Goal: Task Accomplishment & Management: Manage account settings

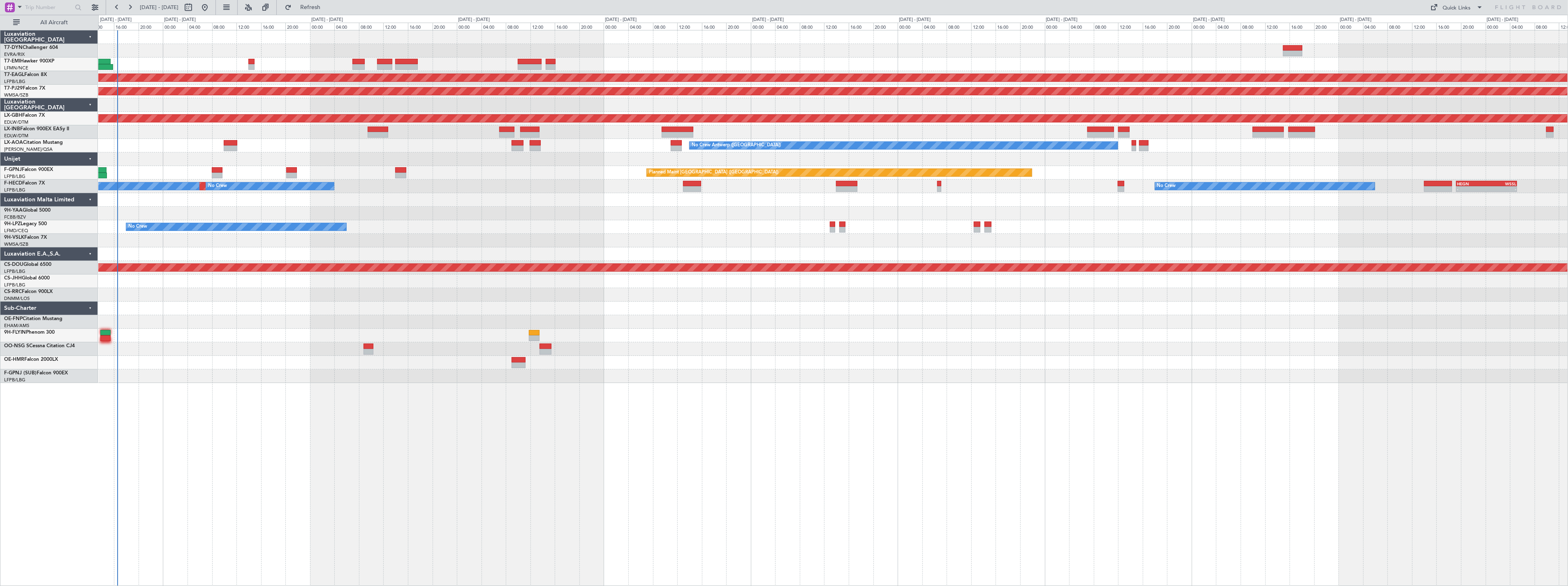
click at [175, 240] on div "Planned Maint Dubai (Al Maktoum Intl) Planned Maint [GEOGRAPHIC_DATA] (Sultan […" at bounding box center [833, 206] width 1470 height 352
click at [175, 240] on div at bounding box center [833, 240] width 1470 height 14
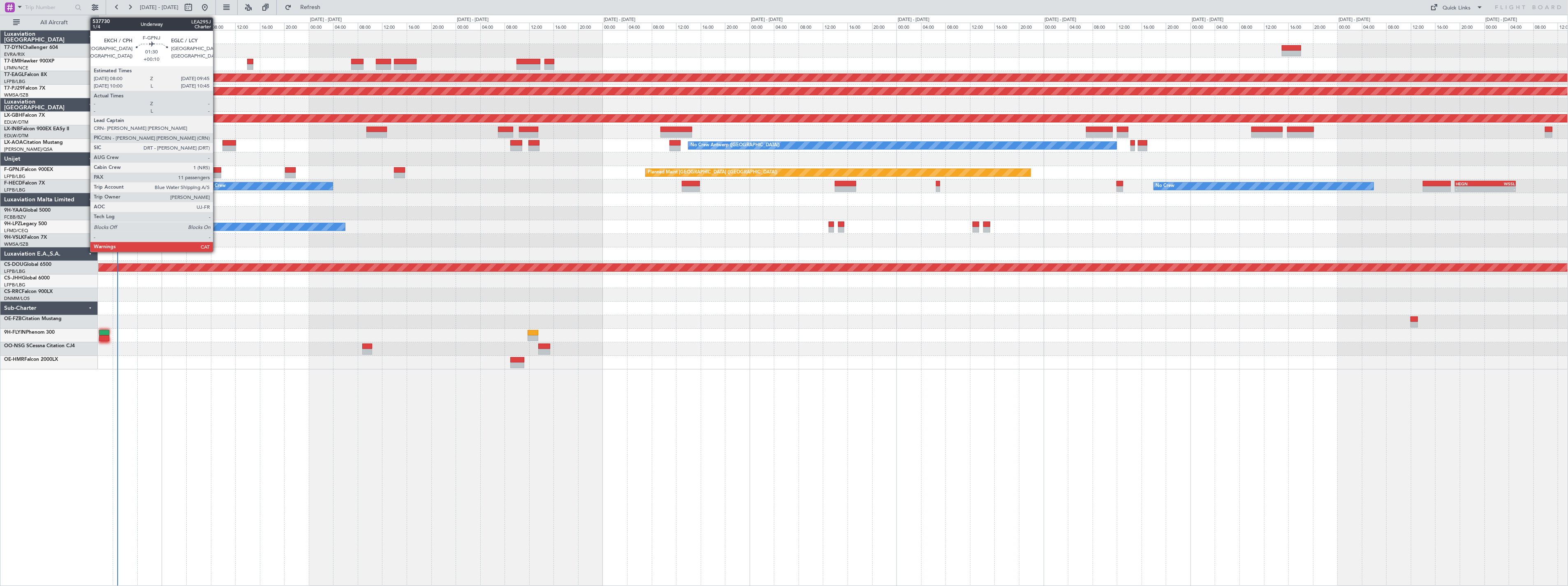
click at [217, 167] on div at bounding box center [216, 170] width 11 height 6
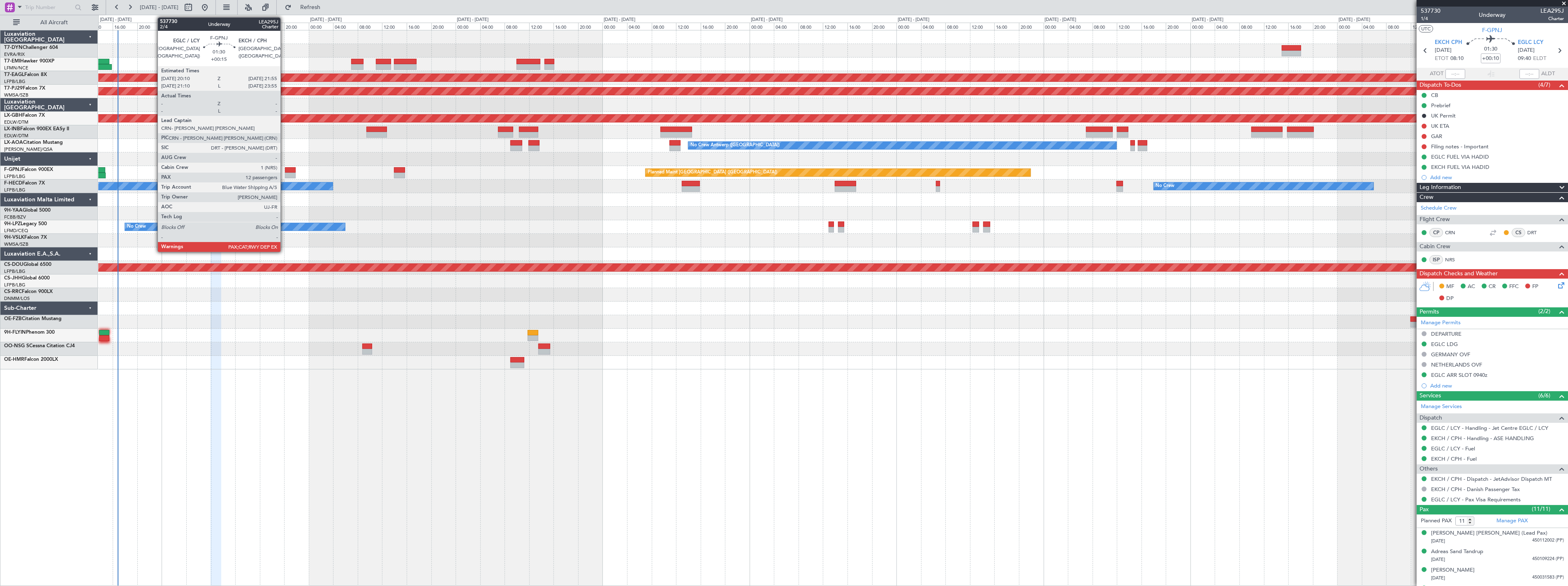
click at [285, 171] on div at bounding box center [290, 170] width 11 height 6
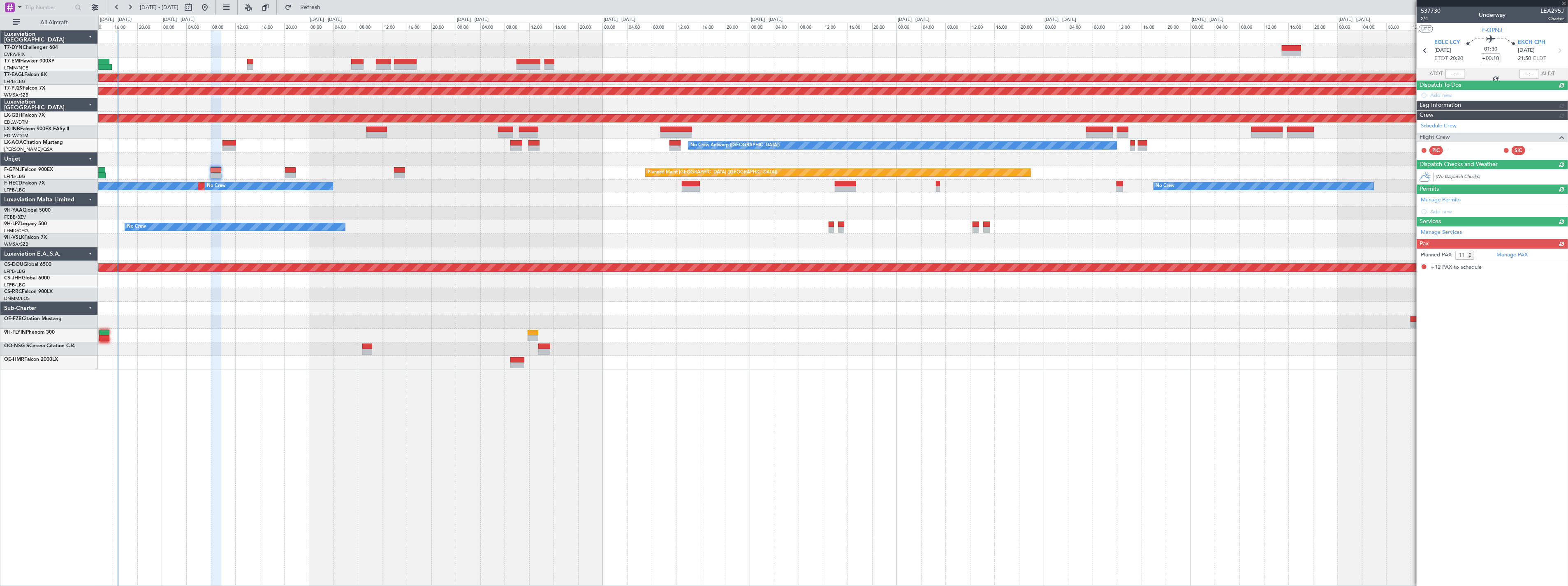
type input "+00:15"
type input "12"
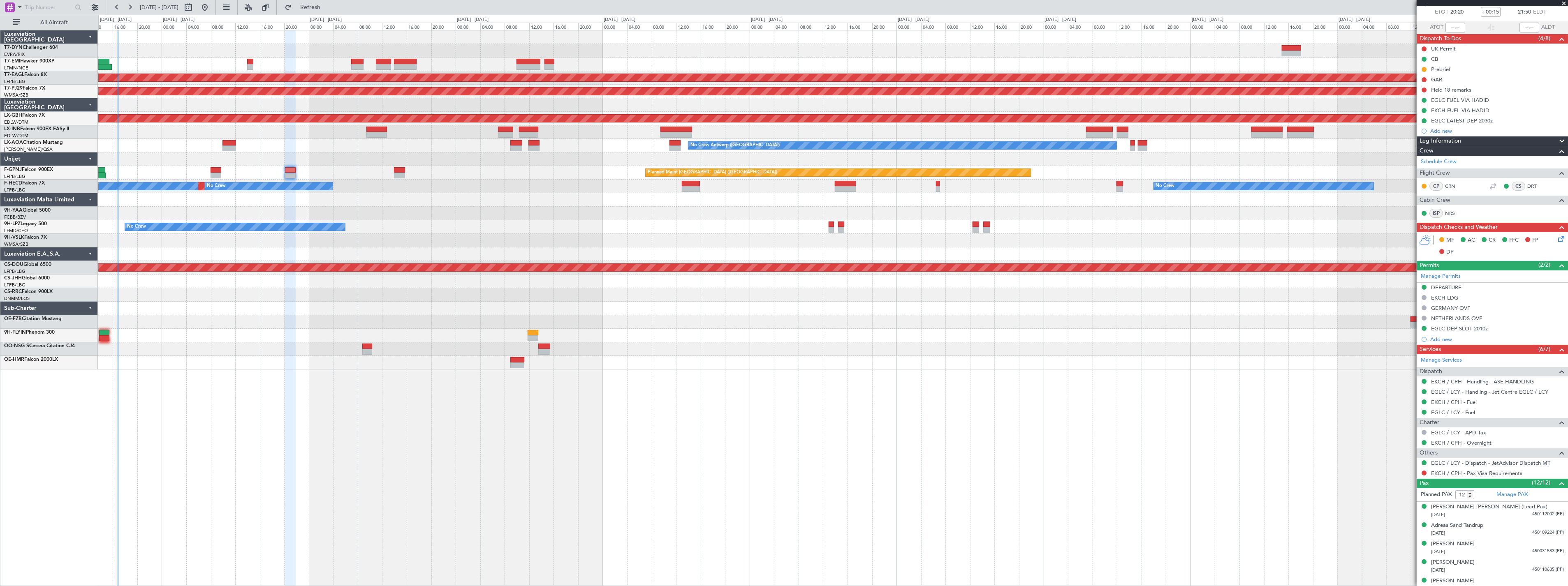
scroll to position [46, 0]
click at [328, 6] on span "Refresh" at bounding box center [310, 7] width 34 height 6
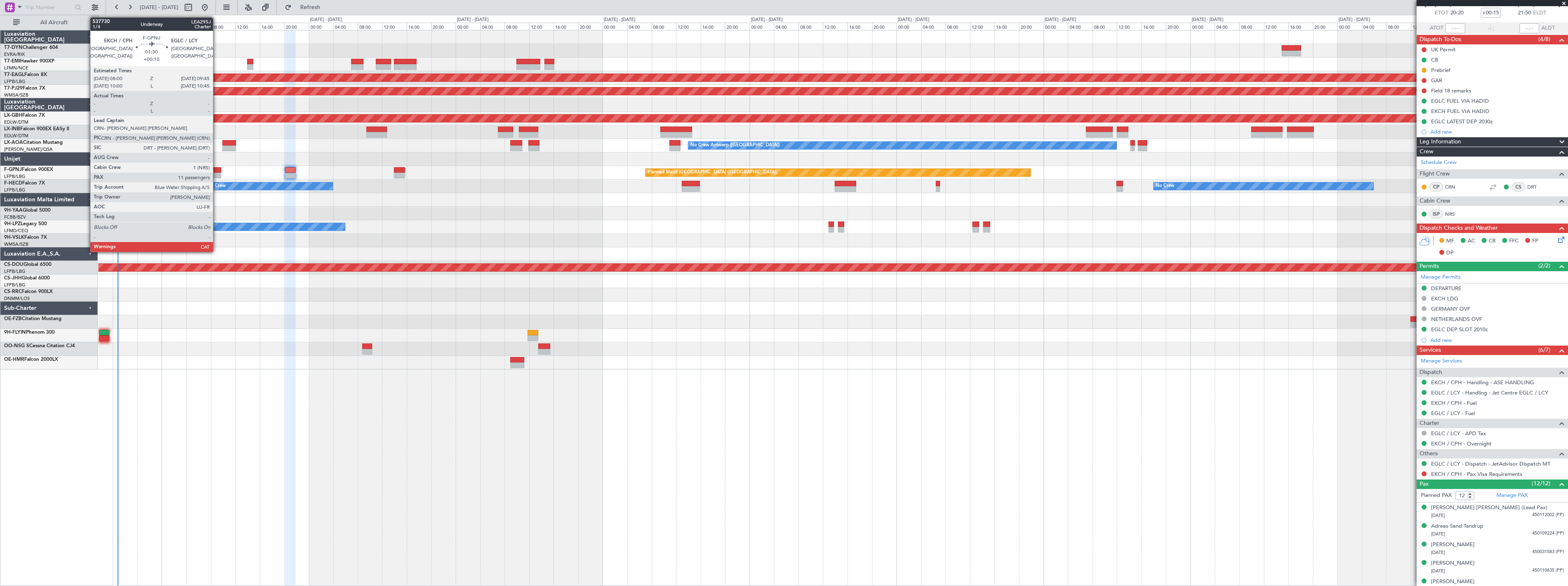
click at [217, 169] on div at bounding box center [216, 170] width 11 height 6
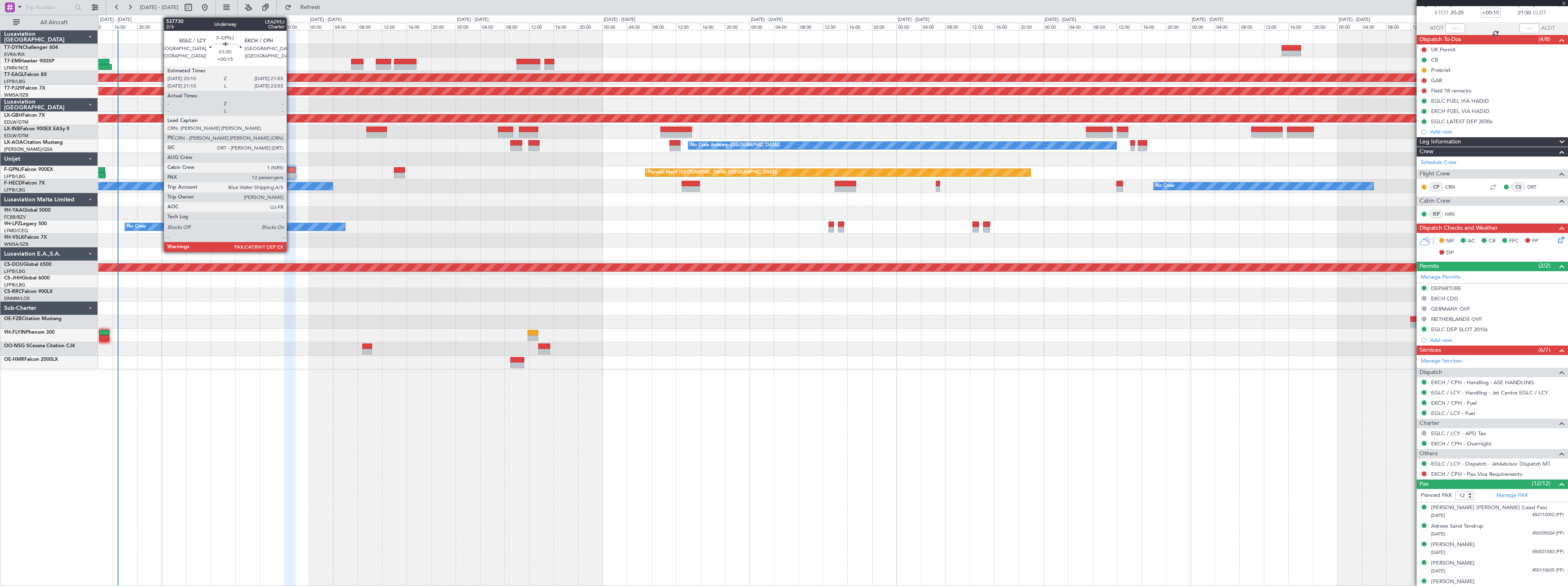
type input "+00:10"
type input "11"
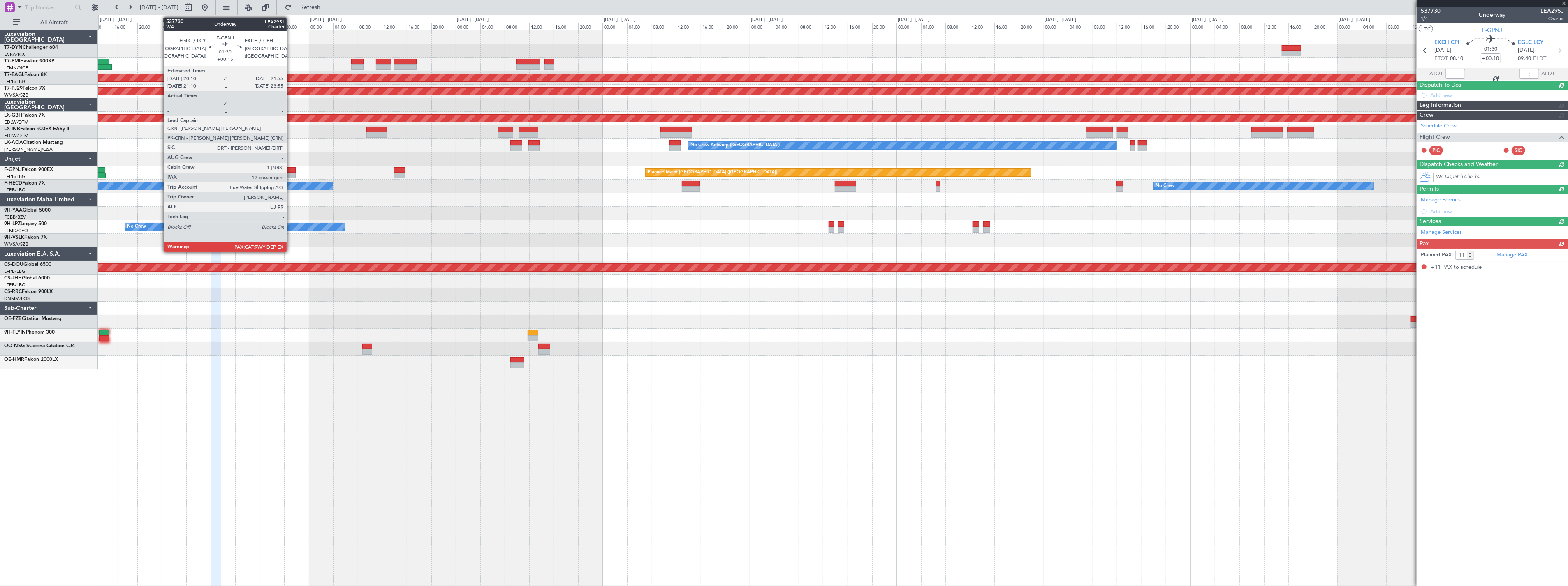
scroll to position [0, 0]
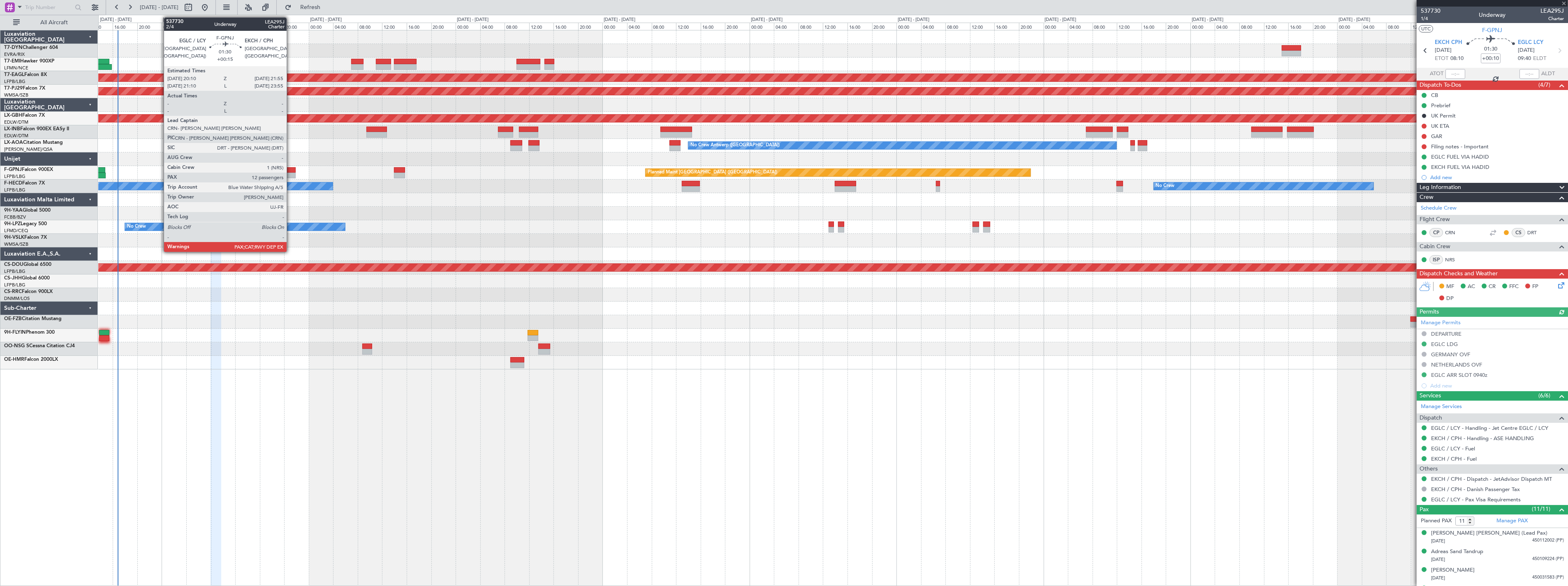
click at [290, 170] on div at bounding box center [290, 170] width 11 height 6
click at [290, 169] on div at bounding box center [290, 170] width 11 height 6
click at [292, 169] on div at bounding box center [290, 170] width 11 height 6
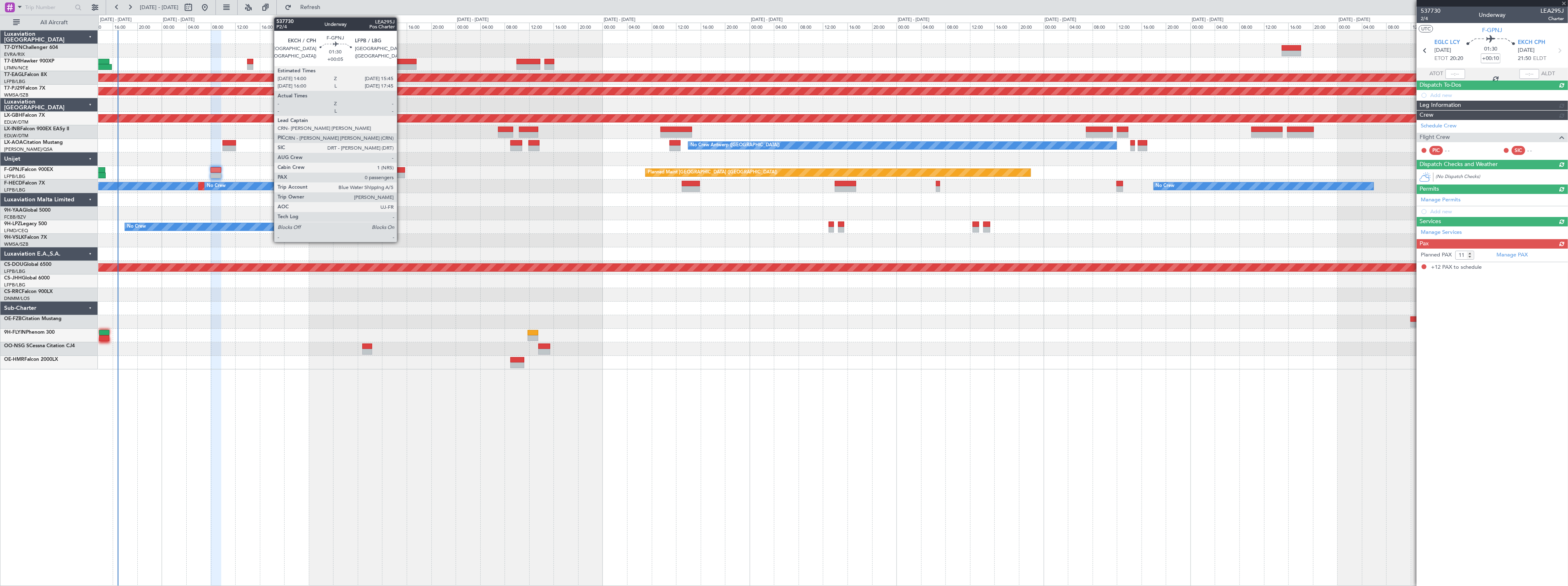
type input "+00:15"
type input "12"
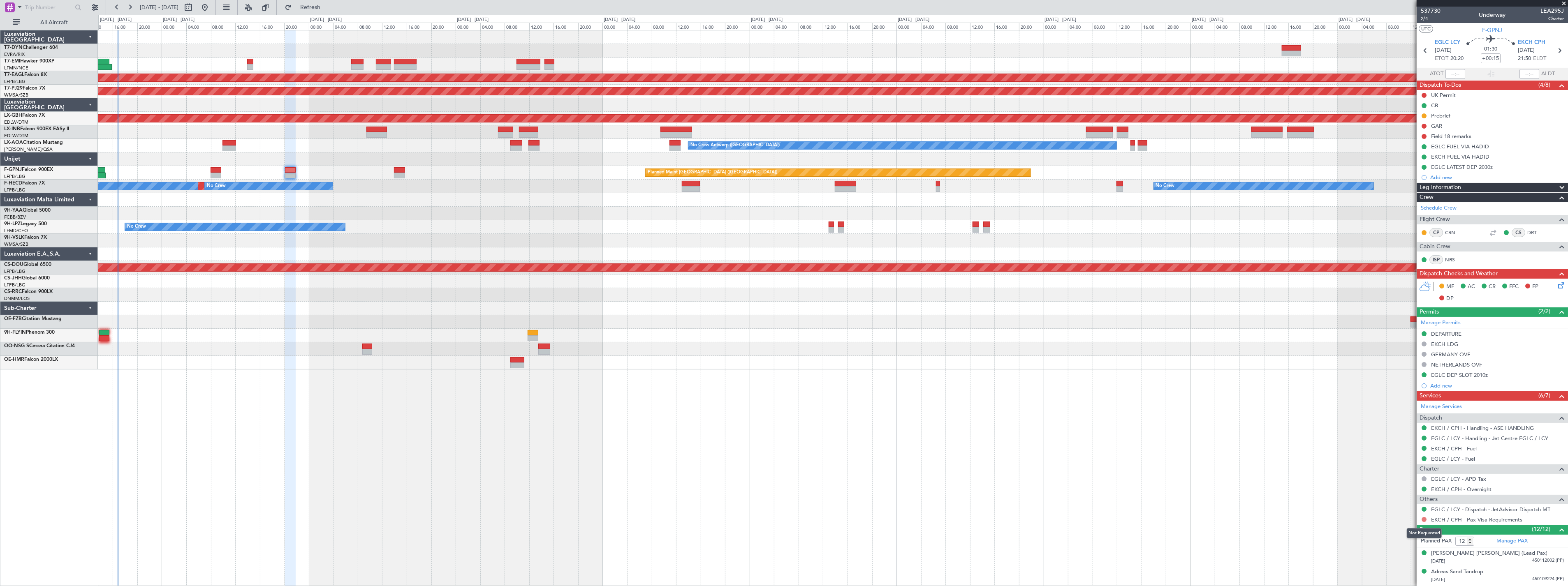
click at [1426, 520] on button at bounding box center [1424, 520] width 5 height 5
click at [1424, 521] on button at bounding box center [1424, 520] width 5 height 5
click at [427, 203] on div at bounding box center [833, 200] width 1470 height 14
click at [330, 2] on button "Refresh" at bounding box center [305, 7] width 49 height 13
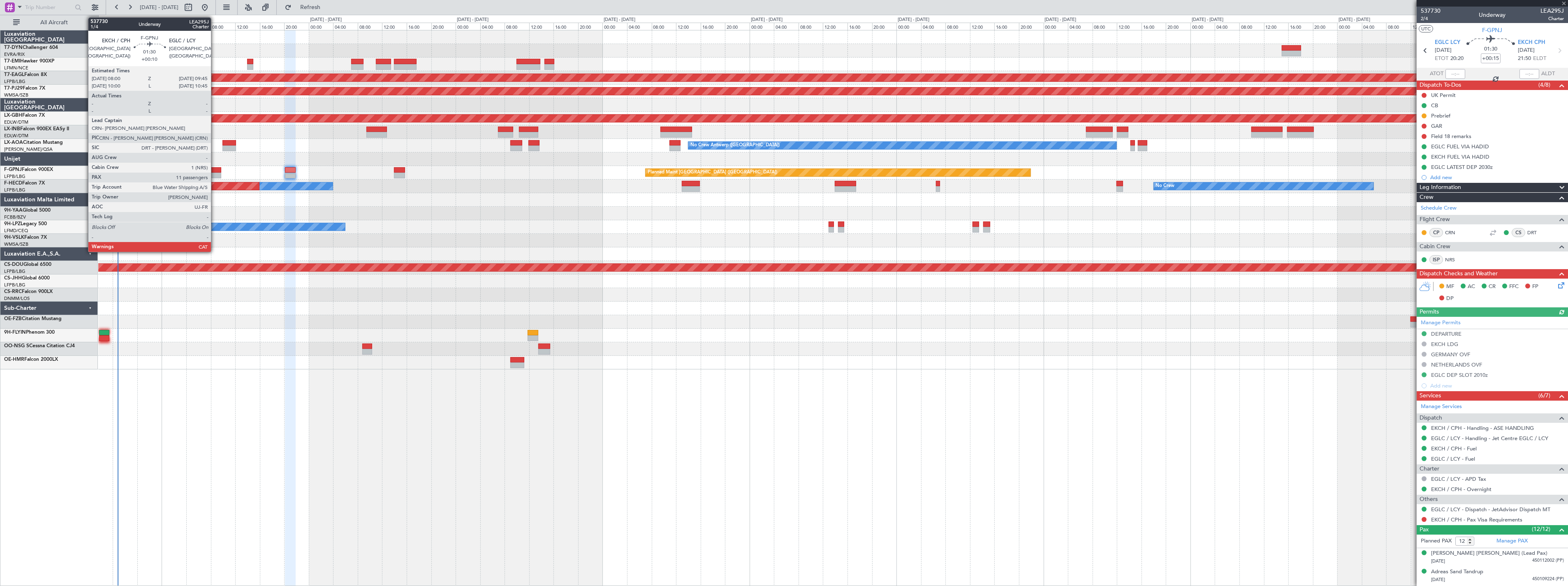
click at [216, 170] on div at bounding box center [216, 170] width 11 height 6
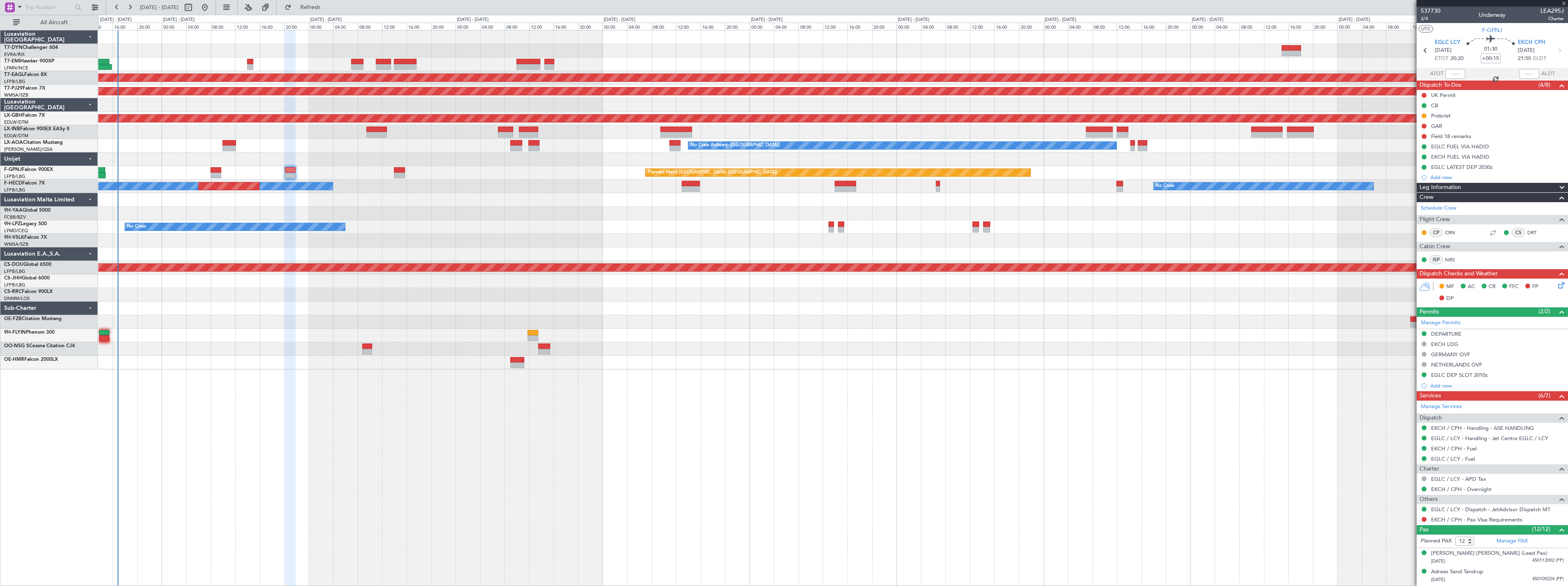
type input "+00:10"
type input "11"
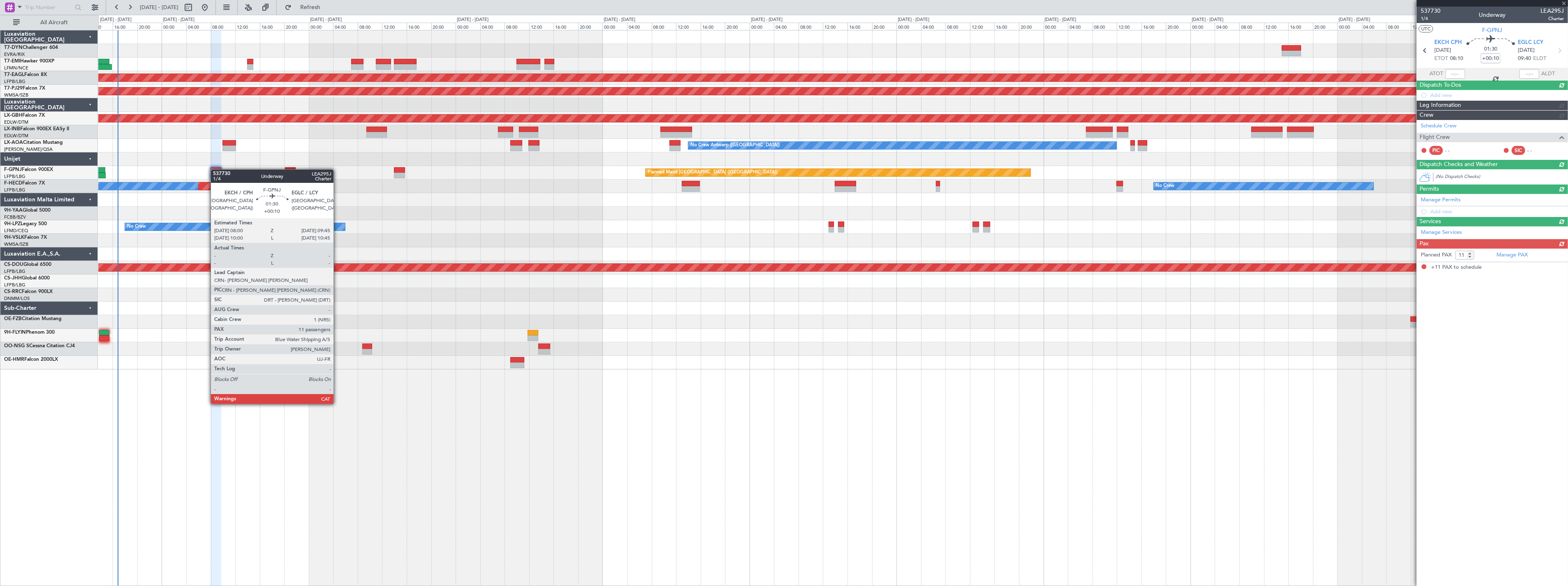
click at [216, 170] on div at bounding box center [216, 170] width 11 height 6
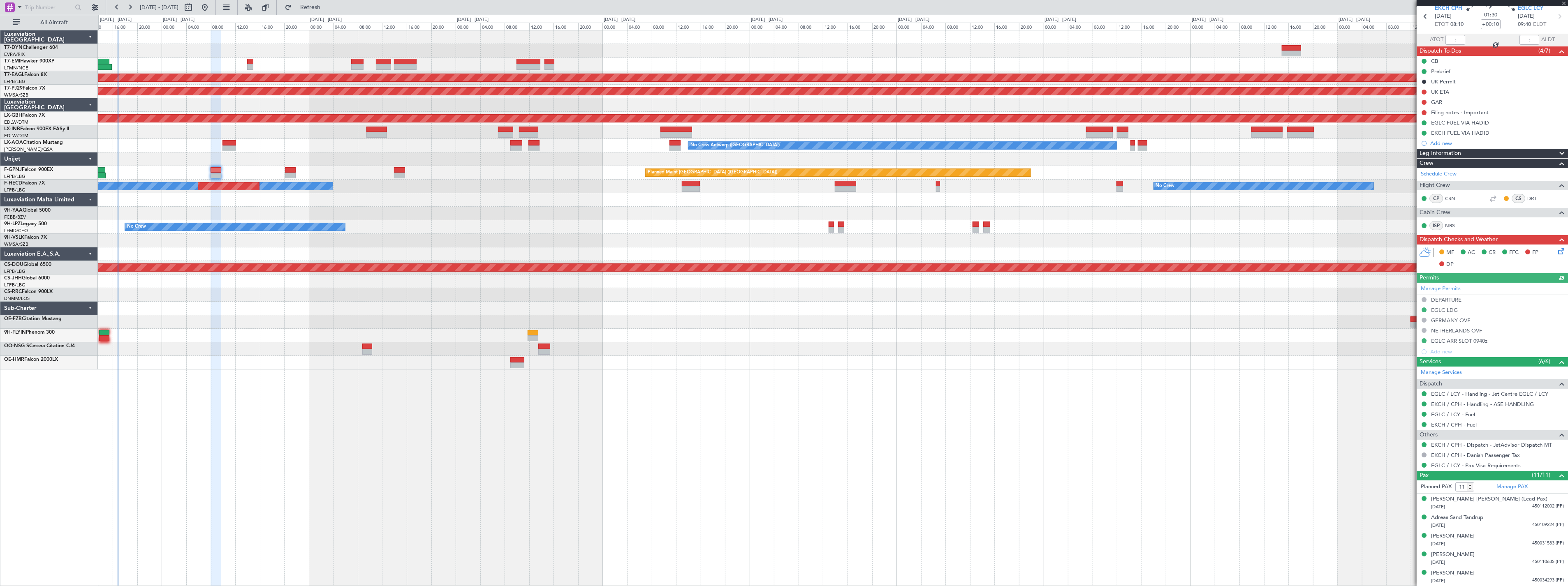
scroll to position [46, 0]
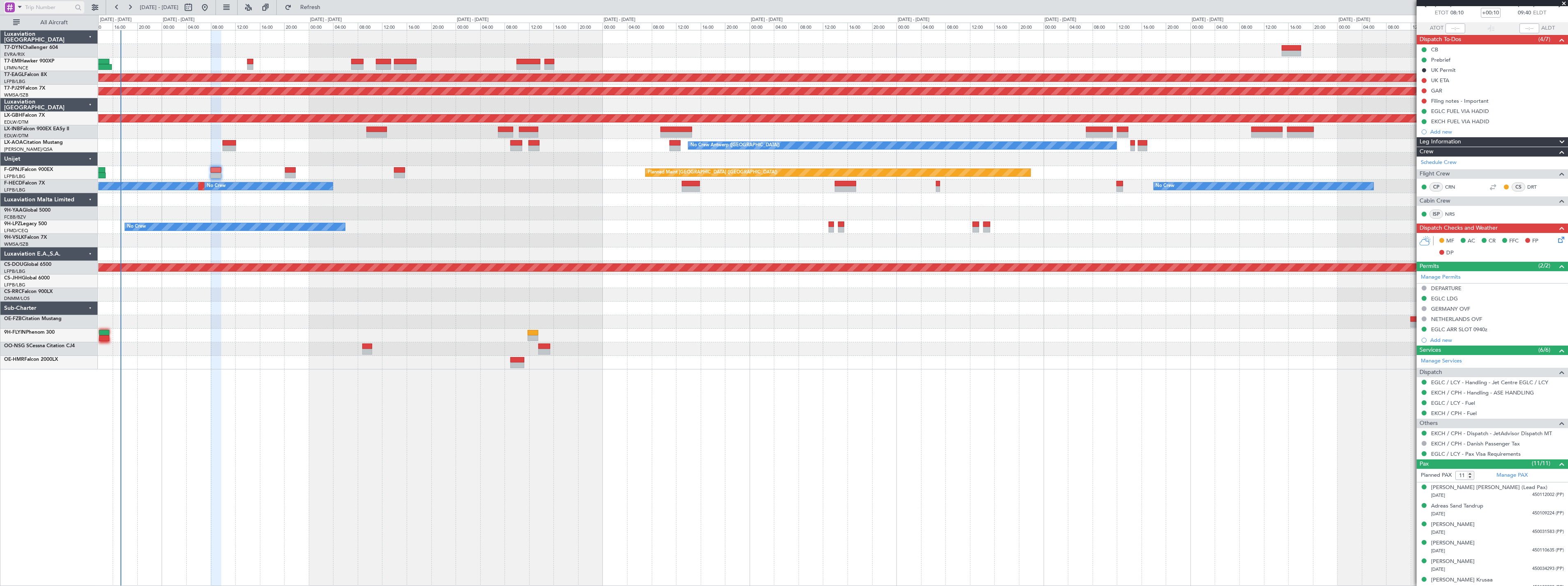
click at [15, 7] on span at bounding box center [19, 7] width 9 height 10
click at [17, 7] on span at bounding box center [19, 7] width 9 height 10
click at [17, 7] on body "25 Sep 2025 - 05 Oct 2025 Refresh Quick Links All Aircraft Planned Maint Dubai …" at bounding box center [784, 293] width 1568 height 586
click at [17, 7] on div at bounding box center [784, 293] width 1568 height 586
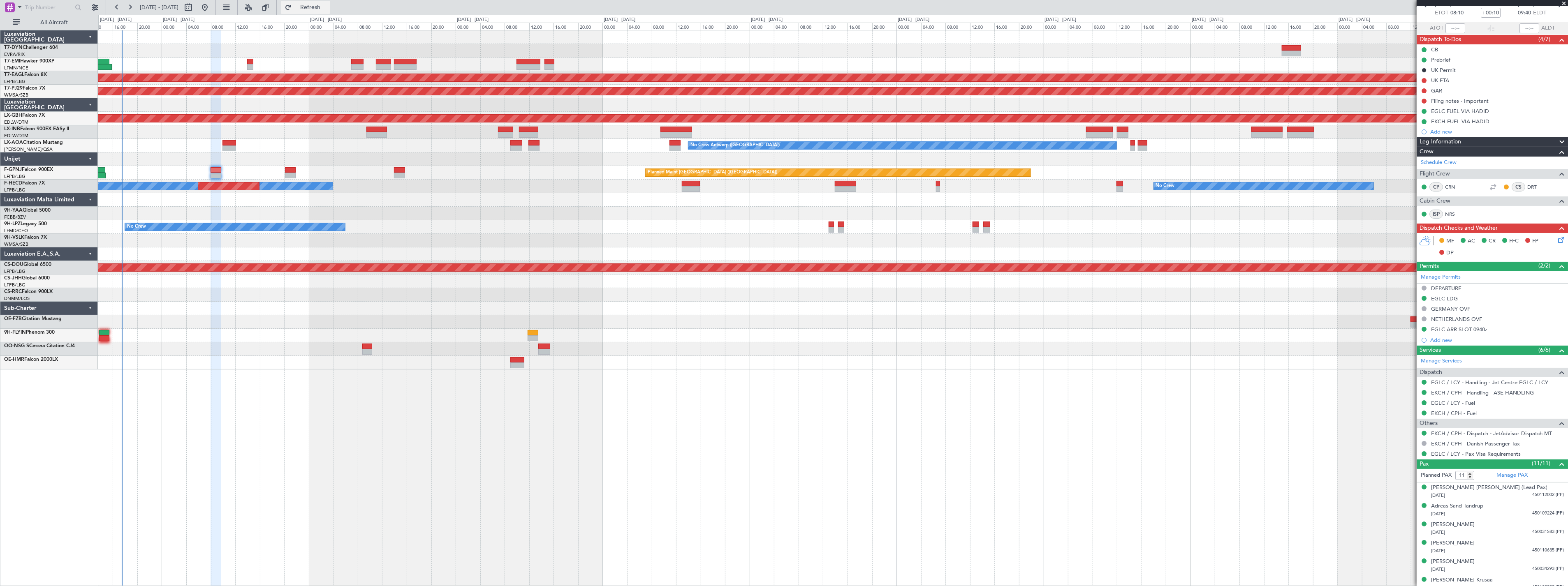
click at [317, 9] on button "Refresh" at bounding box center [305, 7] width 49 height 13
click at [330, 13] on button "Refresh" at bounding box center [305, 7] width 49 height 13
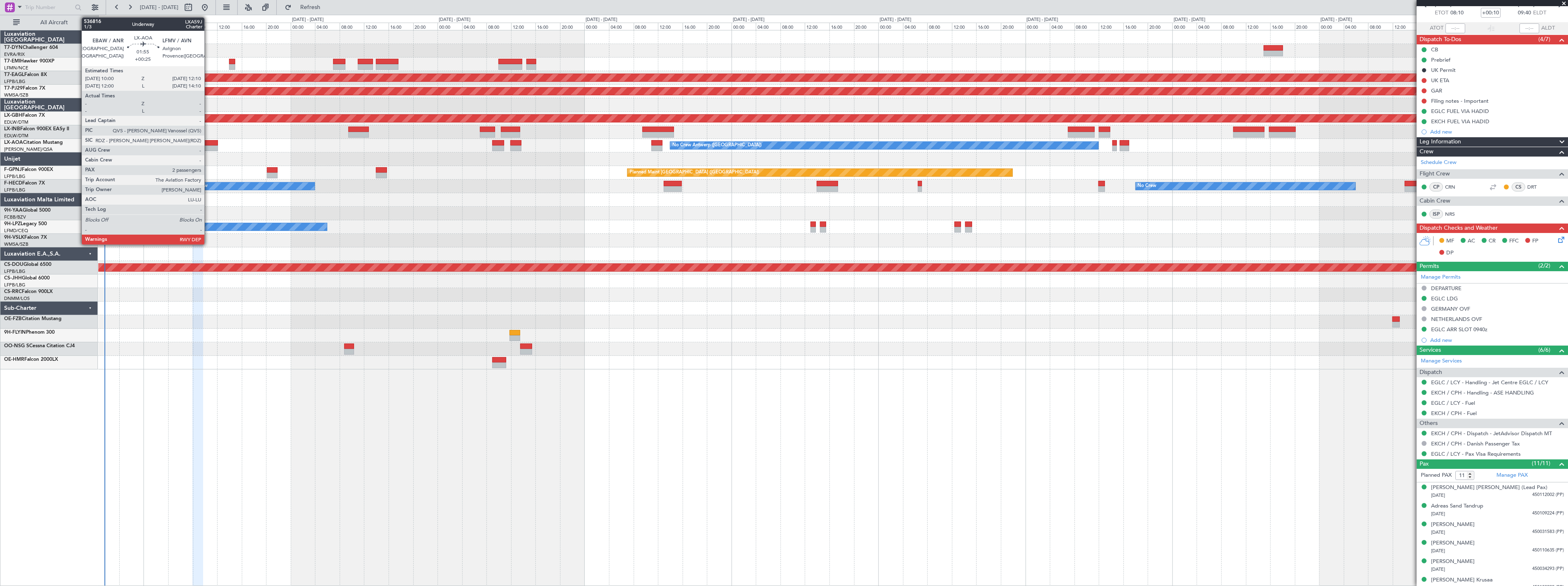
click at [209, 140] on div at bounding box center [211, 143] width 14 height 6
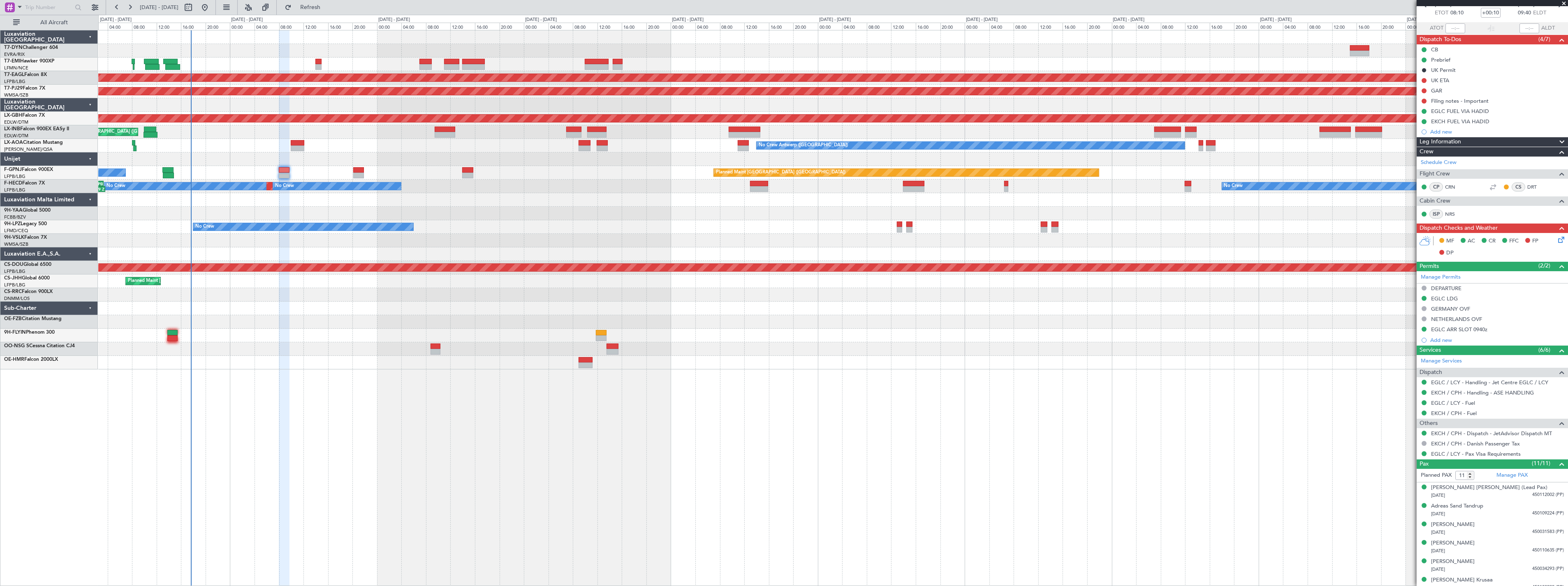
click at [273, 134] on div "Planned Maint [GEOGRAPHIC_DATA] ([GEOGRAPHIC_DATA])" at bounding box center [833, 133] width 1470 height 14
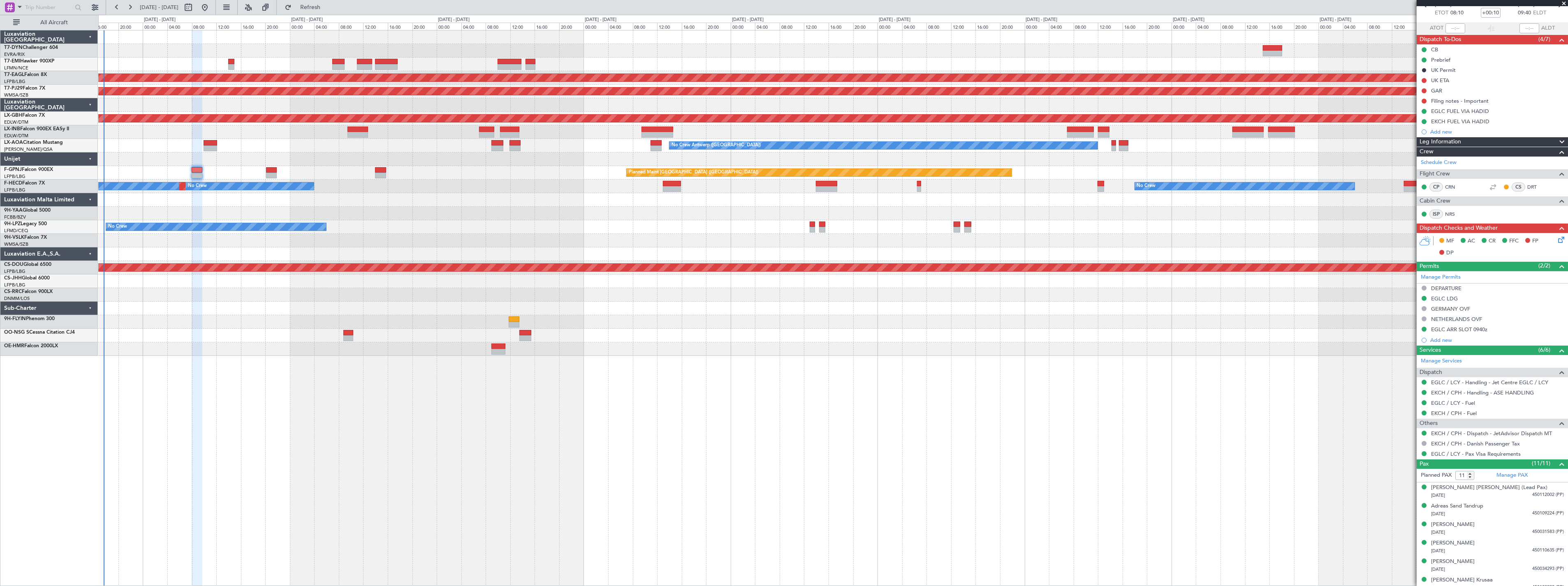
click at [233, 165] on div at bounding box center [833, 159] width 1470 height 14
click at [328, 5] on span "Refresh" at bounding box center [310, 7] width 34 height 6
click at [453, 47] on div at bounding box center [833, 51] width 1470 height 14
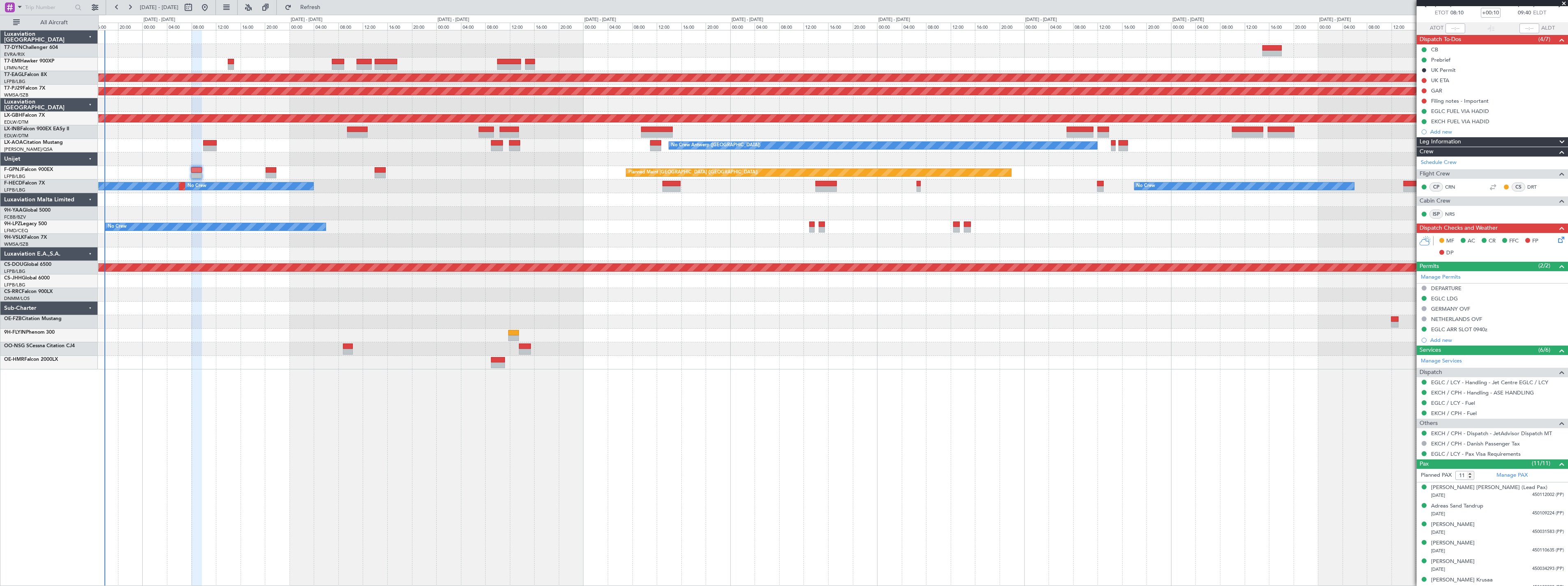
click at [235, 166] on div "Planned Maint Paris (Le Bourget) No Crew" at bounding box center [833, 173] width 1470 height 14
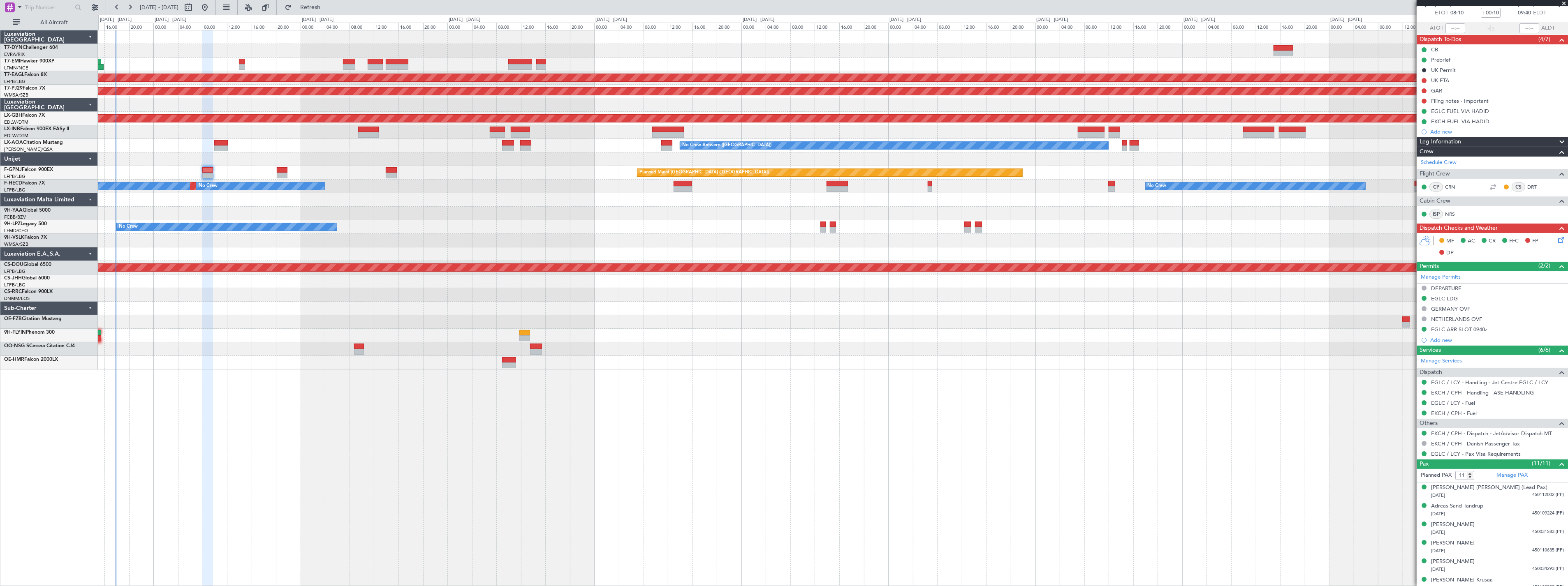
click at [250, 166] on div "Planned Maint [GEOGRAPHIC_DATA] ([GEOGRAPHIC_DATA]) No Crew No Crew" at bounding box center [833, 173] width 1470 height 14
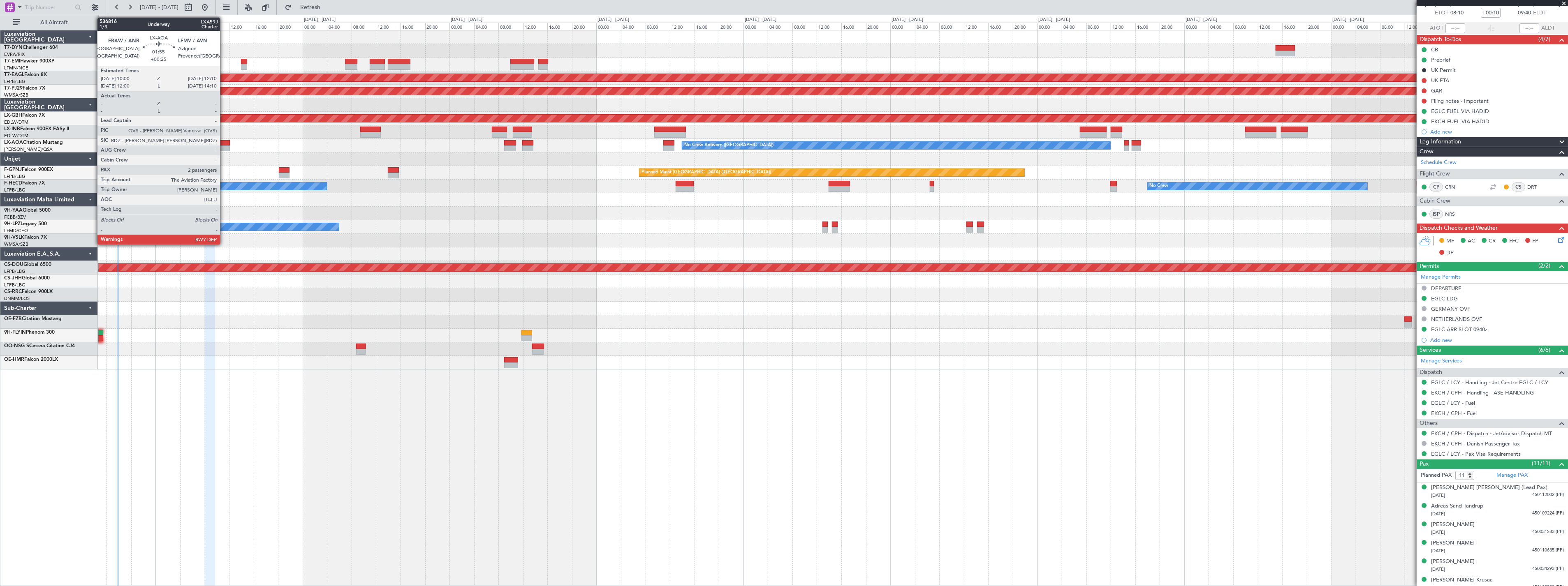
click at [224, 143] on div at bounding box center [223, 143] width 14 height 6
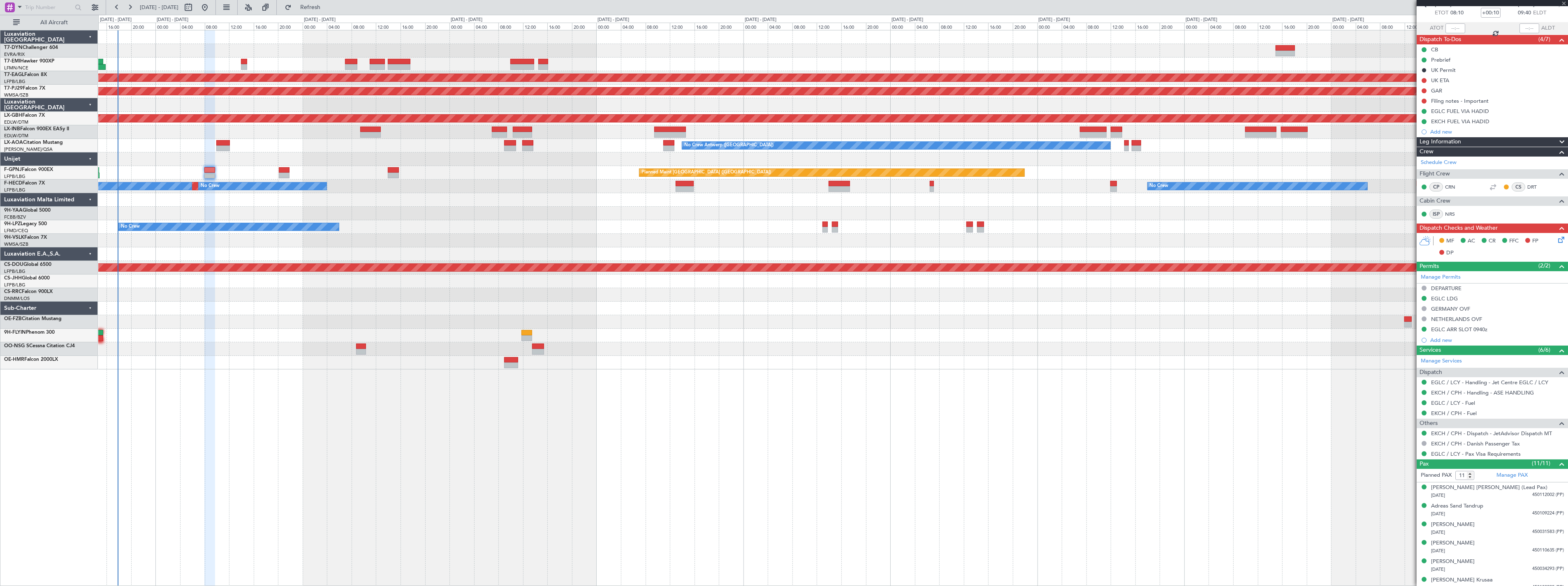
type input "+00:25"
type input "2"
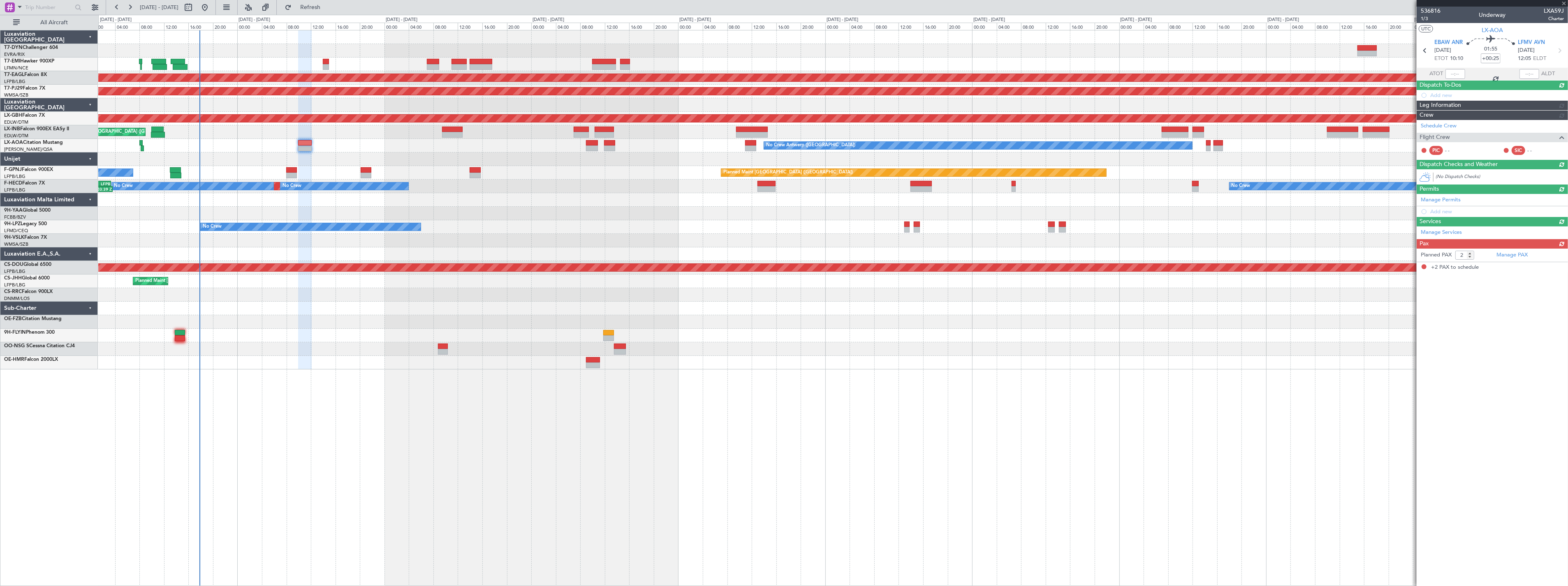
scroll to position [0, 0]
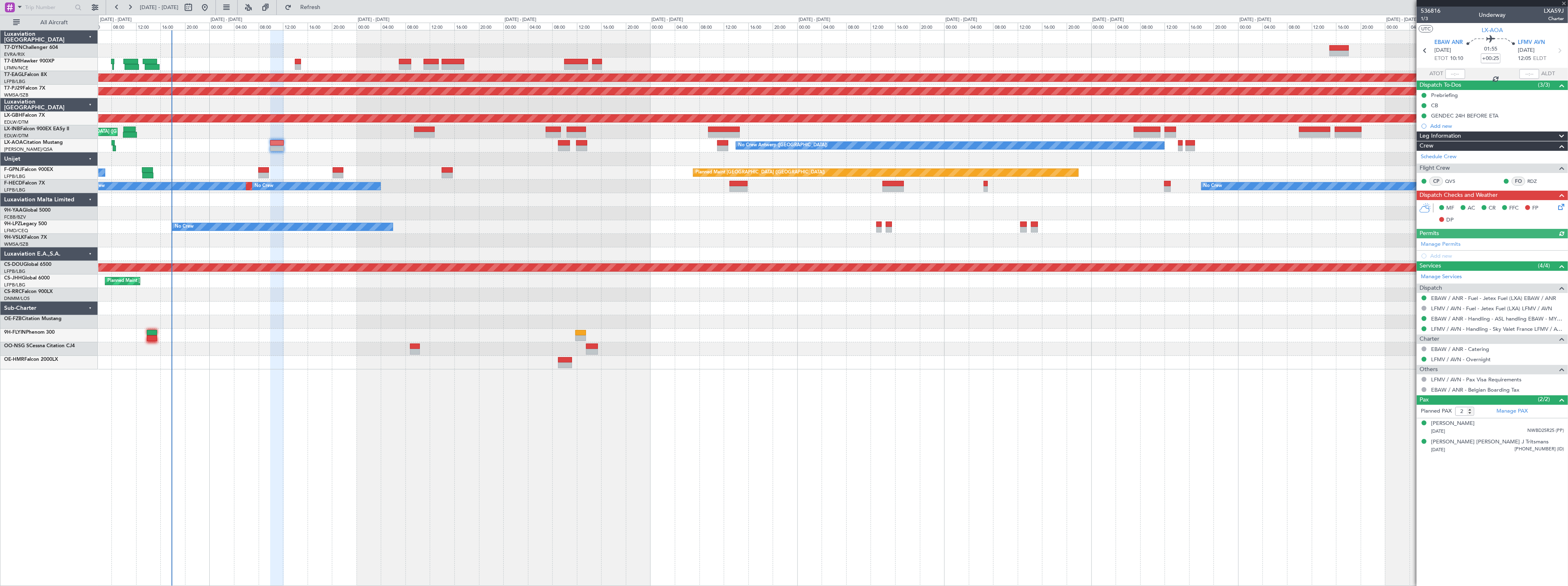
click at [330, 163] on div at bounding box center [833, 159] width 1470 height 14
click at [322, 163] on div at bounding box center [833, 159] width 1470 height 14
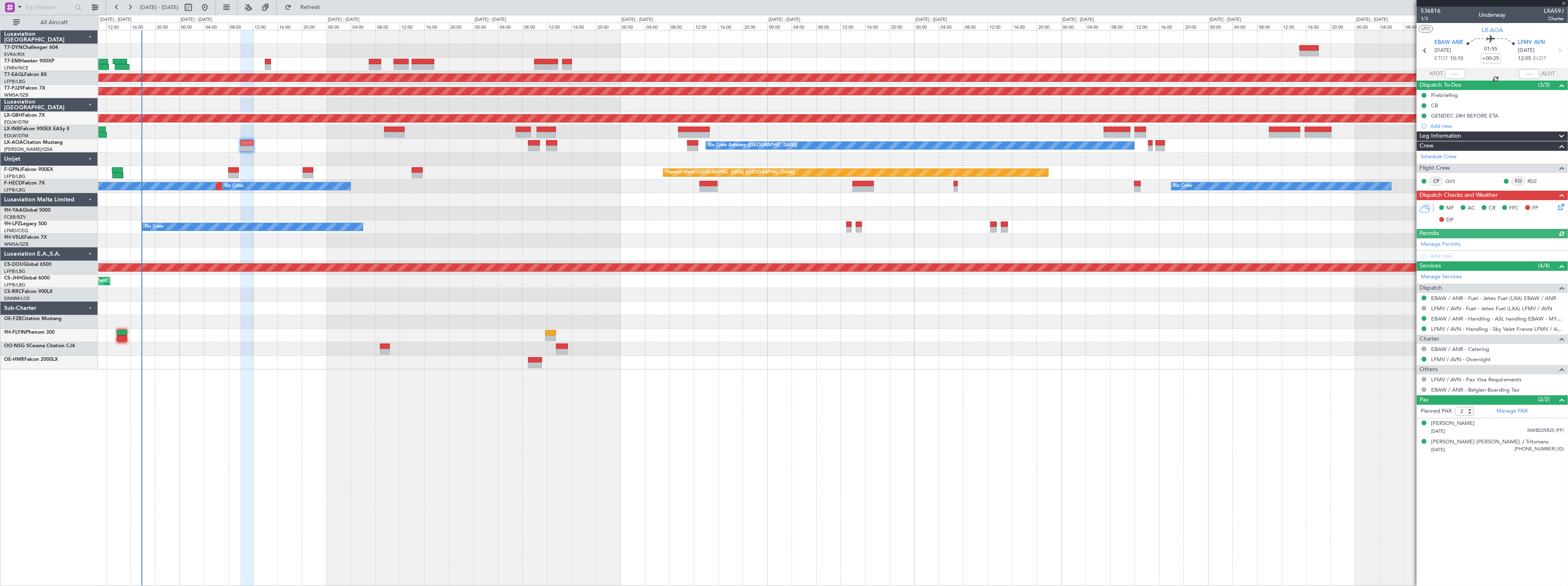
click at [315, 165] on div at bounding box center [833, 159] width 1470 height 14
click at [310, 165] on div at bounding box center [833, 159] width 1470 height 14
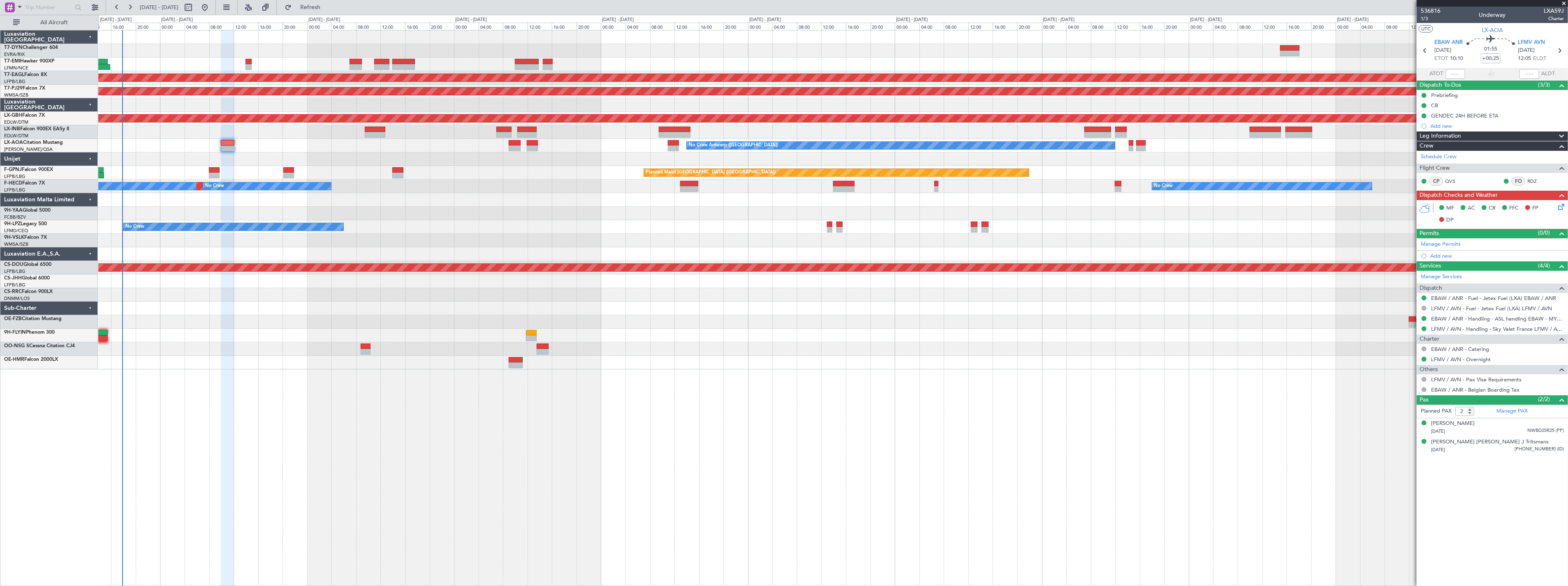
click at [251, 145] on div "No Crew Antwerp ([GEOGRAPHIC_DATA])" at bounding box center [833, 146] width 1470 height 14
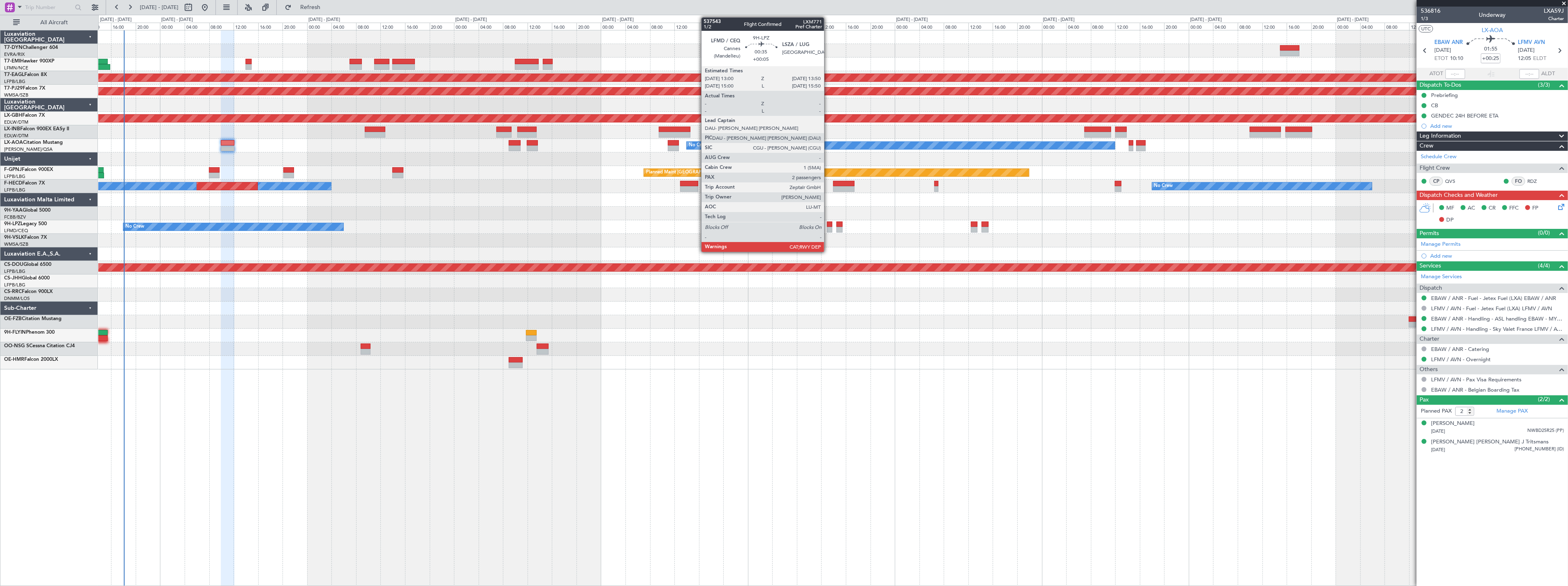
click at [828, 227] on div at bounding box center [829, 229] width 5 height 6
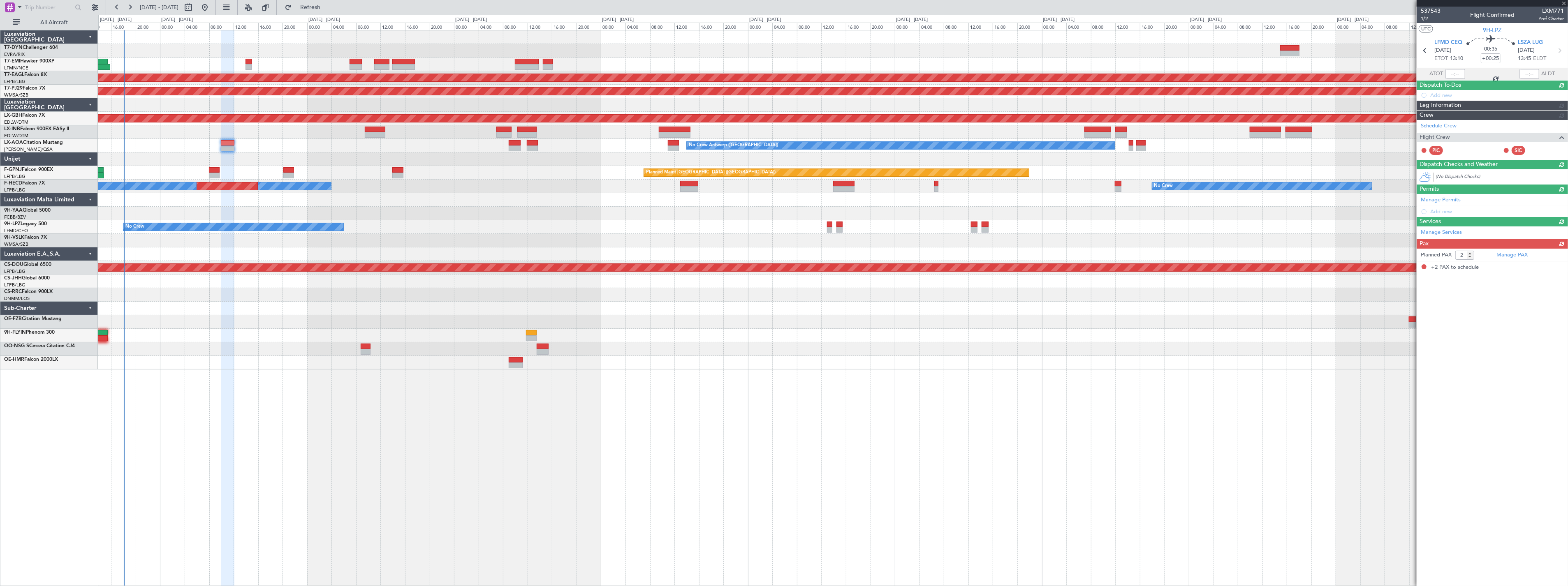
type input "+00:05"
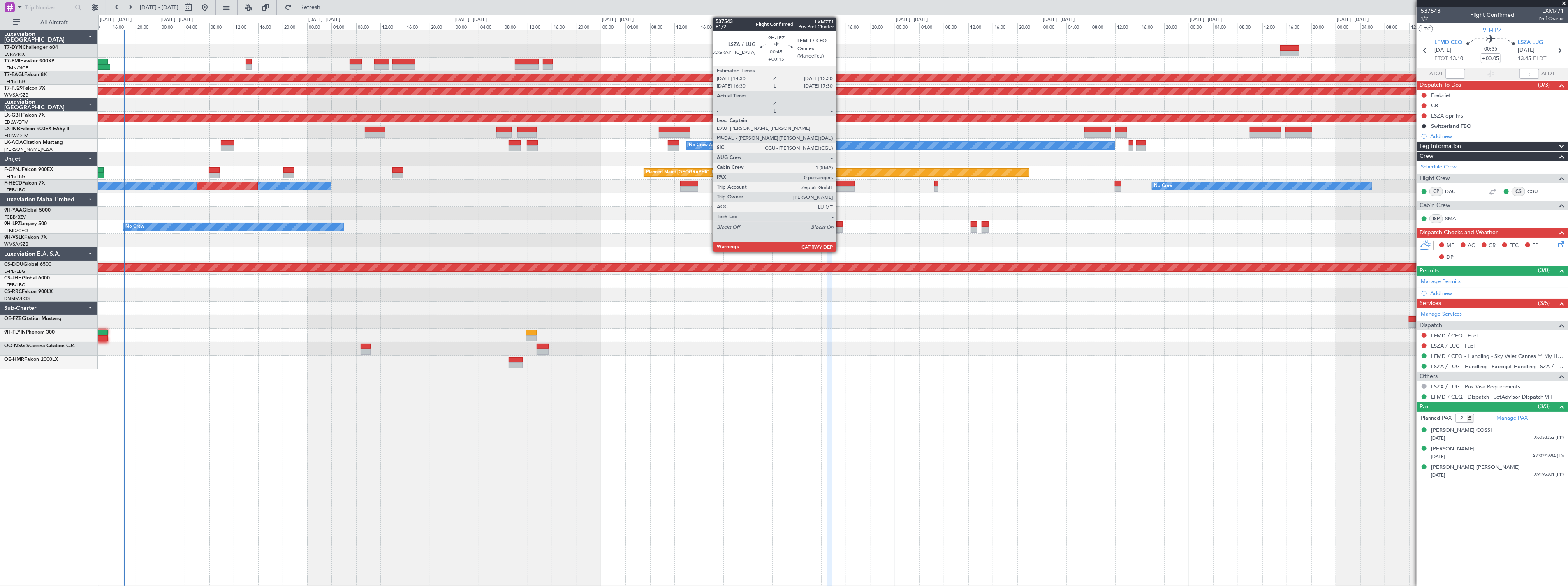
click at [840, 225] on div at bounding box center [839, 224] width 6 height 6
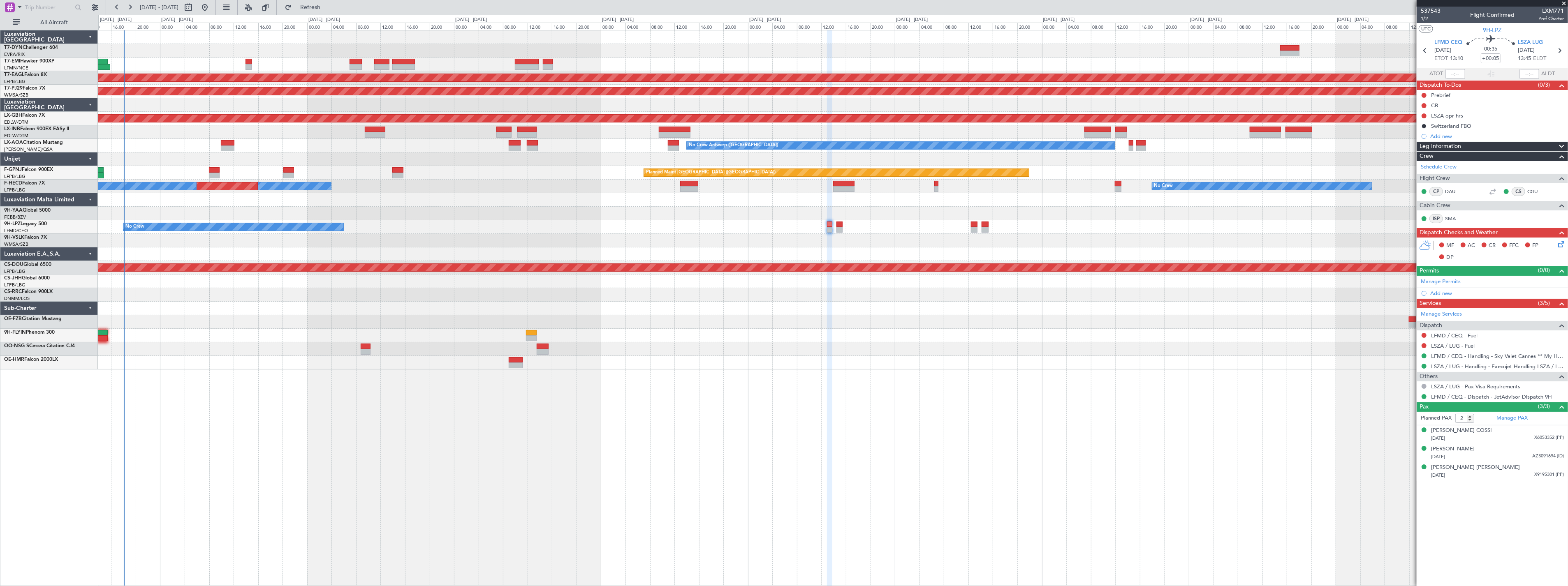
type input "3"
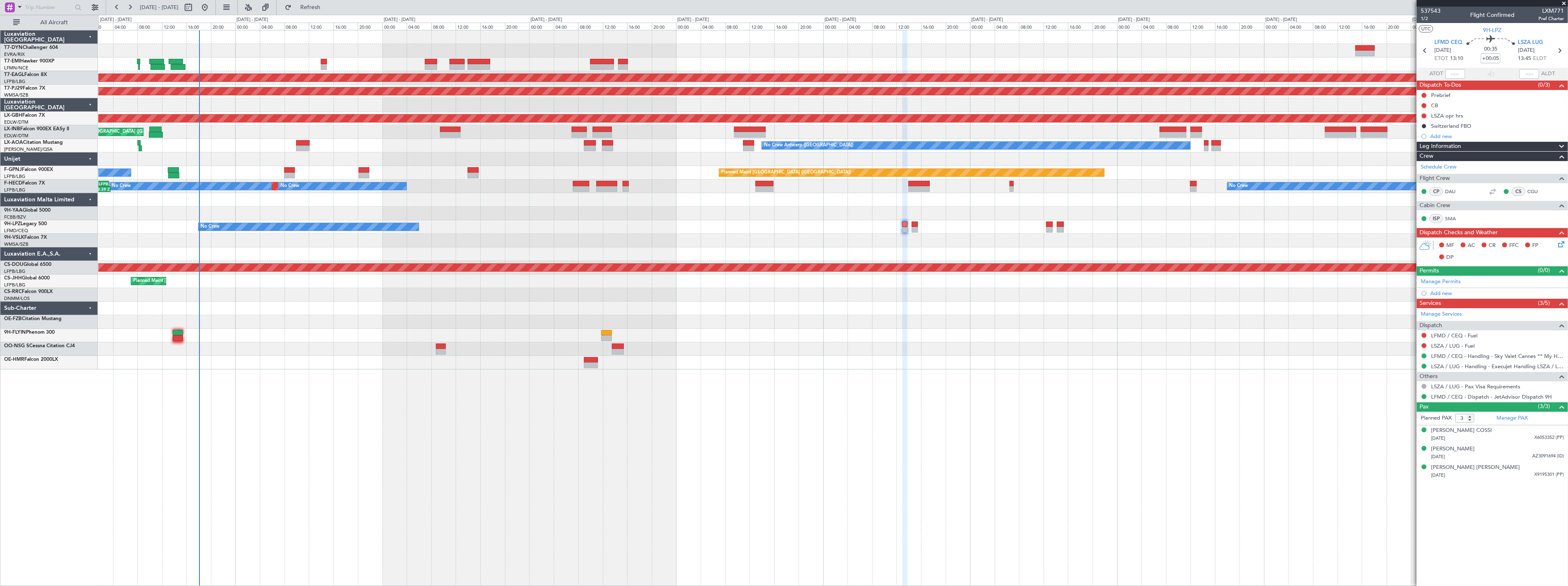
click at [476, 306] on div at bounding box center [833, 309] width 1470 height 14
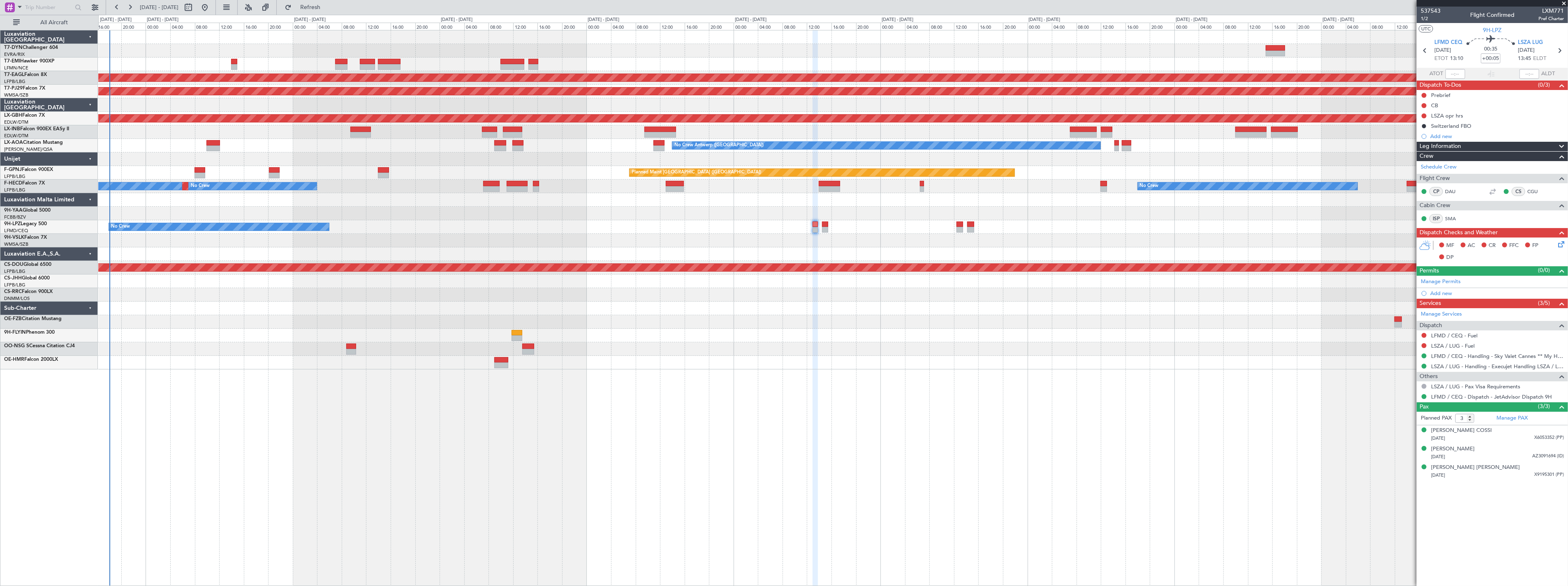
click at [505, 280] on div "Planned Maint [GEOGRAPHIC_DATA] ([GEOGRAPHIC_DATA])" at bounding box center [833, 282] width 1470 height 14
click at [334, 165] on div "Planned Maint Dubai (Al Maktoum Intl) Planned Maint Kuala Lumpur (Sultan Abdul …" at bounding box center [833, 200] width 1470 height 340
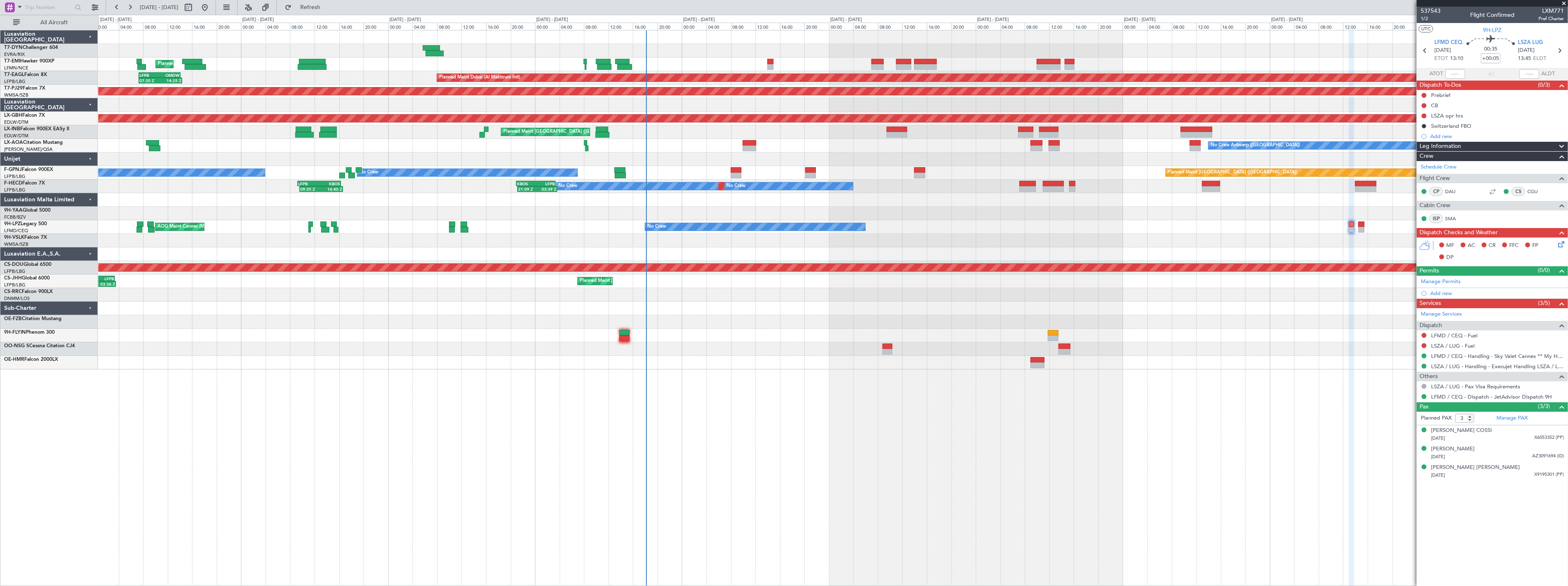
click at [955, 243] on div "Planned Maint Zurich Planned Maint Dubai (Al Maktoum Intl) LFPB 07:20 Z OMDW 14…" at bounding box center [833, 200] width 1470 height 340
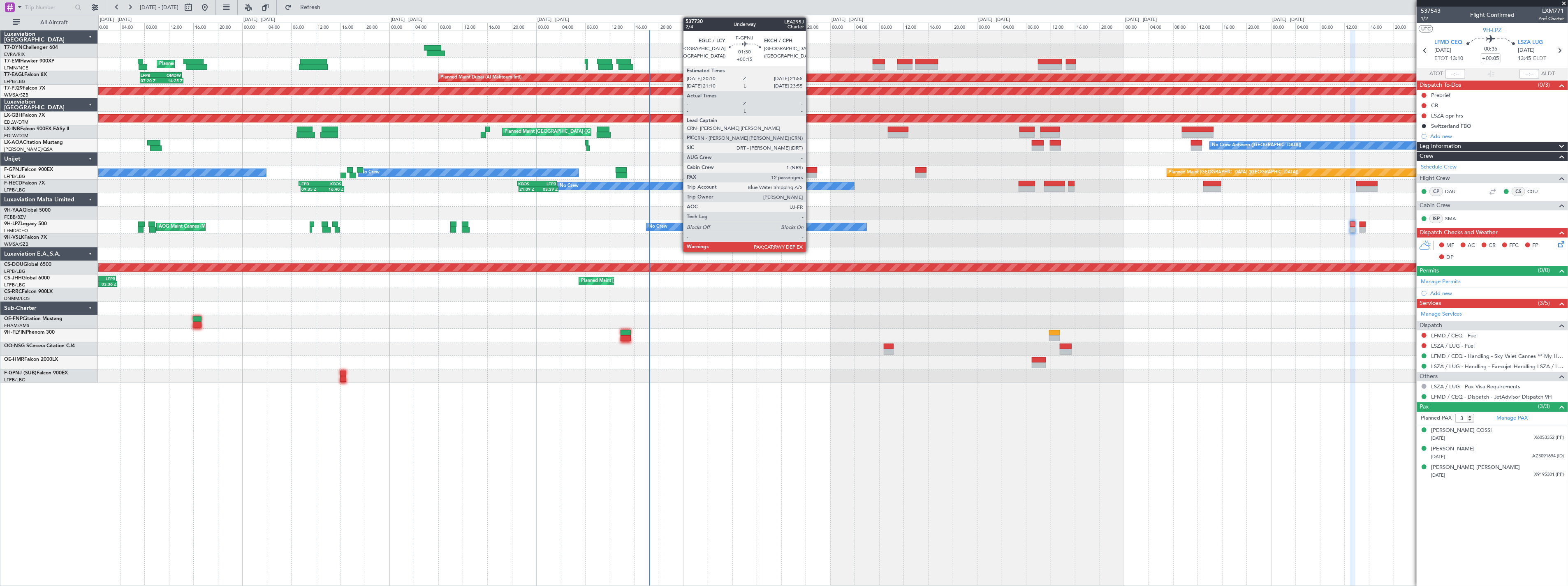
click at [810, 171] on div at bounding box center [812, 170] width 11 height 6
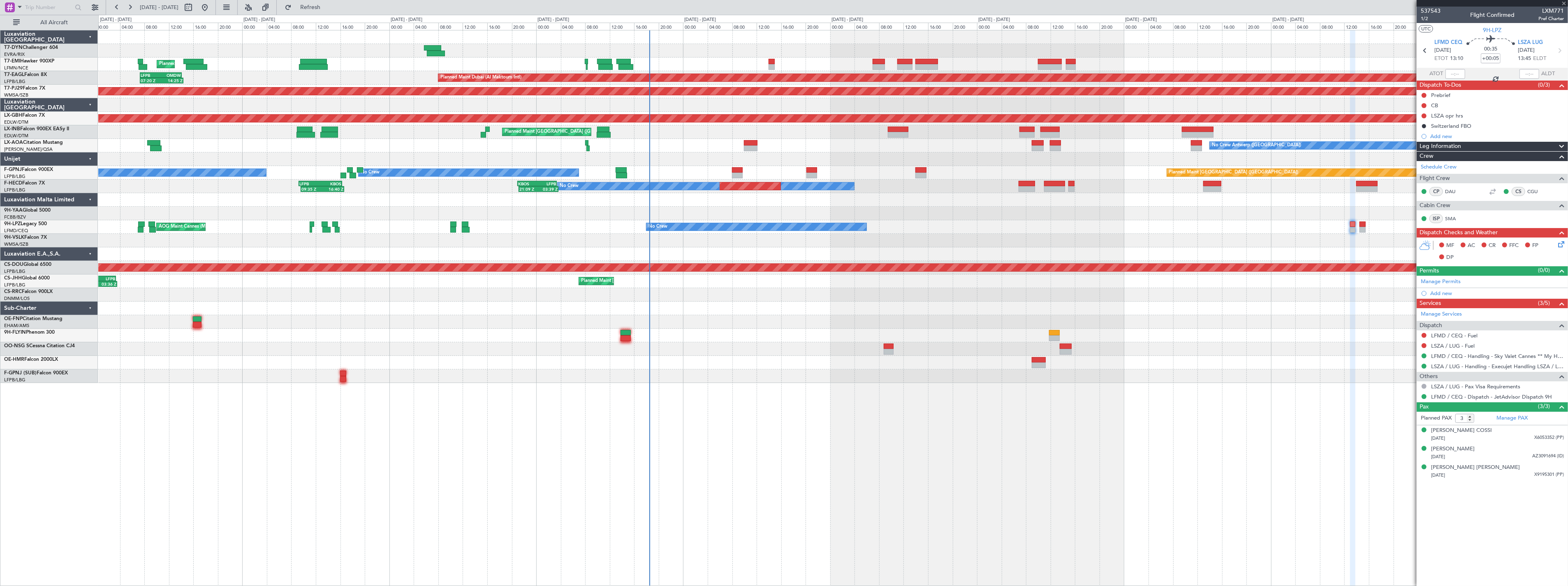
type input "+00:15"
type input "12"
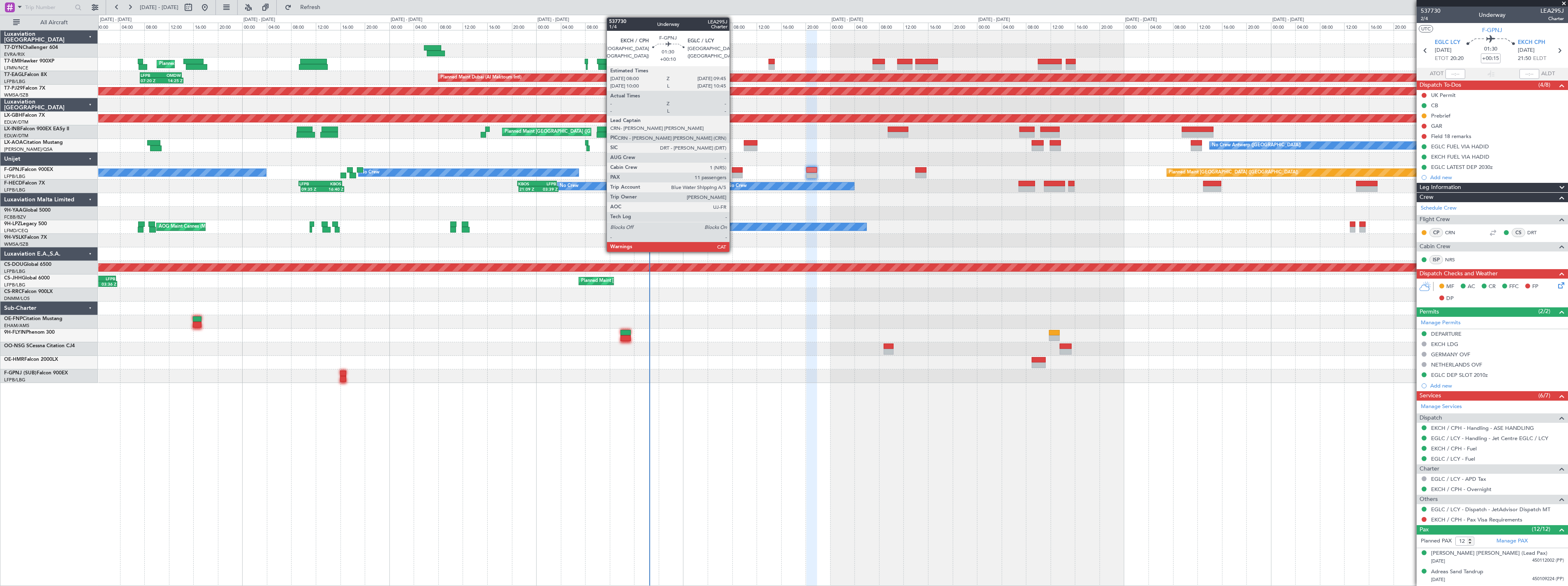
click at [734, 173] on div at bounding box center [737, 175] width 11 height 6
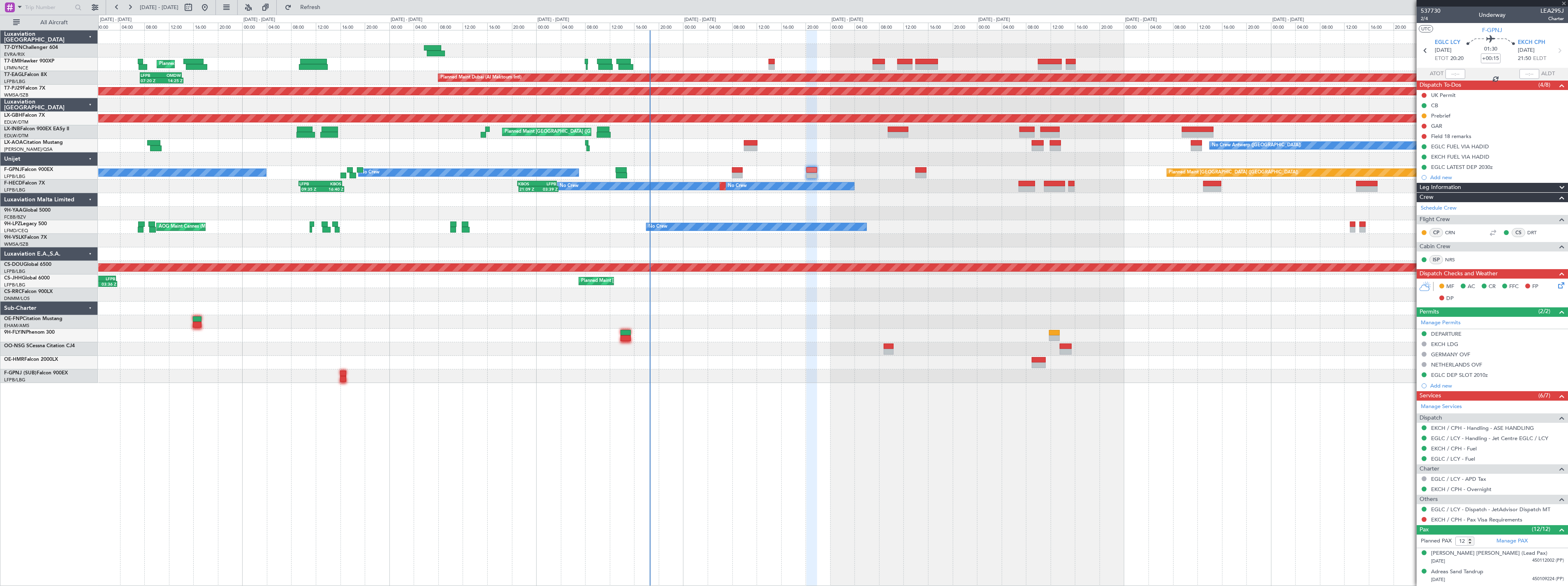
type input "+00:10"
type input "11"
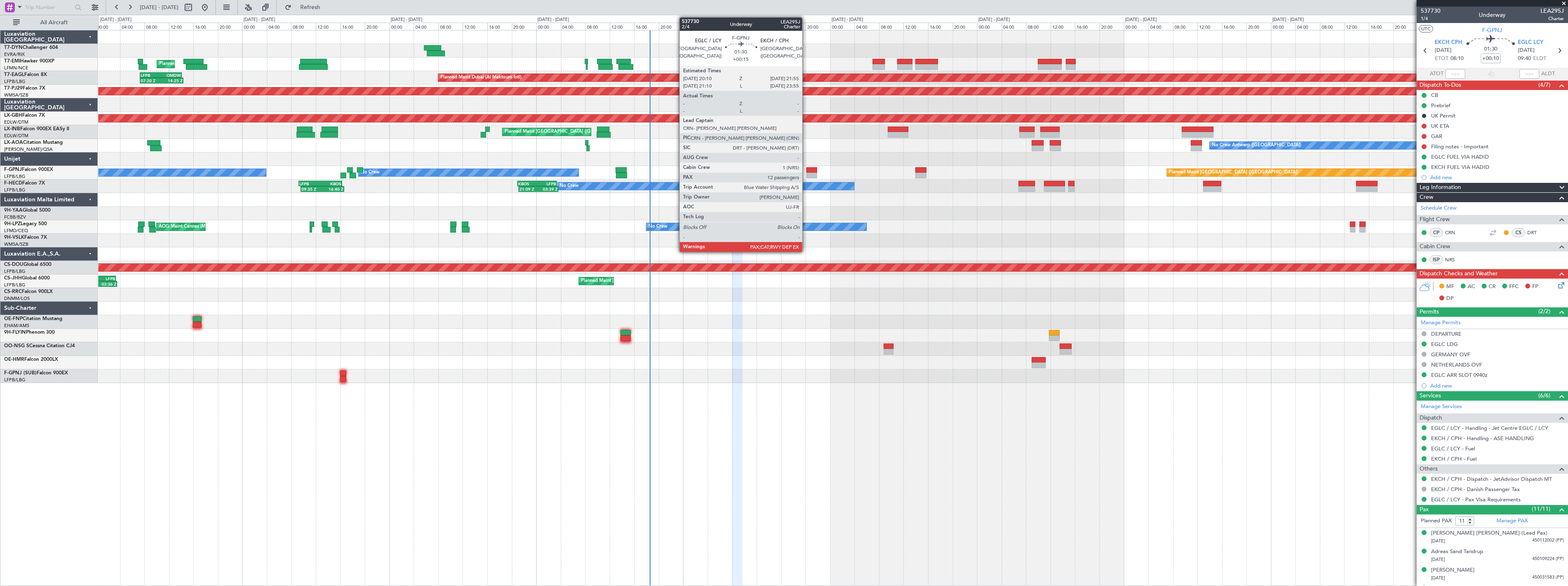
click at [807, 171] on div at bounding box center [812, 170] width 11 height 6
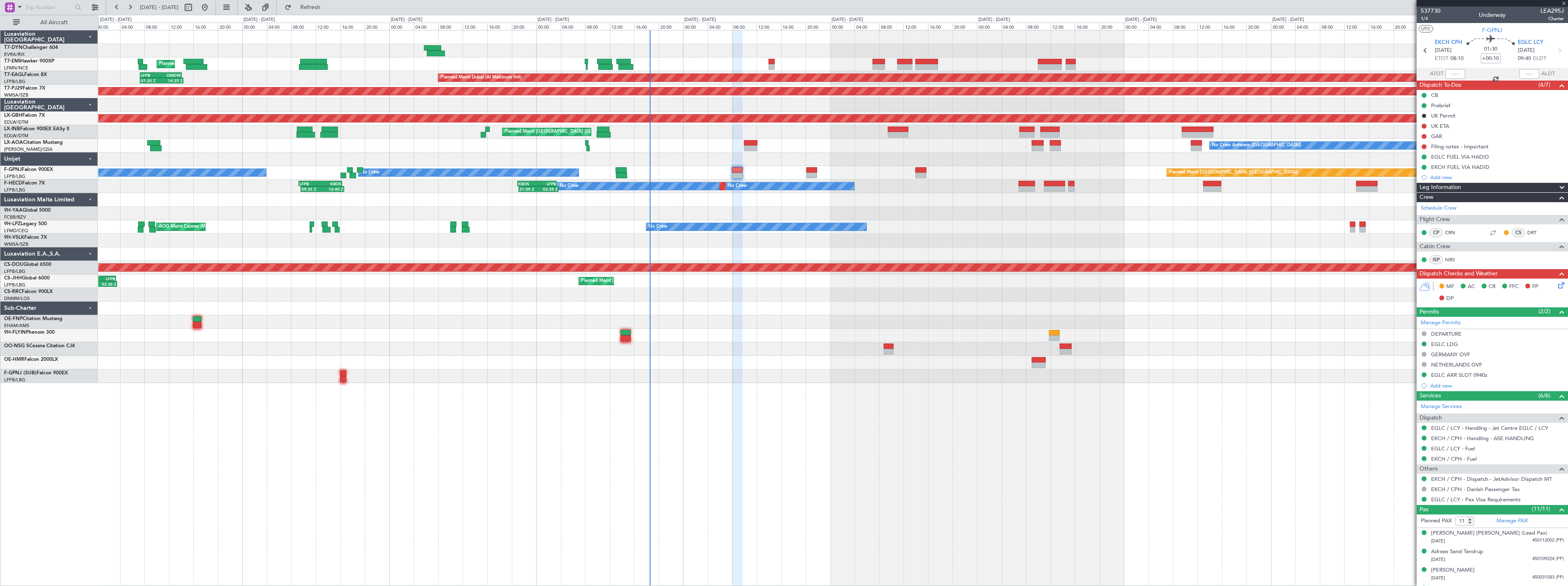
type input "+00:15"
type input "12"
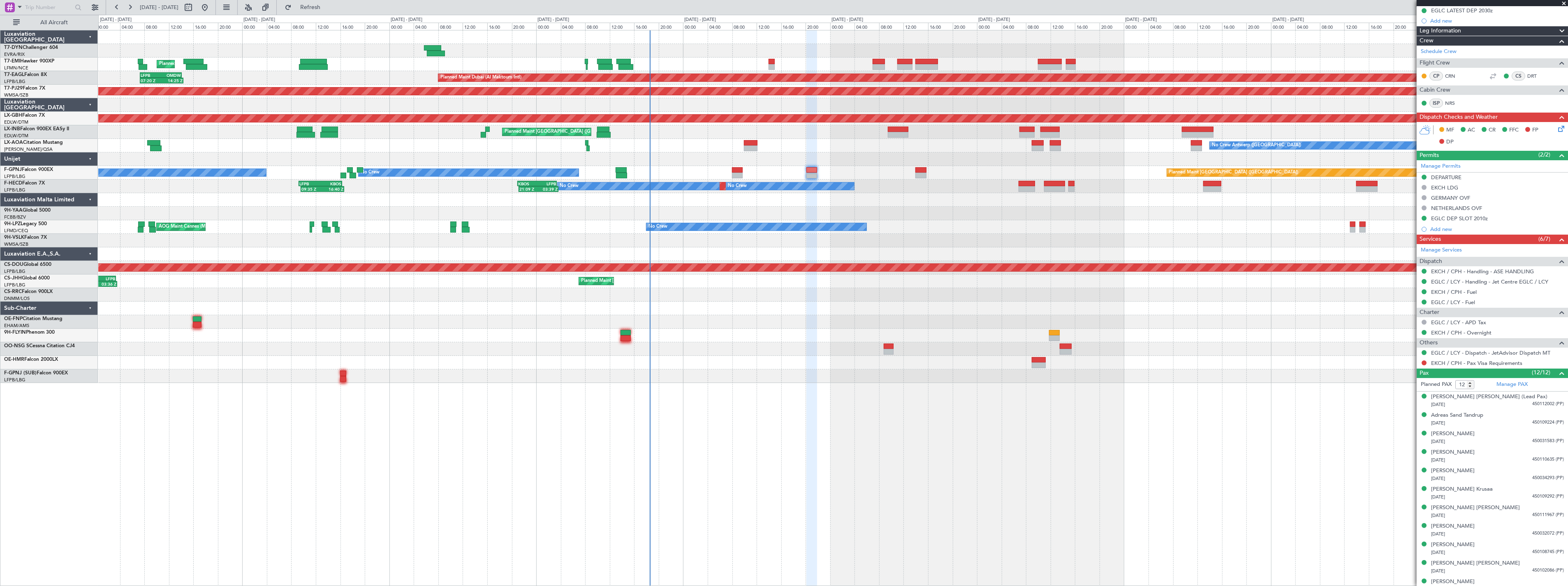
scroll to position [184, 0]
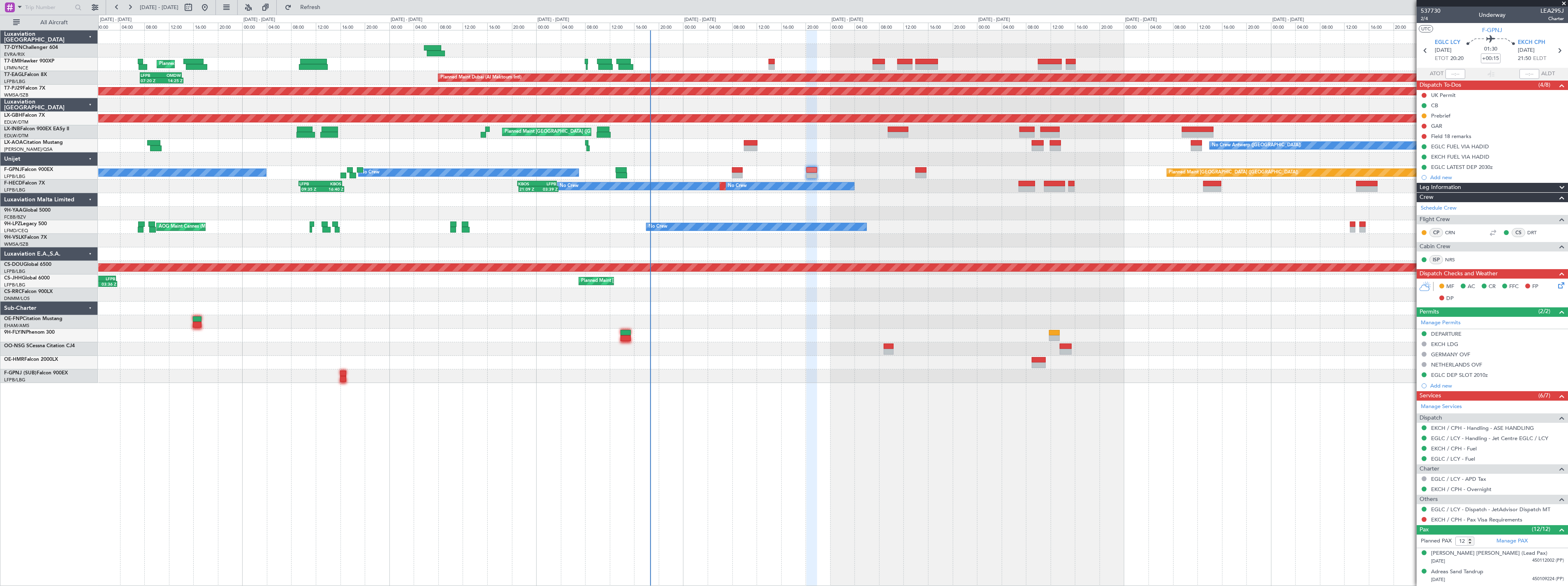
scroll to position [184, 0]
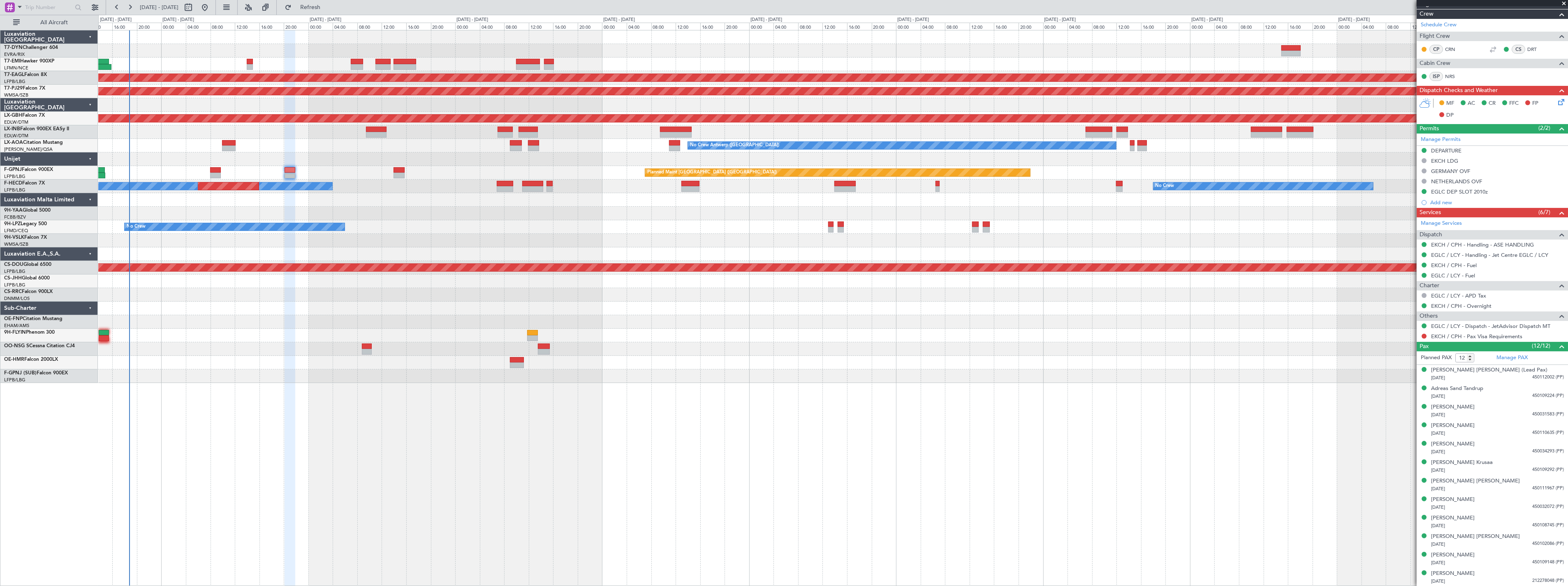
click at [583, 322] on div "Planned Maint Dubai (Al Maktoum Intl) Planned Maint [GEOGRAPHIC_DATA] (Sultan […" at bounding box center [833, 206] width 1470 height 352
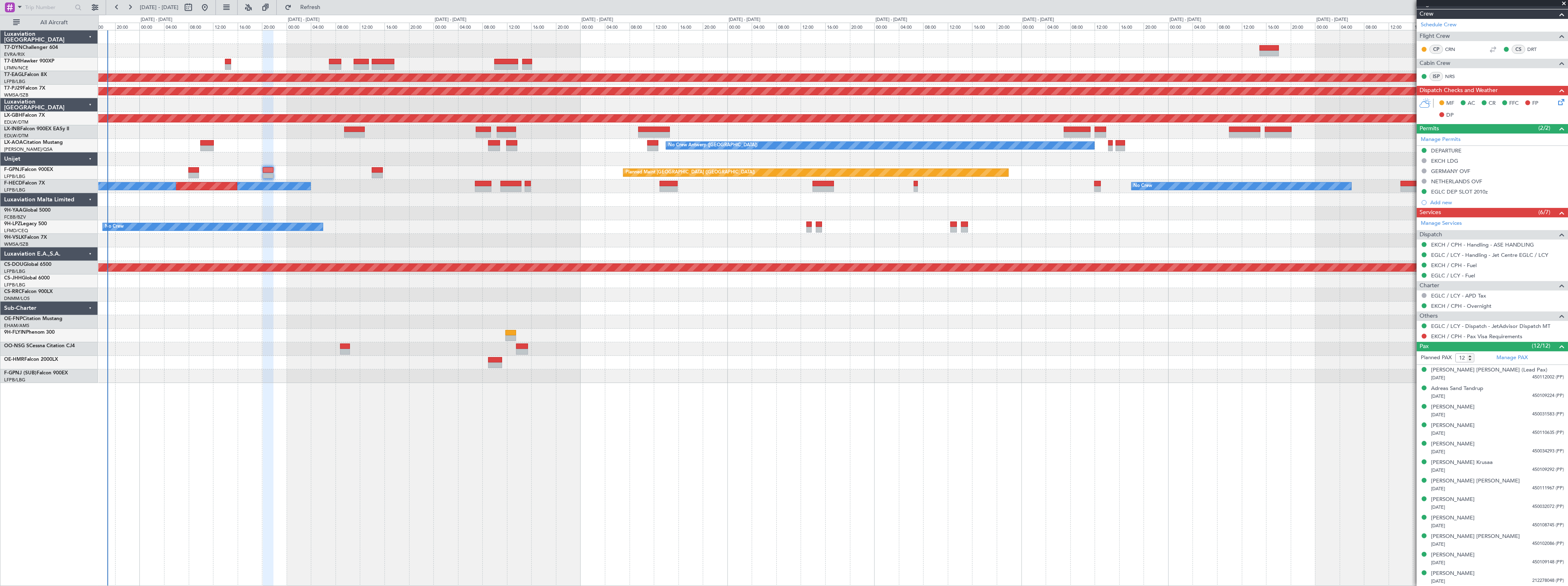
click at [554, 322] on div at bounding box center [833, 322] width 1470 height 14
click at [328, 9] on span "Refresh" at bounding box center [310, 7] width 34 height 6
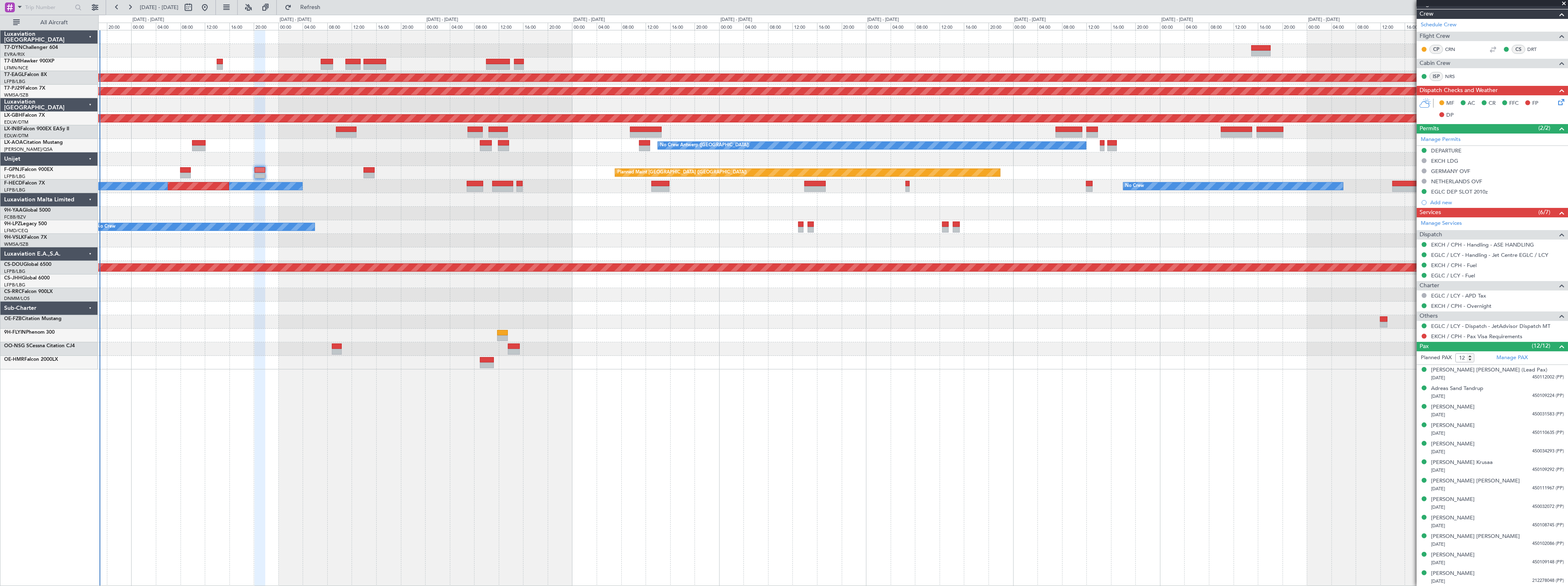
click at [511, 218] on div at bounding box center [833, 214] width 1470 height 14
click at [512, 216] on div at bounding box center [833, 214] width 1470 height 14
click at [237, 160] on div at bounding box center [833, 159] width 1470 height 14
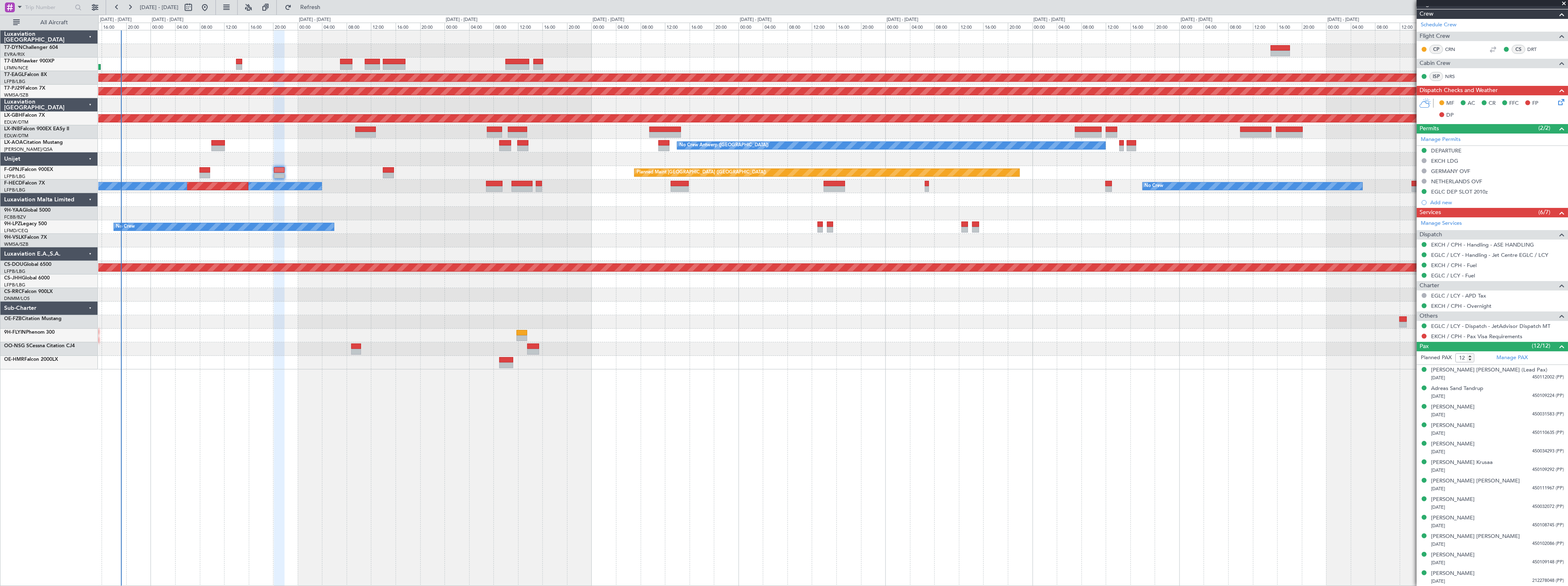
click at [257, 161] on div at bounding box center [833, 159] width 1470 height 14
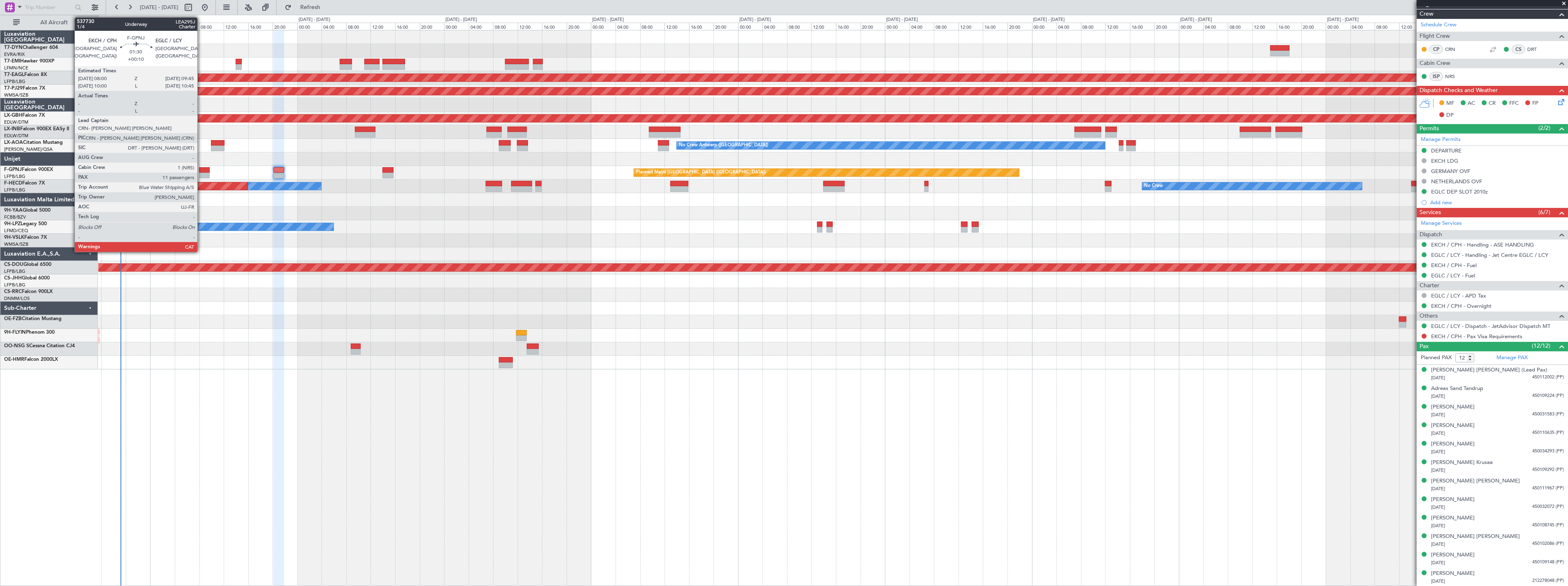
click at [202, 169] on div at bounding box center [204, 170] width 11 height 6
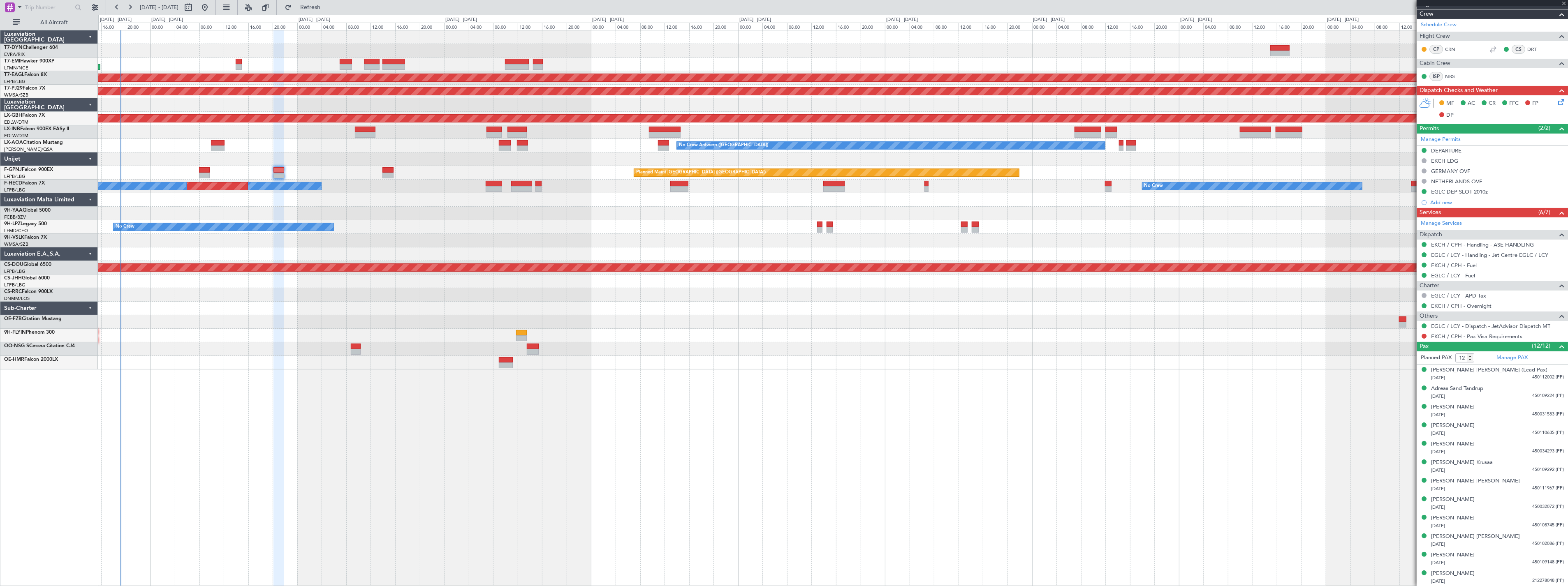
type input "+00:10"
type input "11"
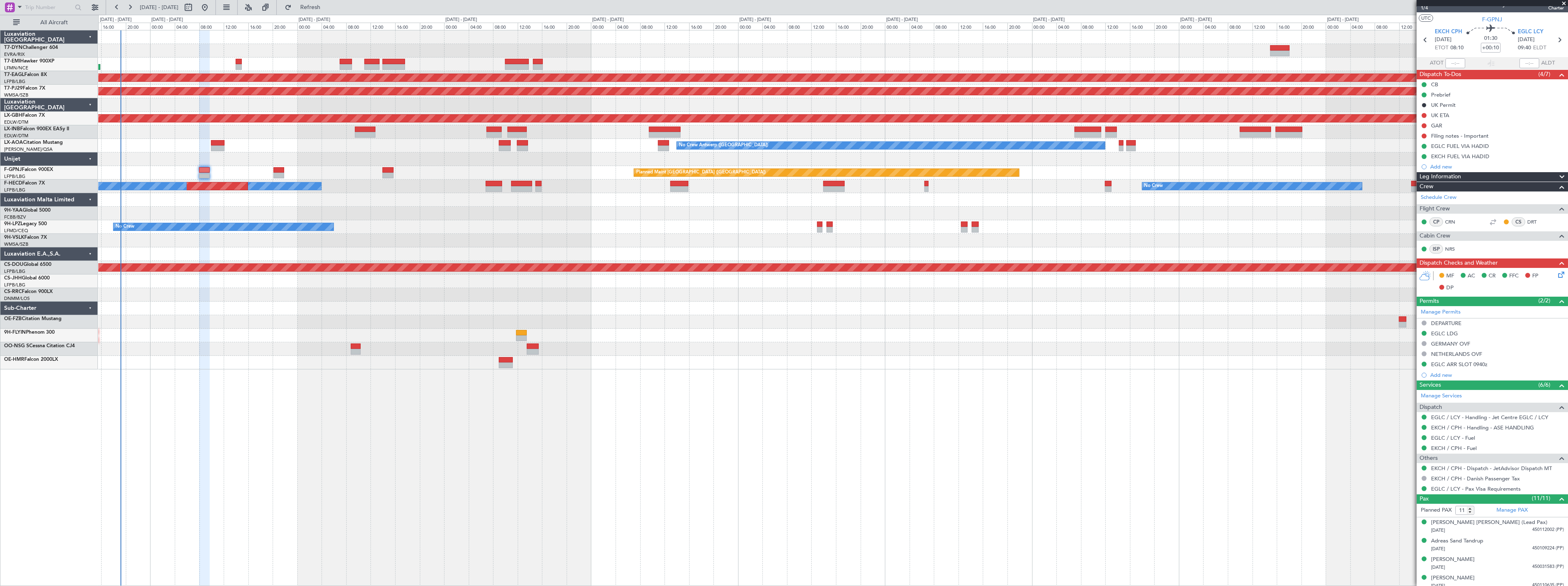
scroll to position [0, 0]
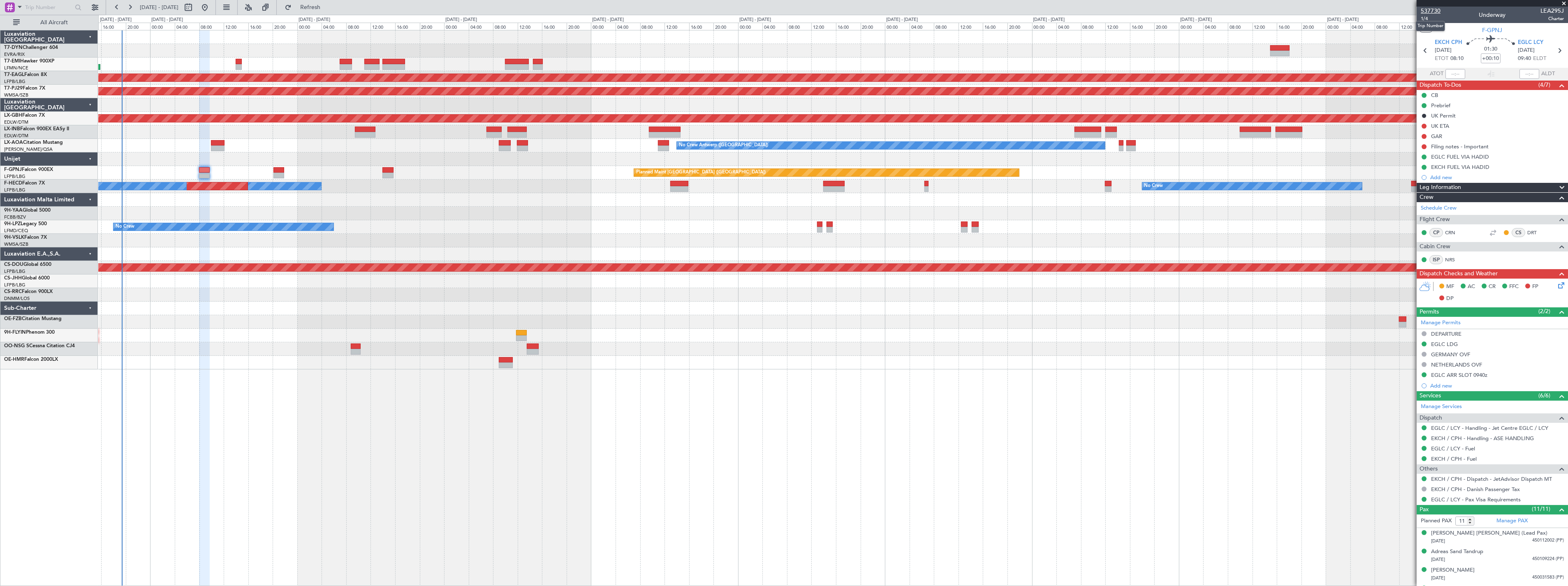
click at [1436, 7] on span "537730" at bounding box center [1430, 11] width 20 height 9
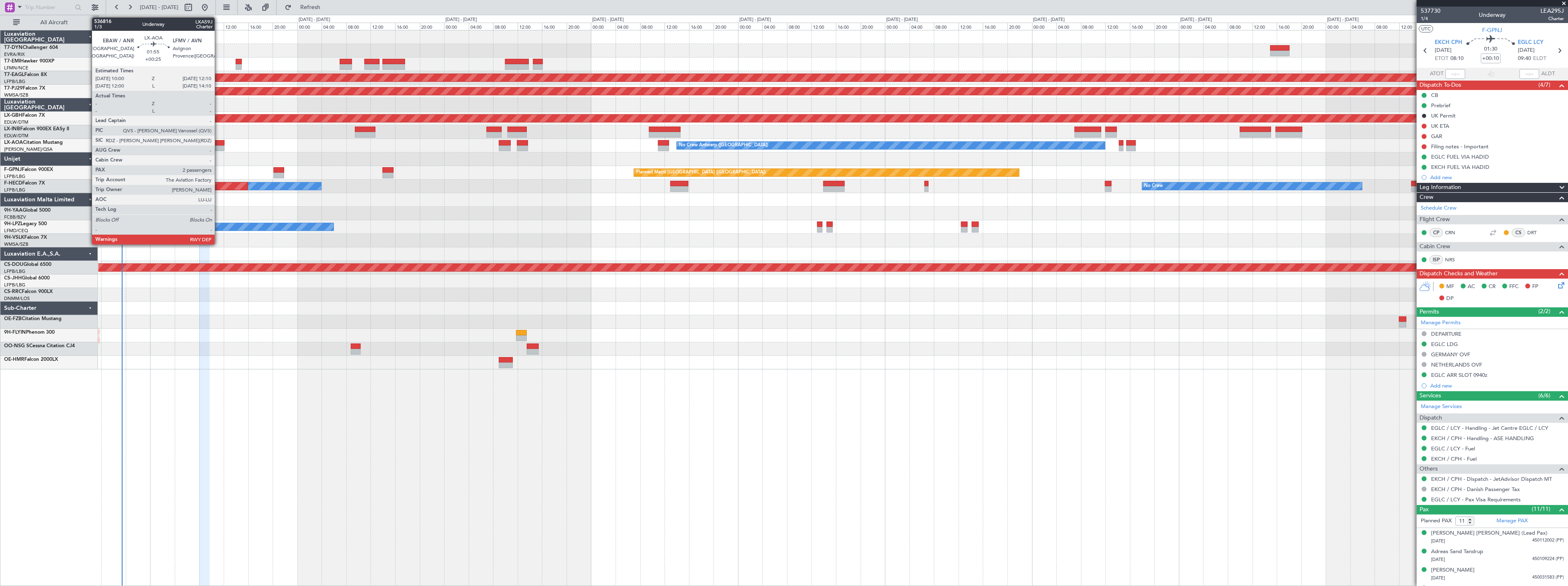
click at [216, 138] on div "Planned Maint [GEOGRAPHIC_DATA] ([GEOGRAPHIC_DATA])" at bounding box center [833, 133] width 1470 height 14
click at [218, 140] on div at bounding box center [218, 143] width 14 height 6
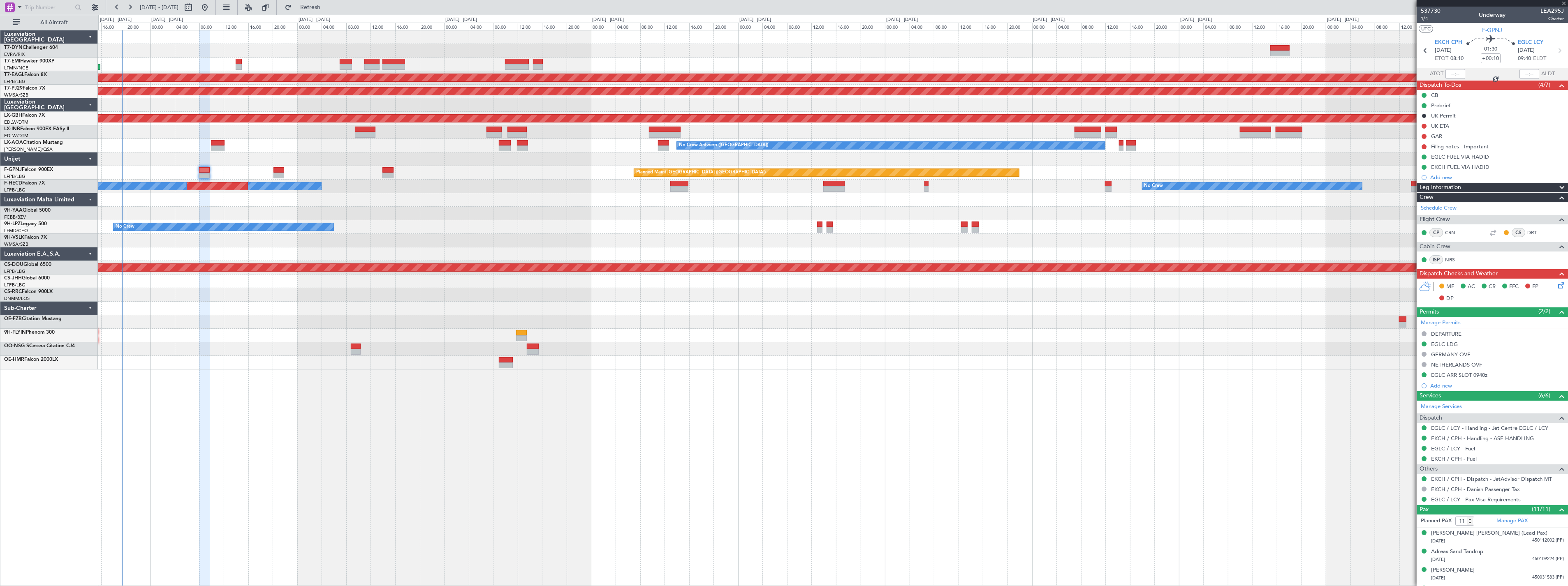
type input "+00:25"
type input "2"
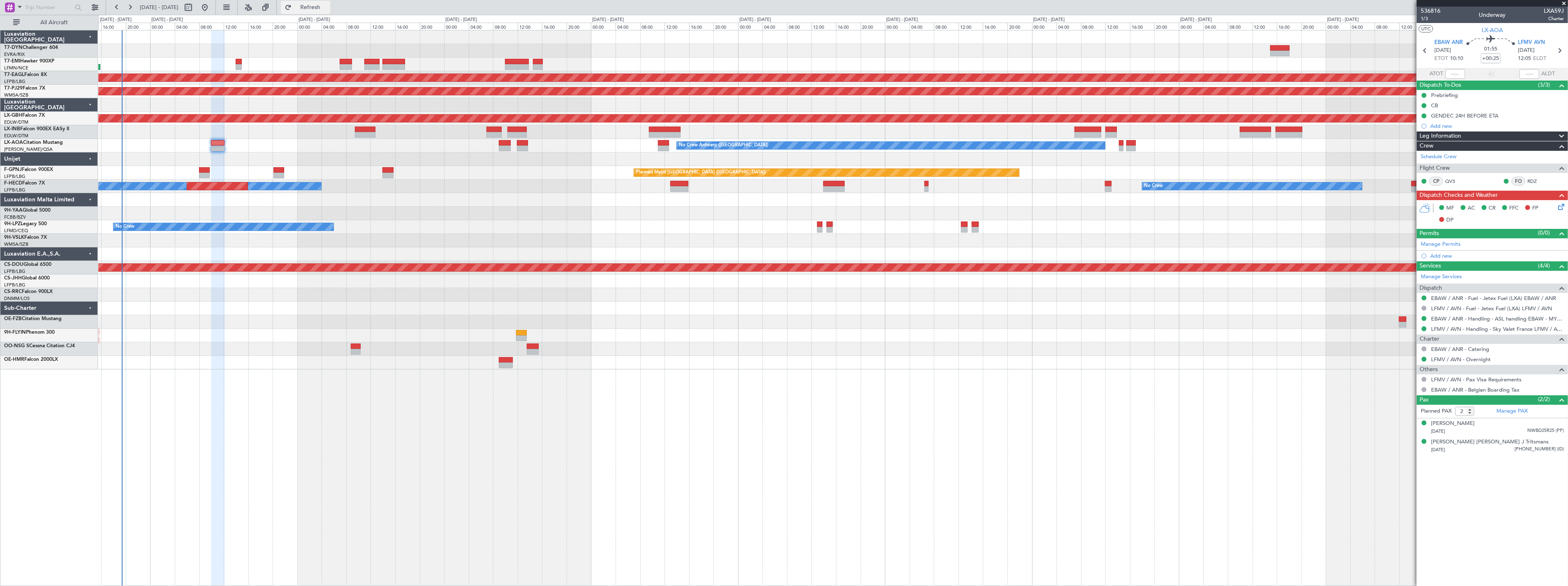
click at [319, 2] on button "Refresh" at bounding box center [305, 7] width 49 height 13
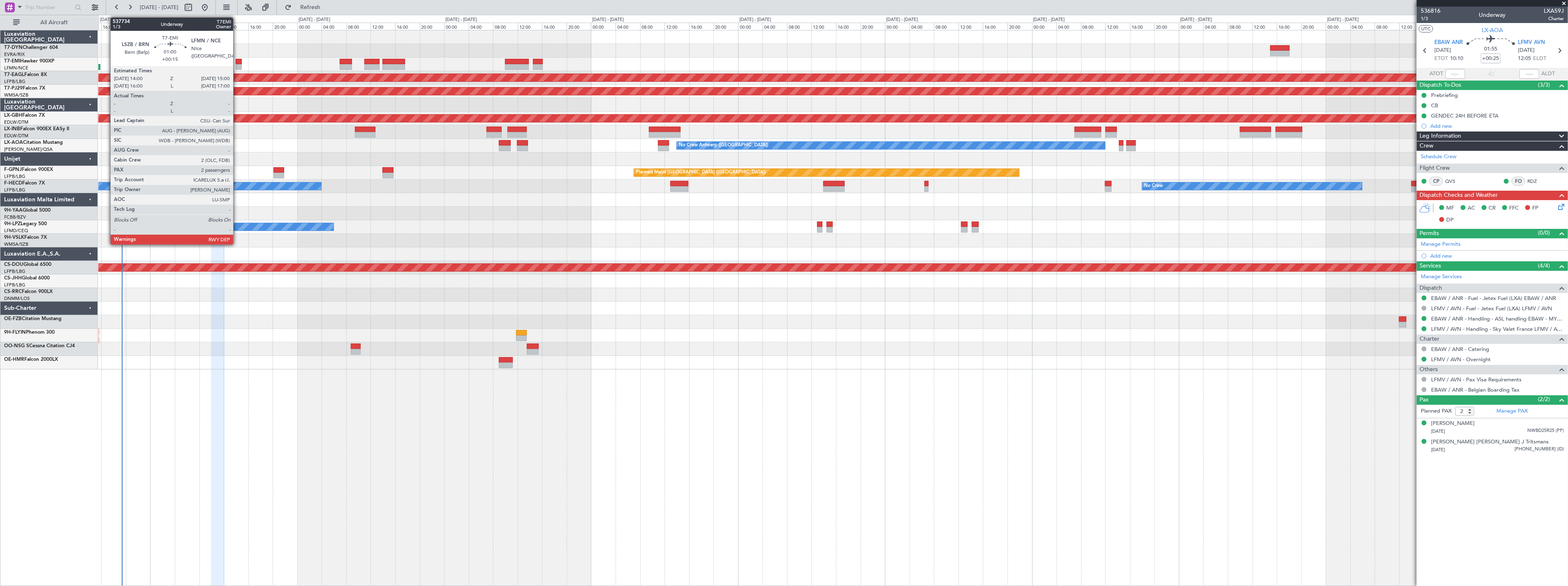
click at [237, 59] on div at bounding box center [238, 61] width 6 height 6
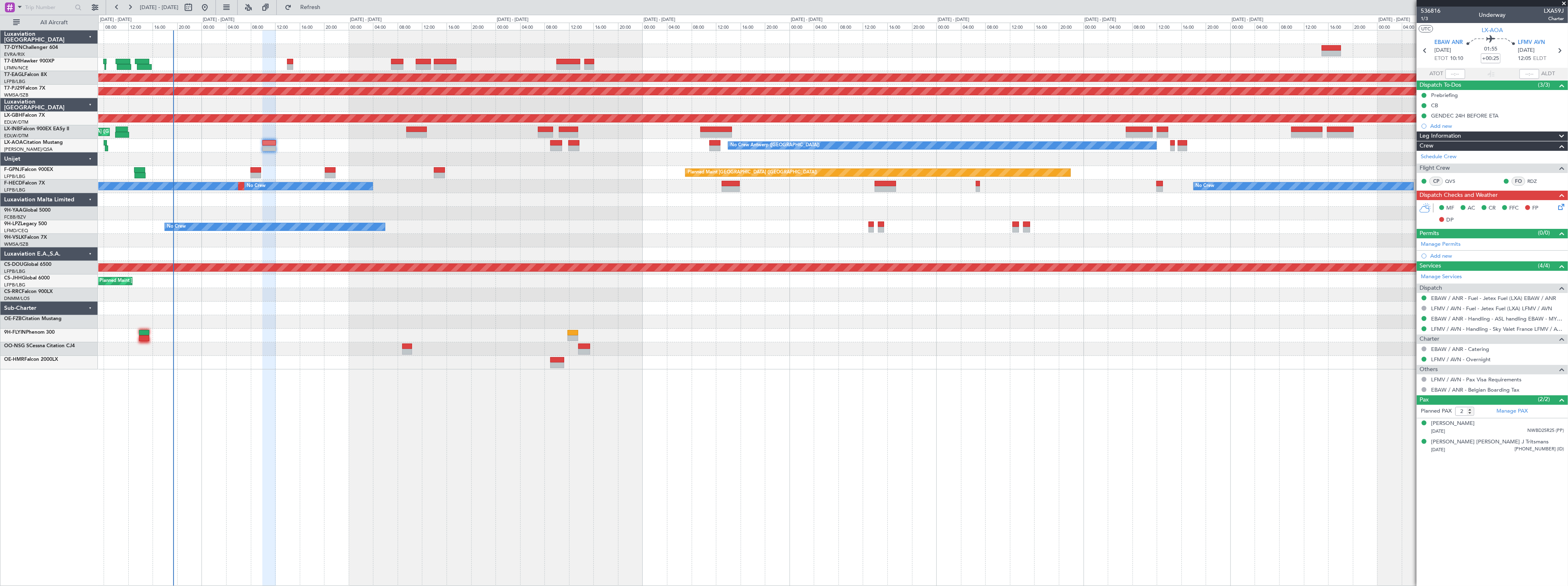
click at [336, 53] on div at bounding box center [833, 51] width 1470 height 14
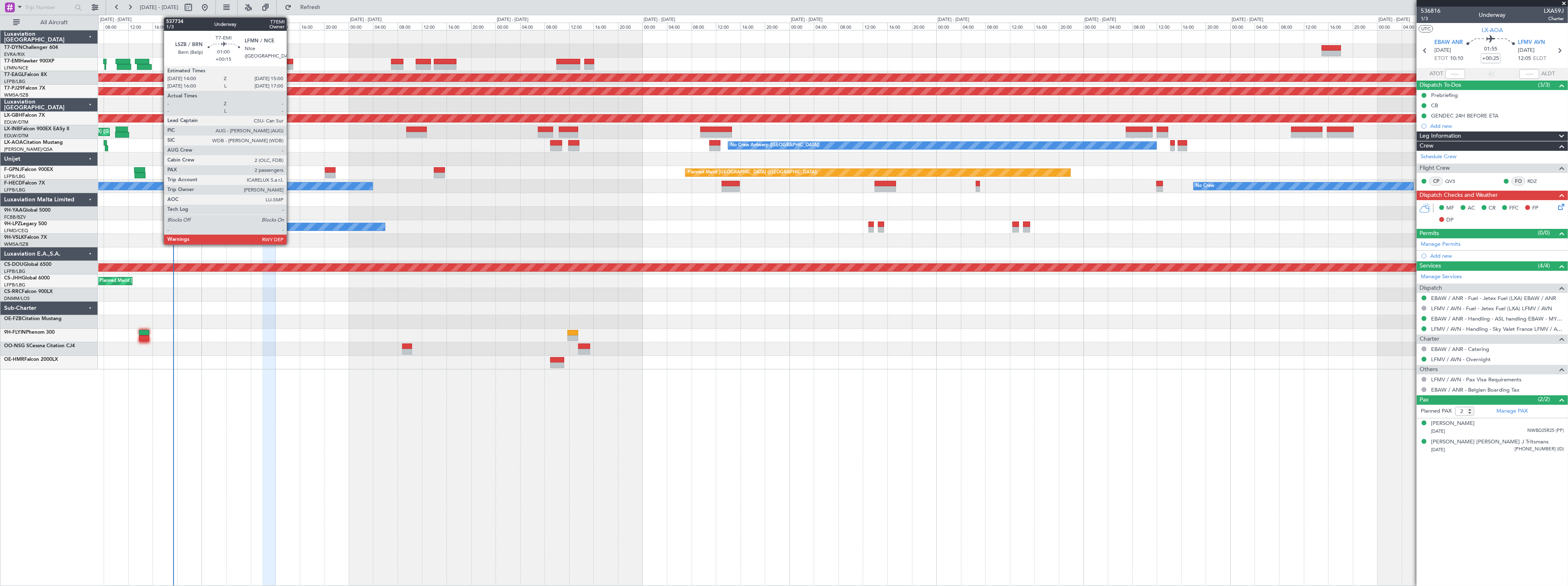
click at [290, 60] on div at bounding box center [290, 61] width 6 height 6
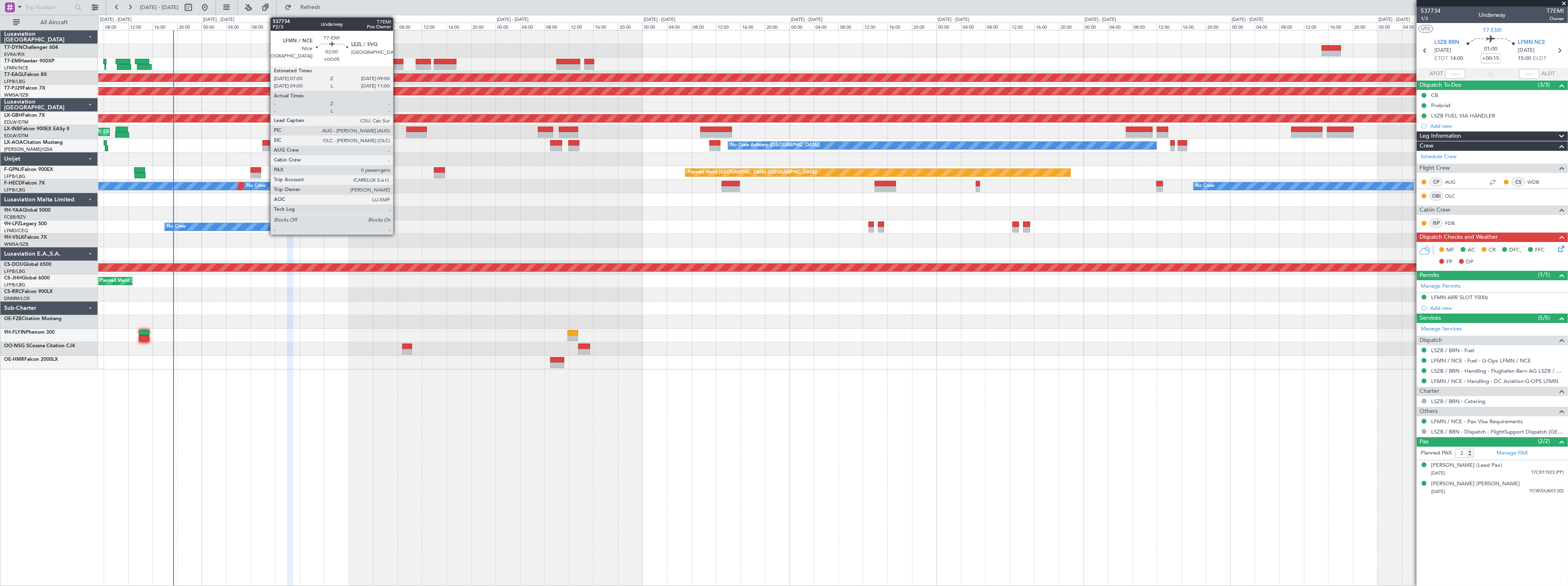
click at [397, 59] on div at bounding box center [397, 61] width 12 height 6
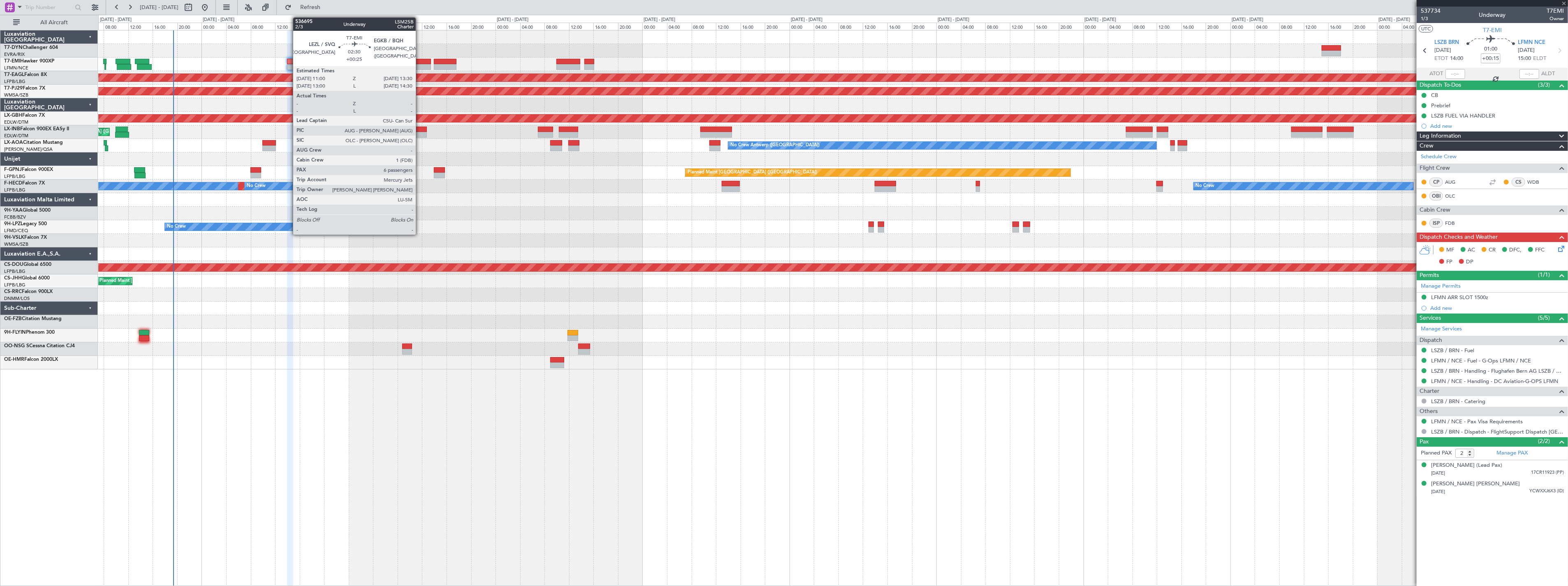
type input "+00:05"
type input "0"
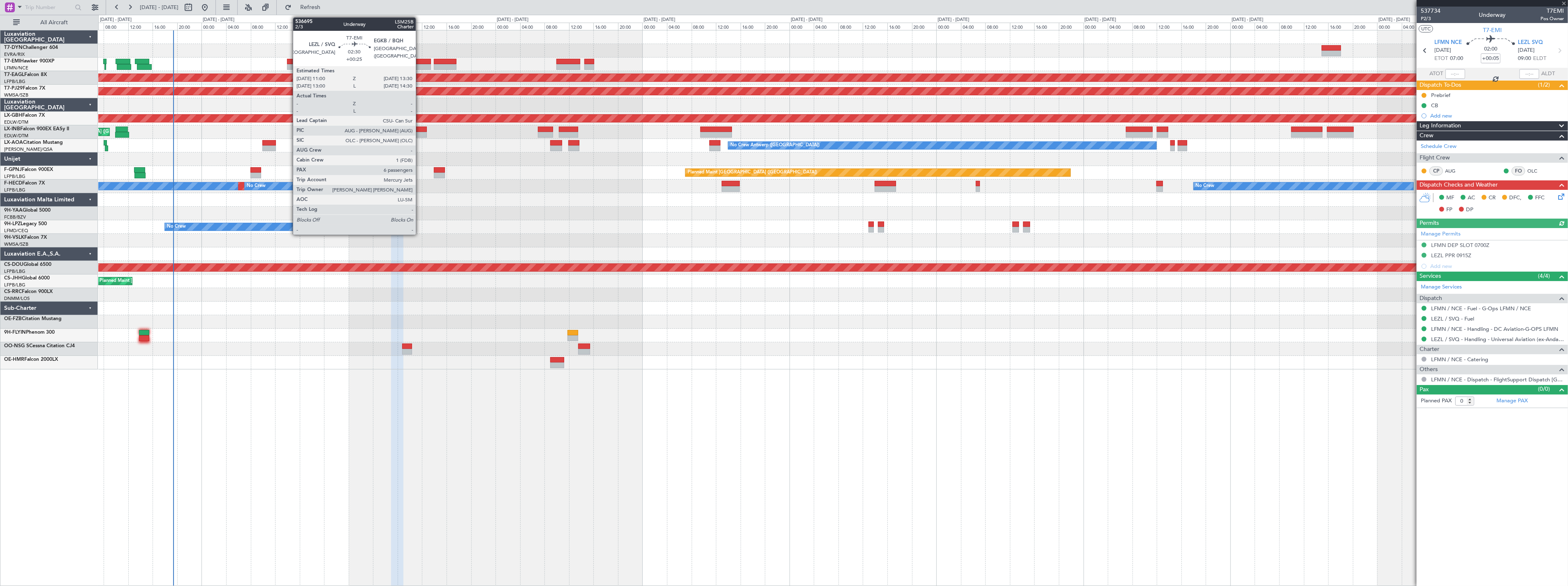
click at [420, 59] on div at bounding box center [423, 61] width 16 height 6
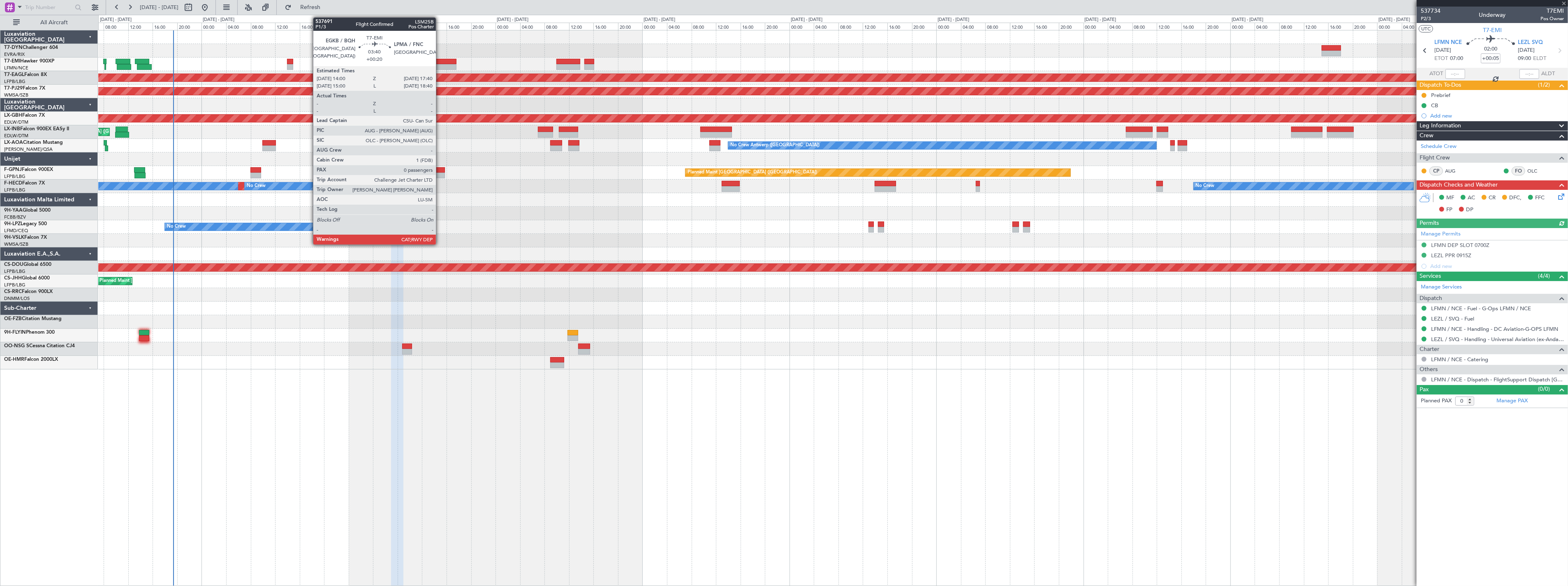
type input "+00:25"
type input "6"
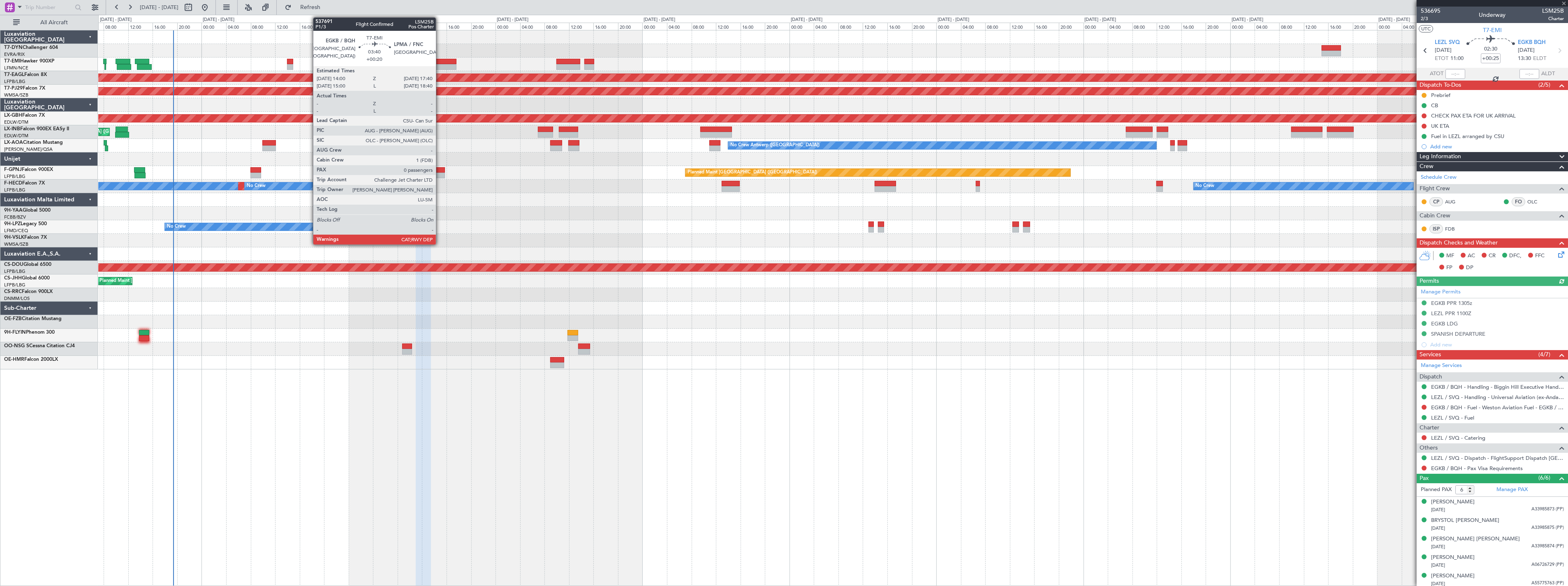
click at [440, 60] on div at bounding box center [445, 61] width 22 height 6
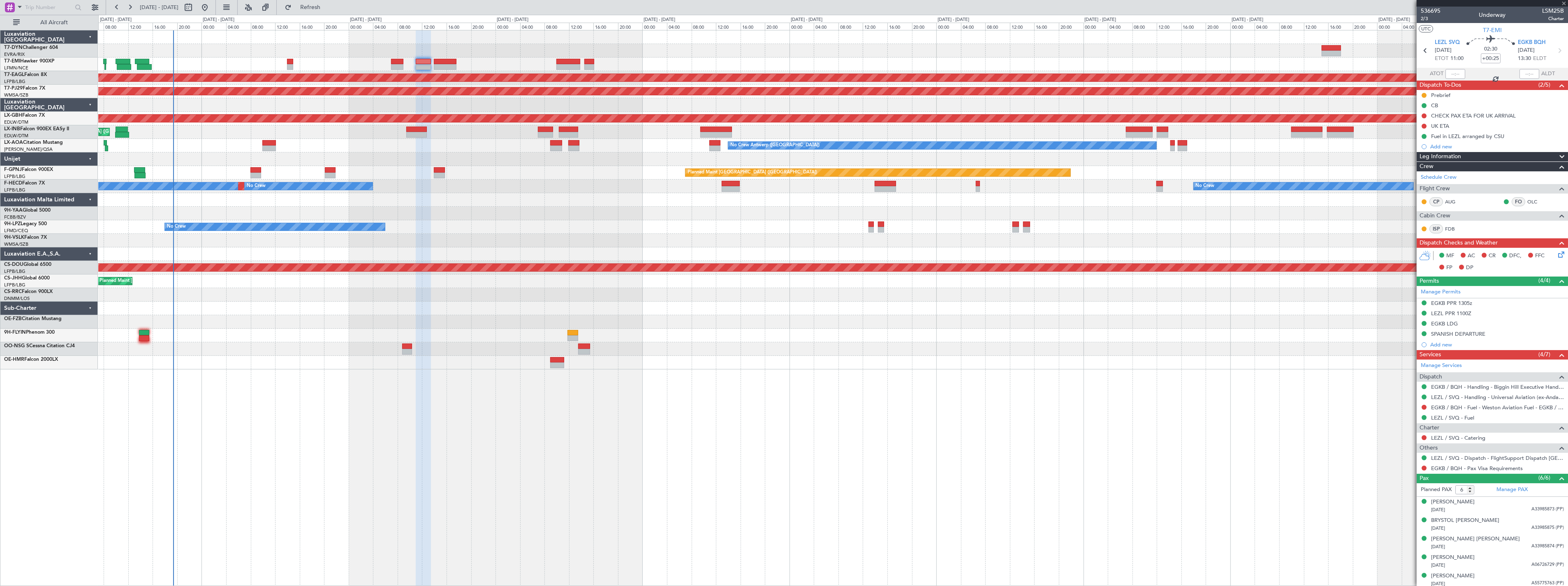
type input "+00:20"
type input "0"
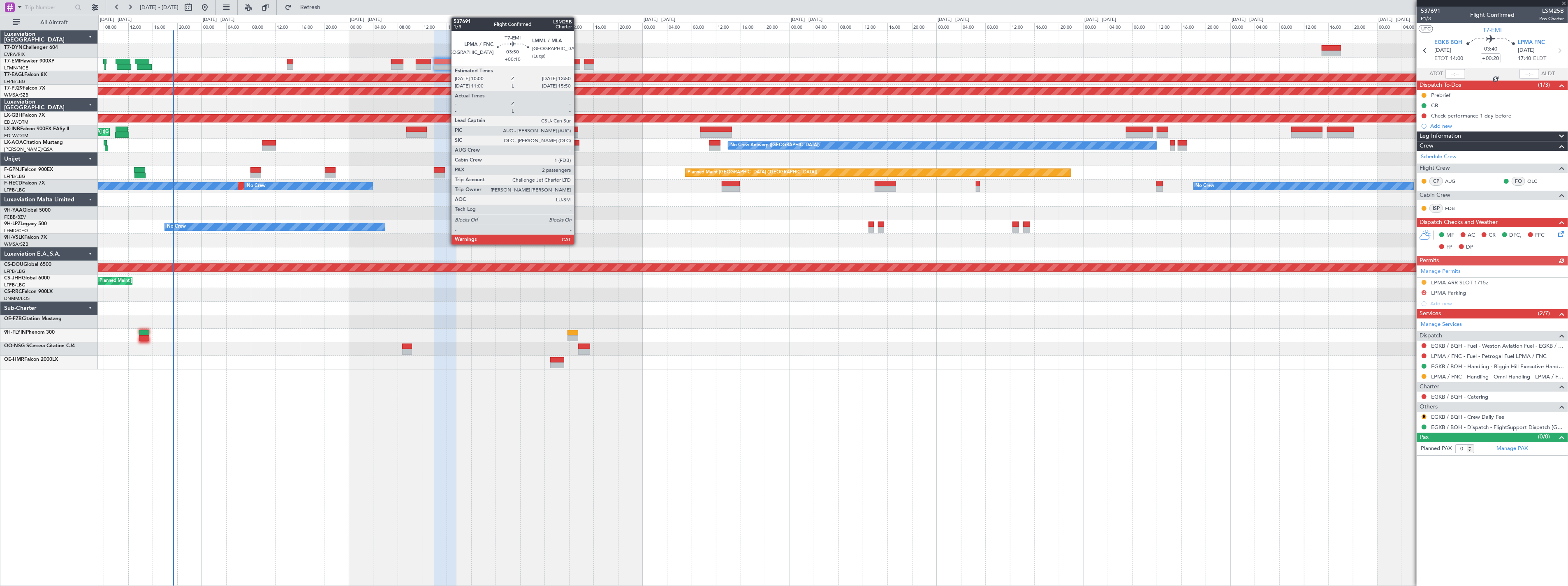
click at [578, 60] on div at bounding box center [568, 61] width 24 height 6
type input "+00:10"
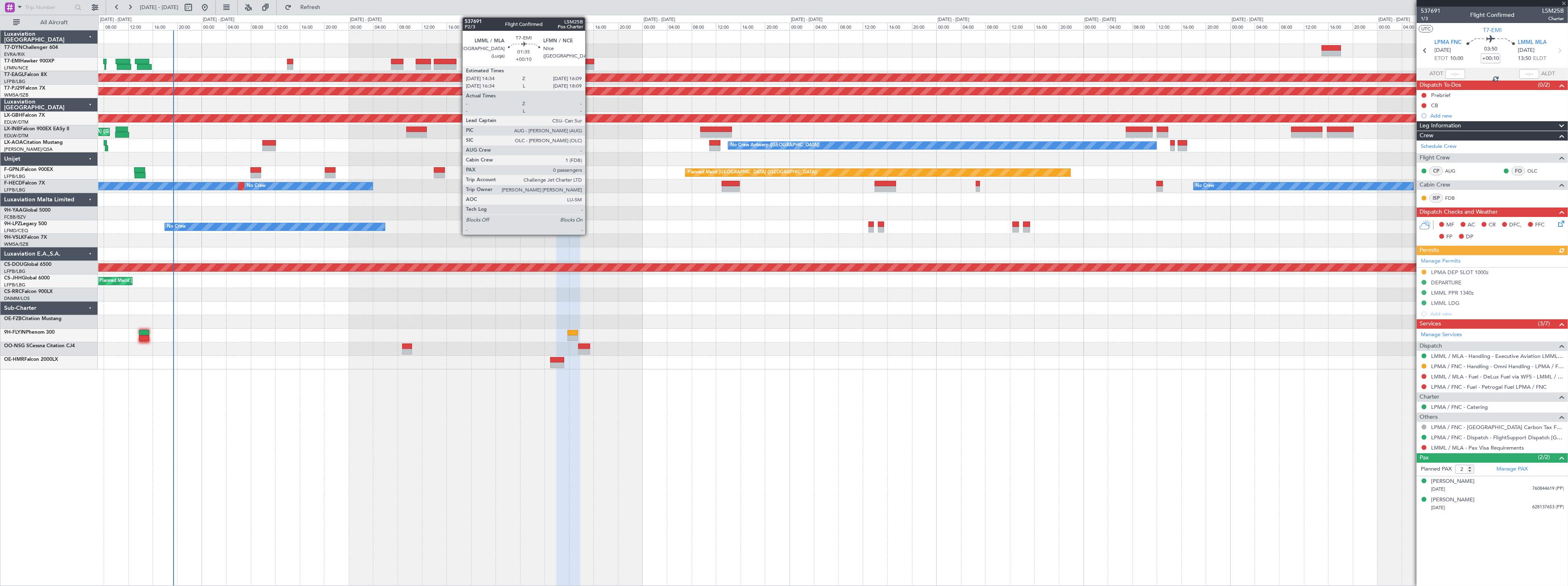
click at [590, 62] on div at bounding box center [589, 61] width 9 height 6
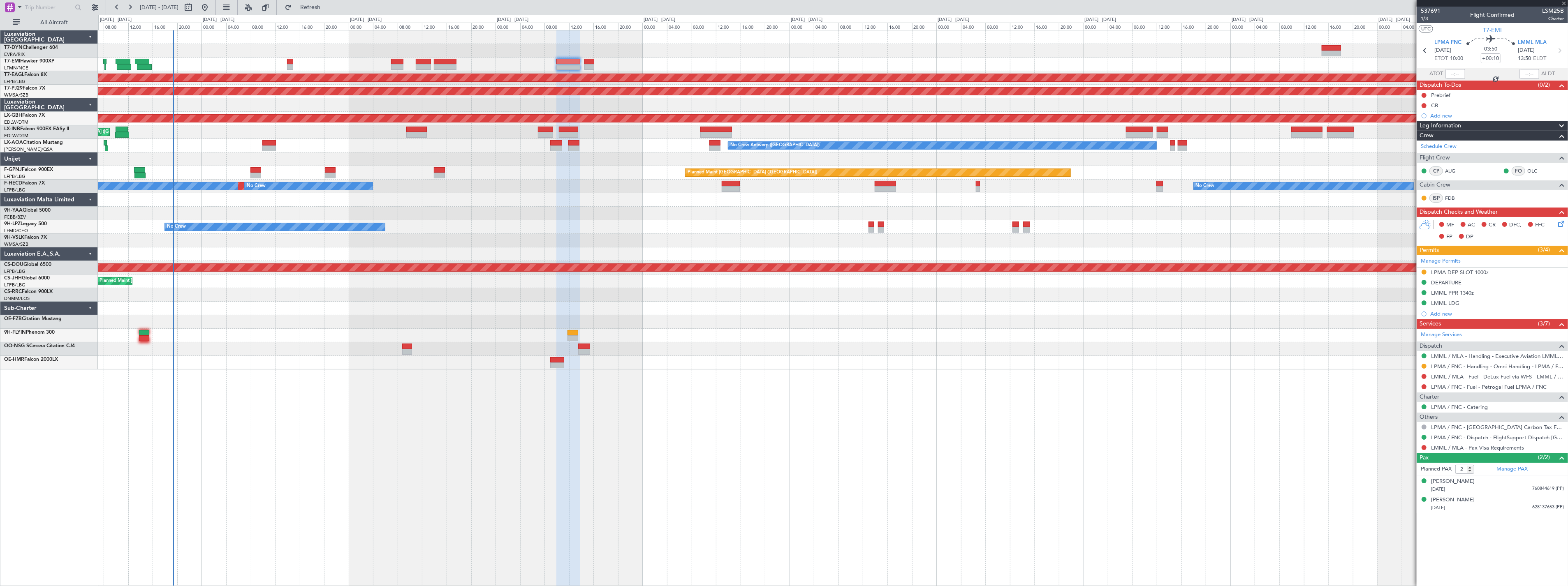
type input "0"
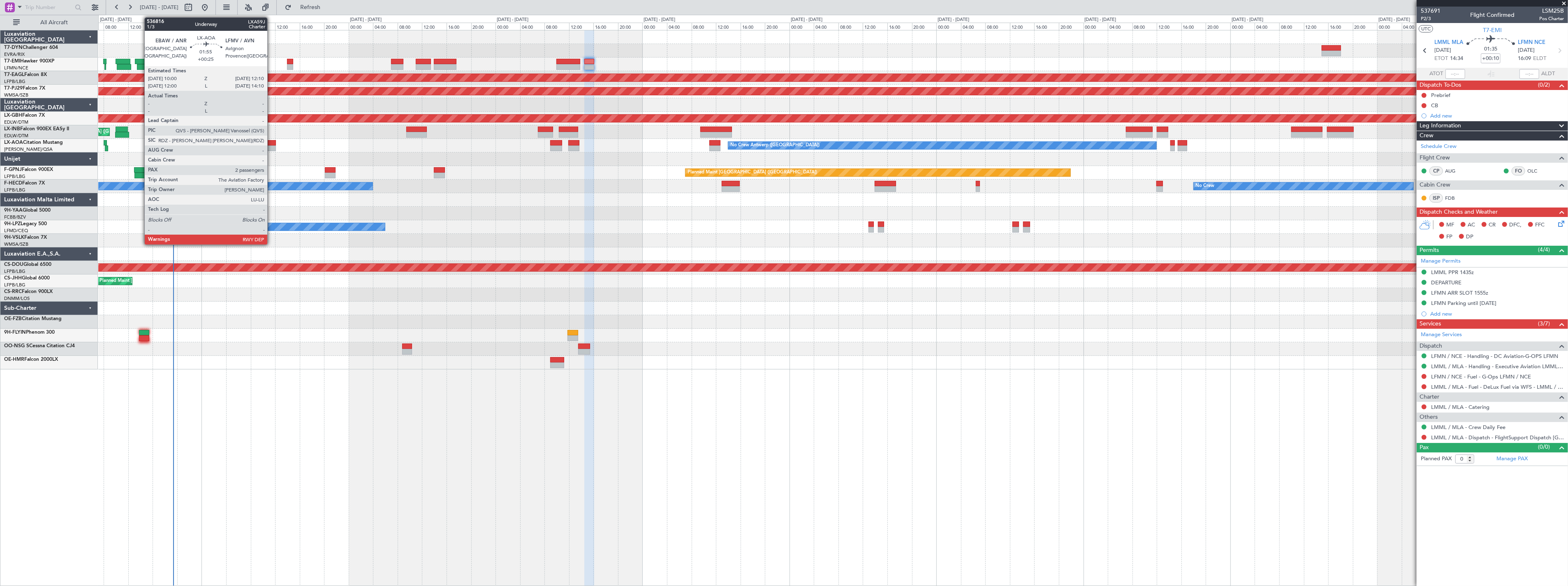
click at [272, 142] on div at bounding box center [269, 143] width 14 height 6
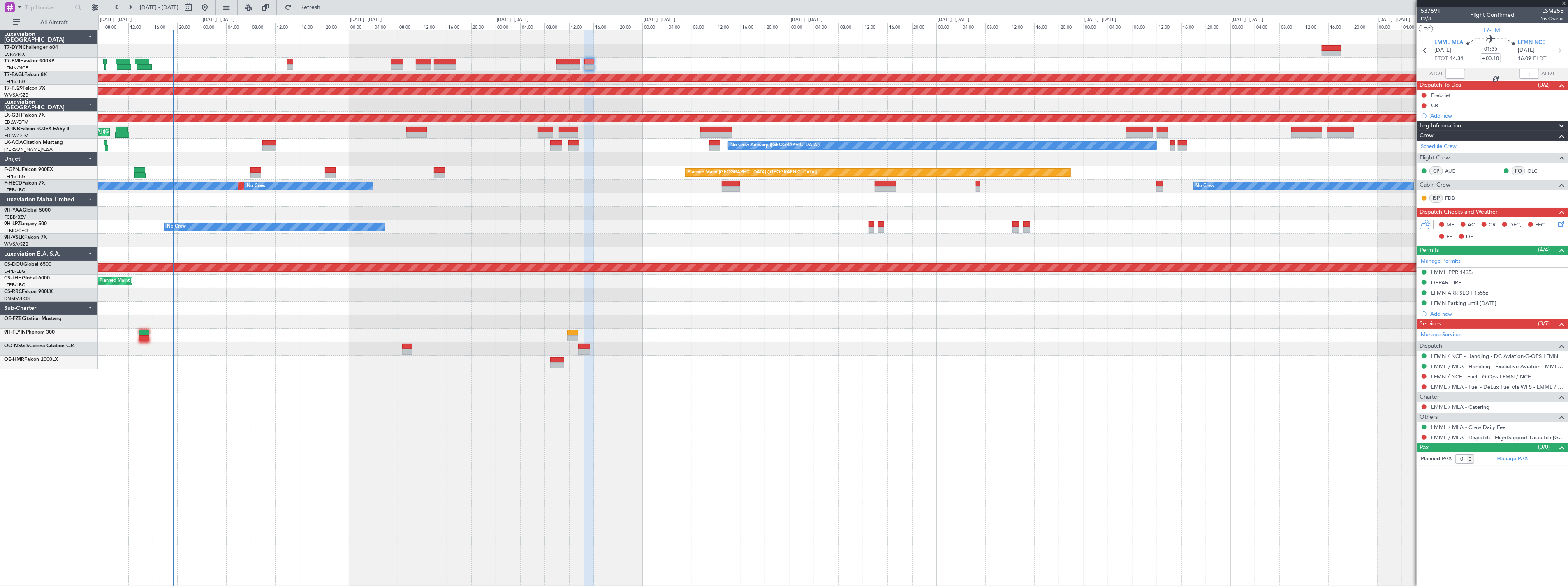
type input "+00:25"
type input "2"
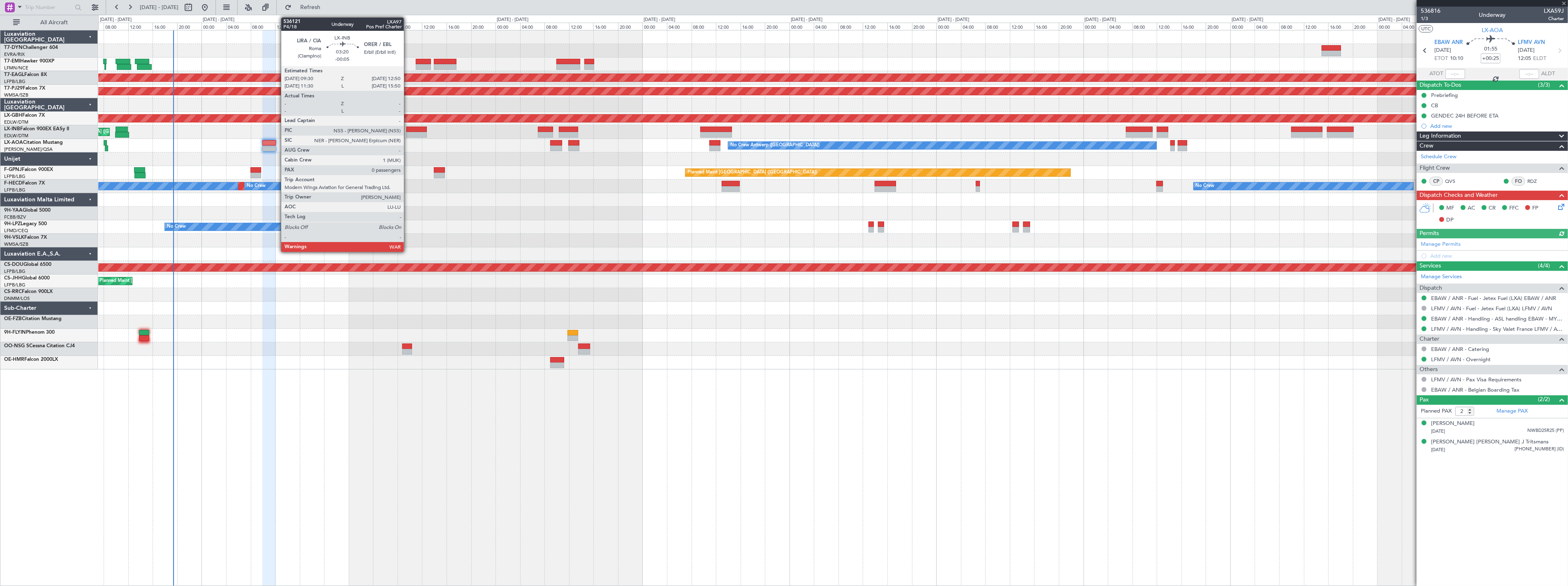
click at [408, 129] on div at bounding box center [416, 129] width 21 height 6
click at [418, 128] on div at bounding box center [416, 129] width 21 height 6
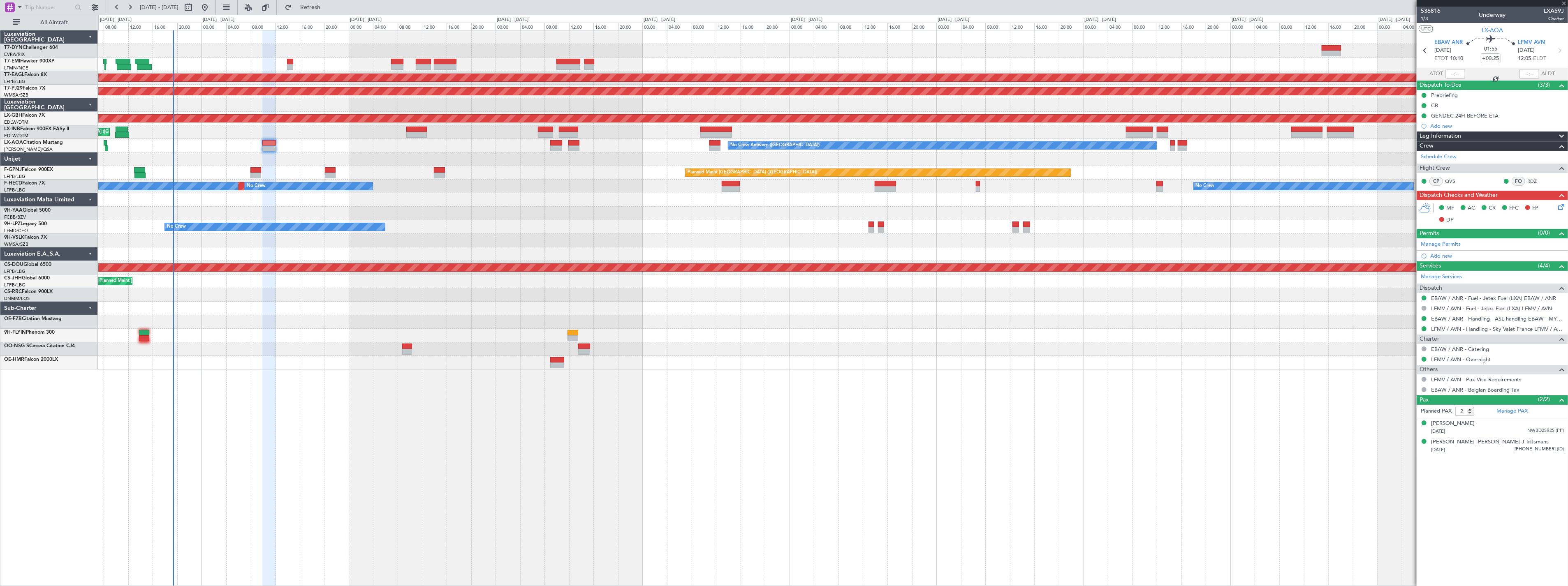
type input "-00:05"
type input "0"
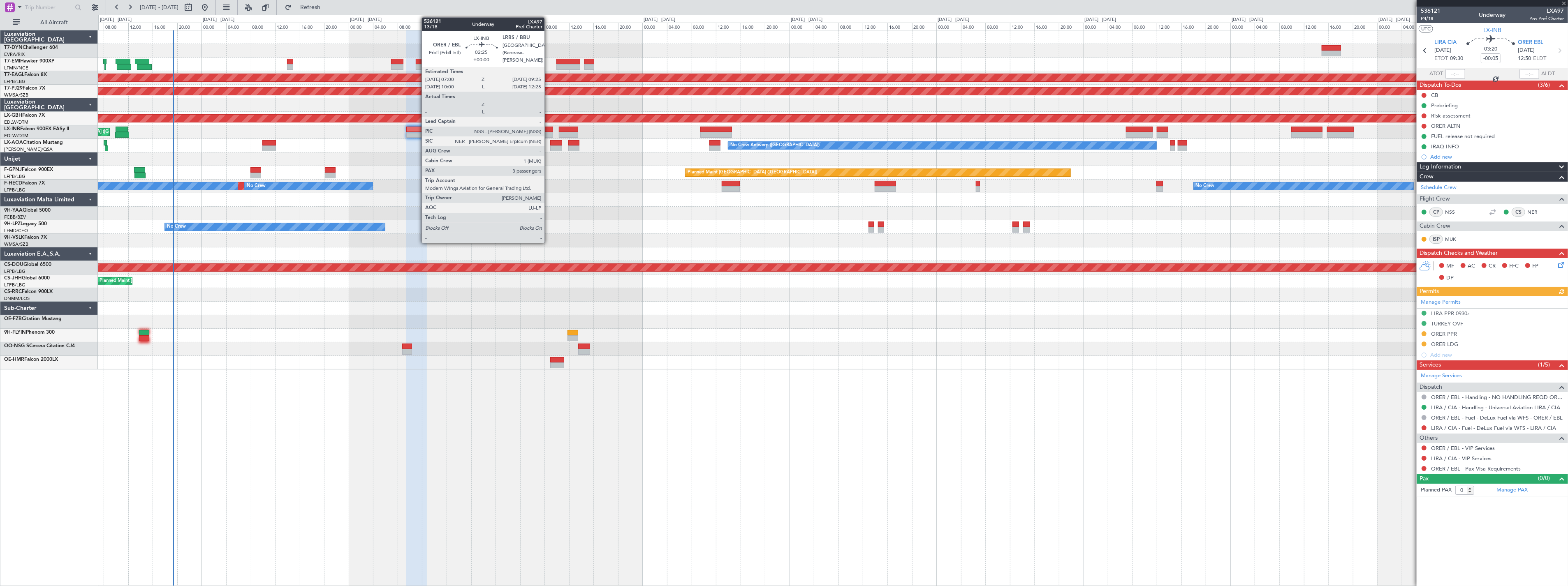
click at [548, 128] on div at bounding box center [545, 129] width 15 height 6
click at [544, 132] on div at bounding box center [545, 134] width 15 height 6
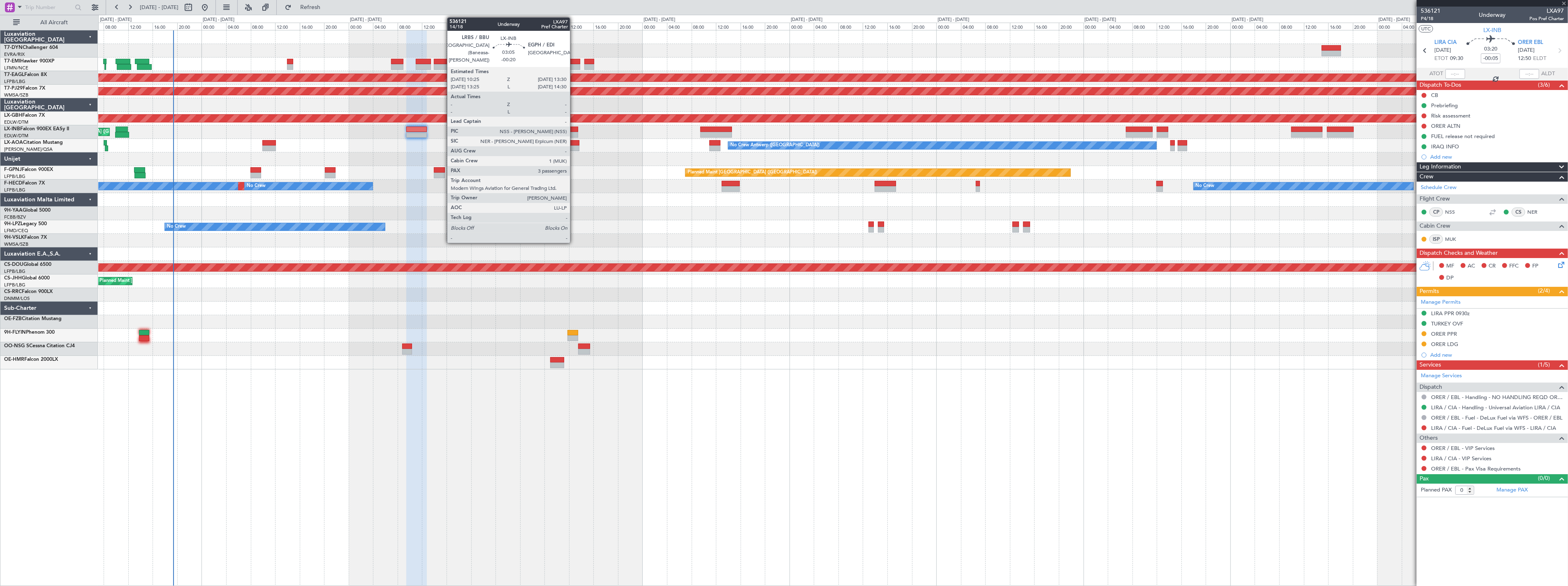
type input "3"
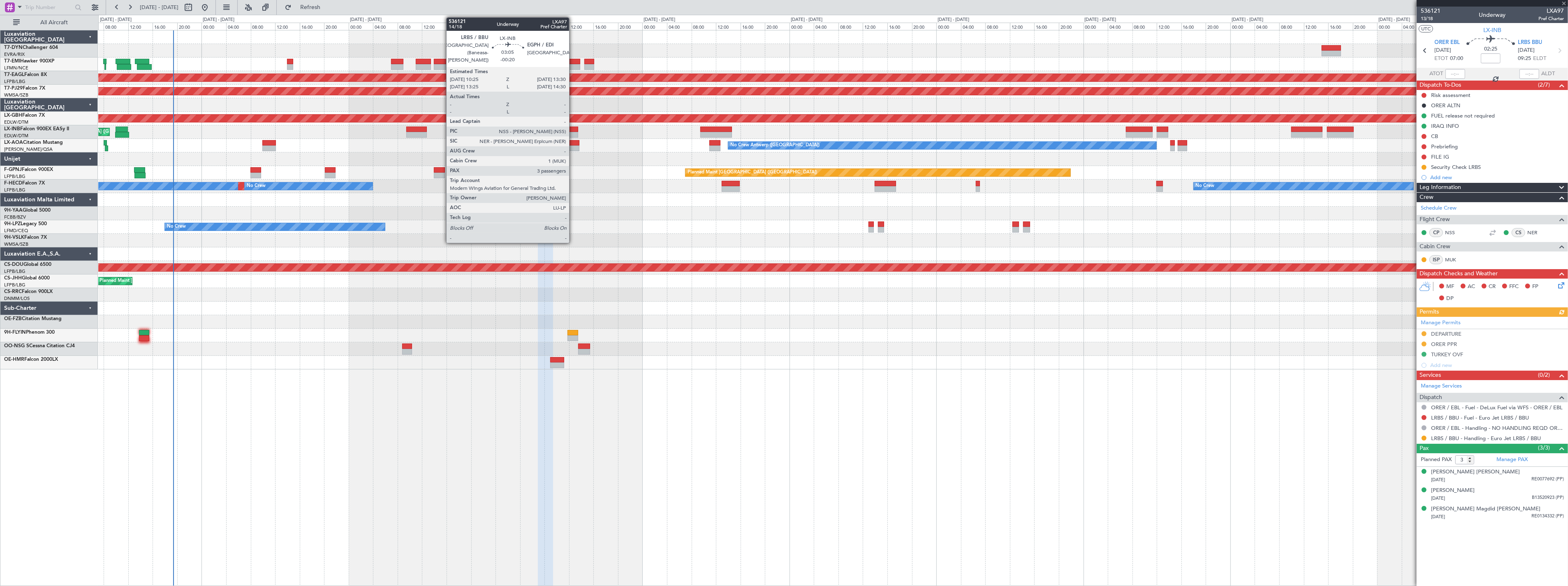
click at [573, 128] on div at bounding box center [568, 129] width 19 height 6
click at [572, 130] on div at bounding box center [568, 129] width 19 height 6
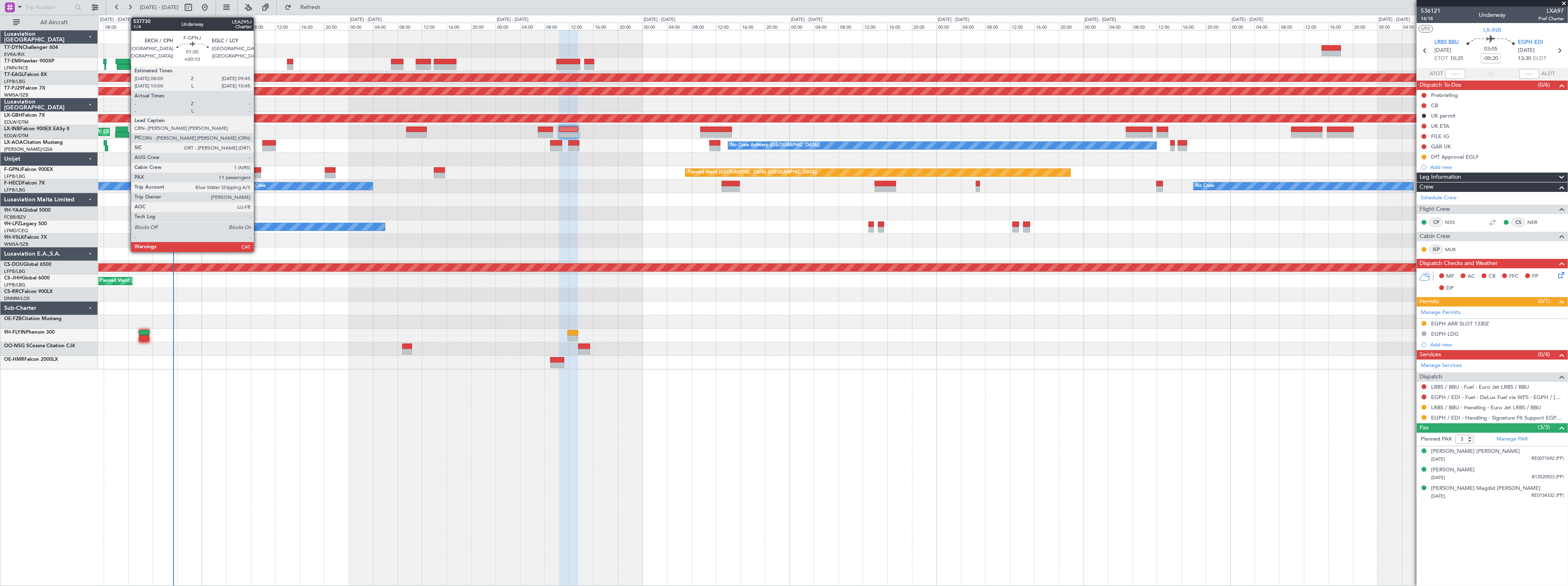
click at [258, 173] on div at bounding box center [256, 175] width 11 height 6
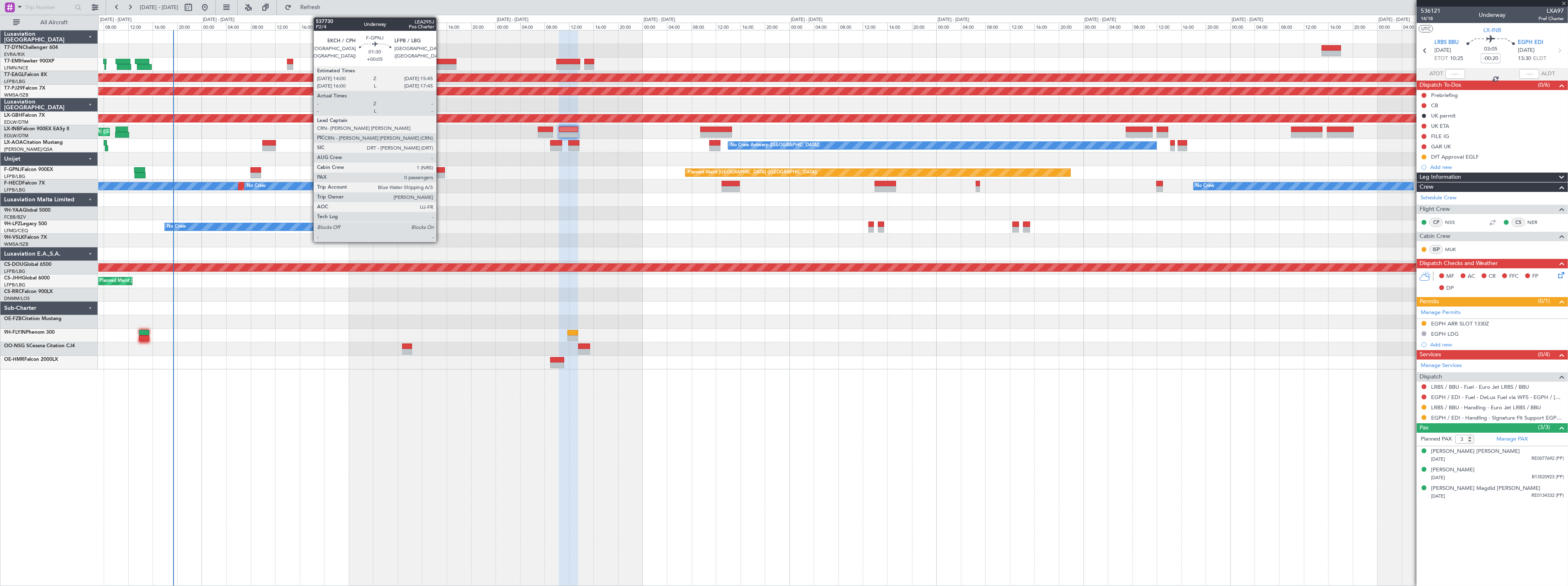
click at [440, 171] on div at bounding box center [439, 170] width 11 height 6
type input "+00:10"
type input "11"
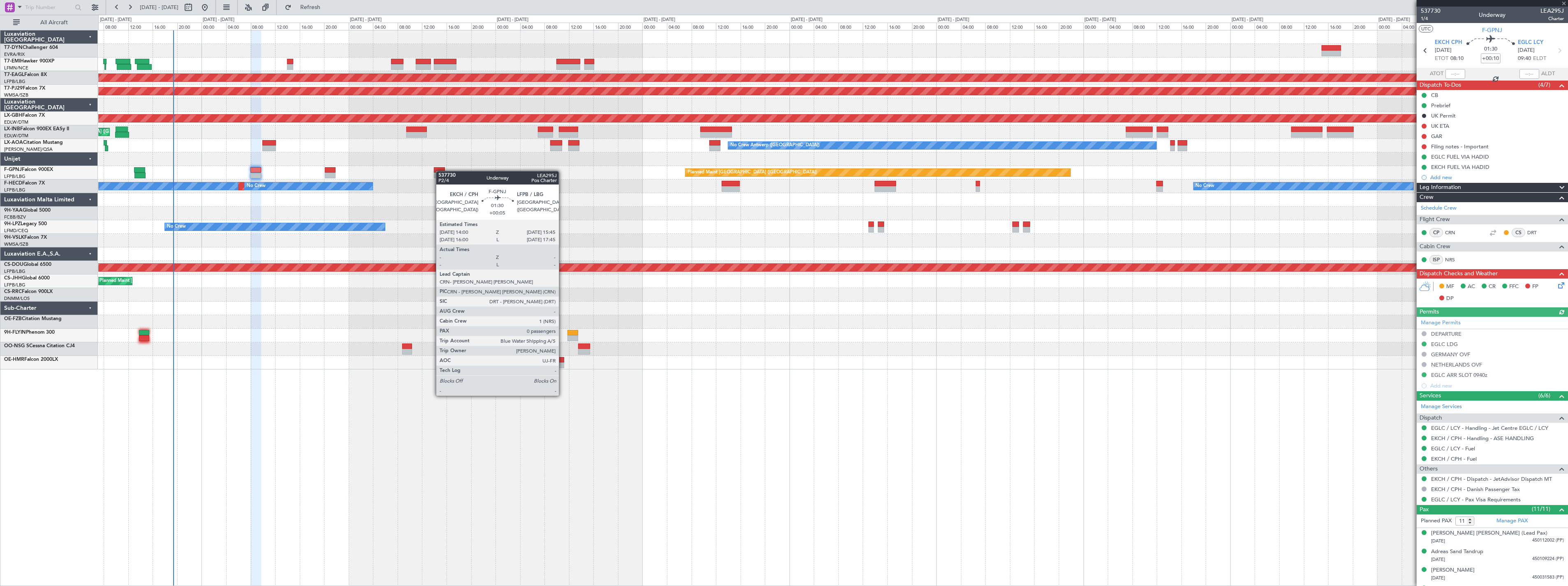
type input "+00:05"
type input "0"
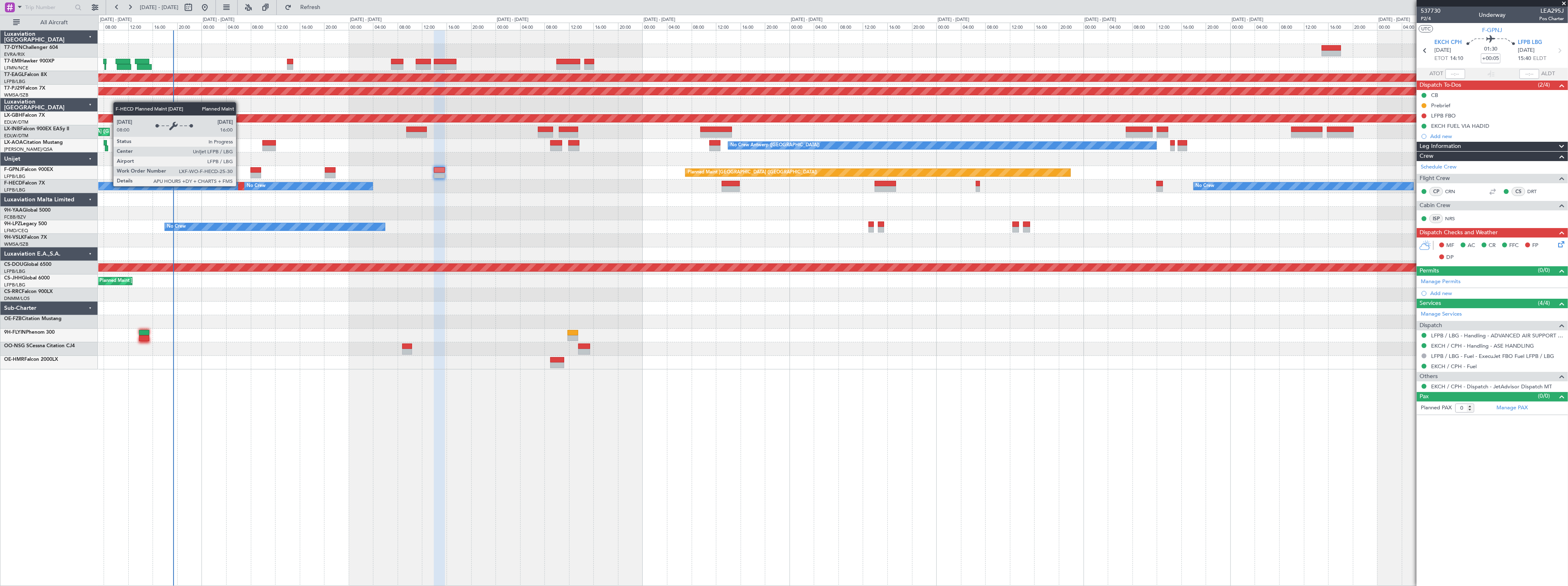
click at [241, 186] on div "Planned Maint [GEOGRAPHIC_DATA] ([GEOGRAPHIC_DATA])" at bounding box center [201, 186] width 196 height 8
click at [241, 187] on div "Planned Maint [GEOGRAPHIC_DATA] ([GEOGRAPHIC_DATA])" at bounding box center [201, 186] width 196 height 8
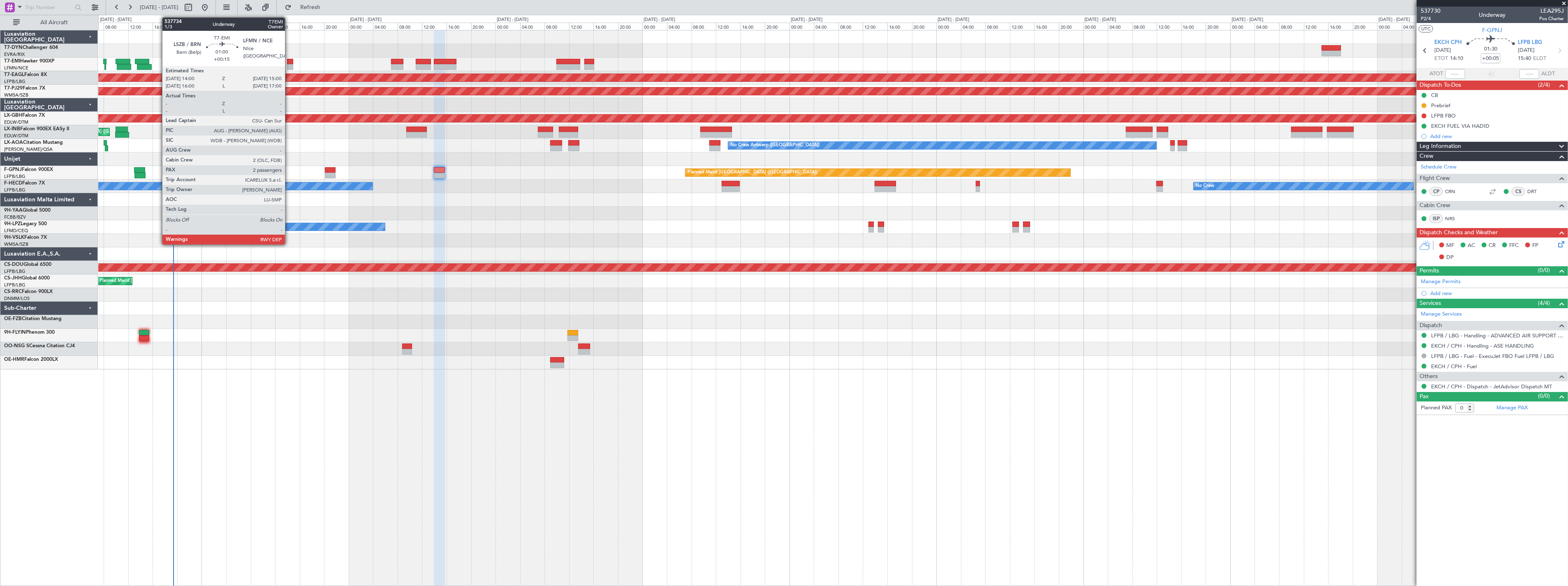
click at [289, 61] on div at bounding box center [290, 61] width 6 height 6
click at [290, 62] on div at bounding box center [290, 61] width 6 height 6
click at [290, 62] on div at bounding box center [290, 61] width 6 height 6
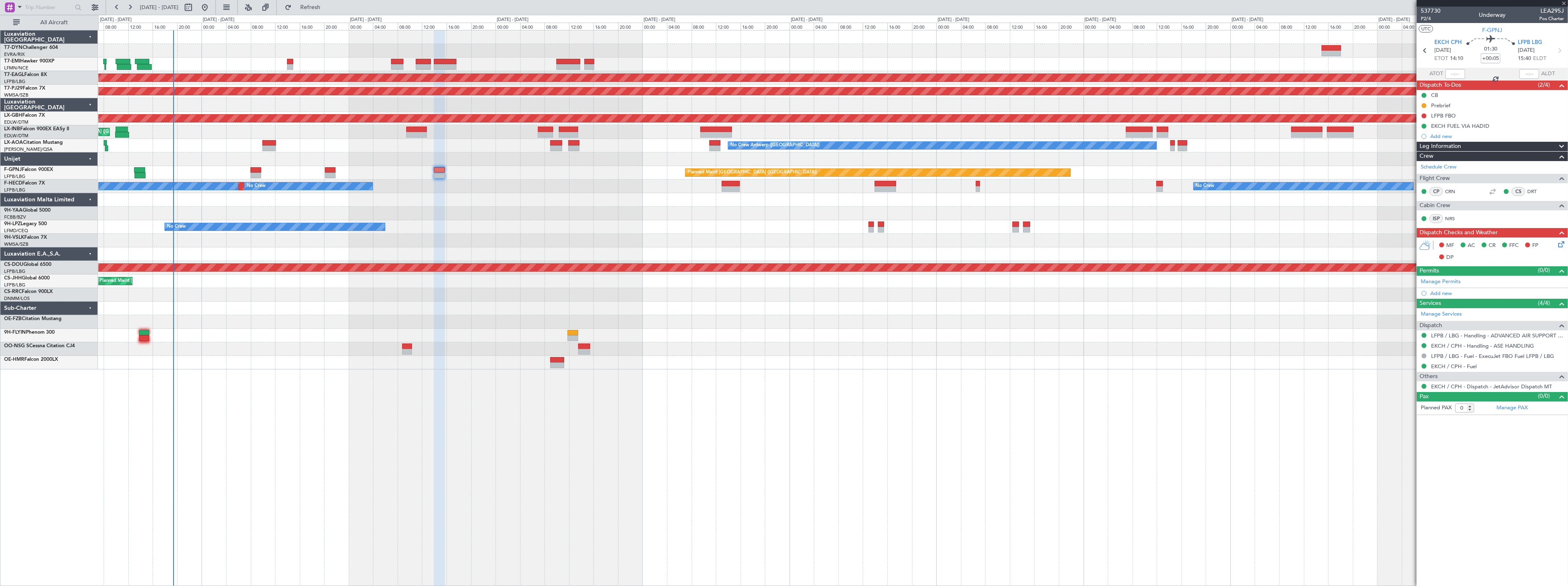
type input "+00:15"
type input "2"
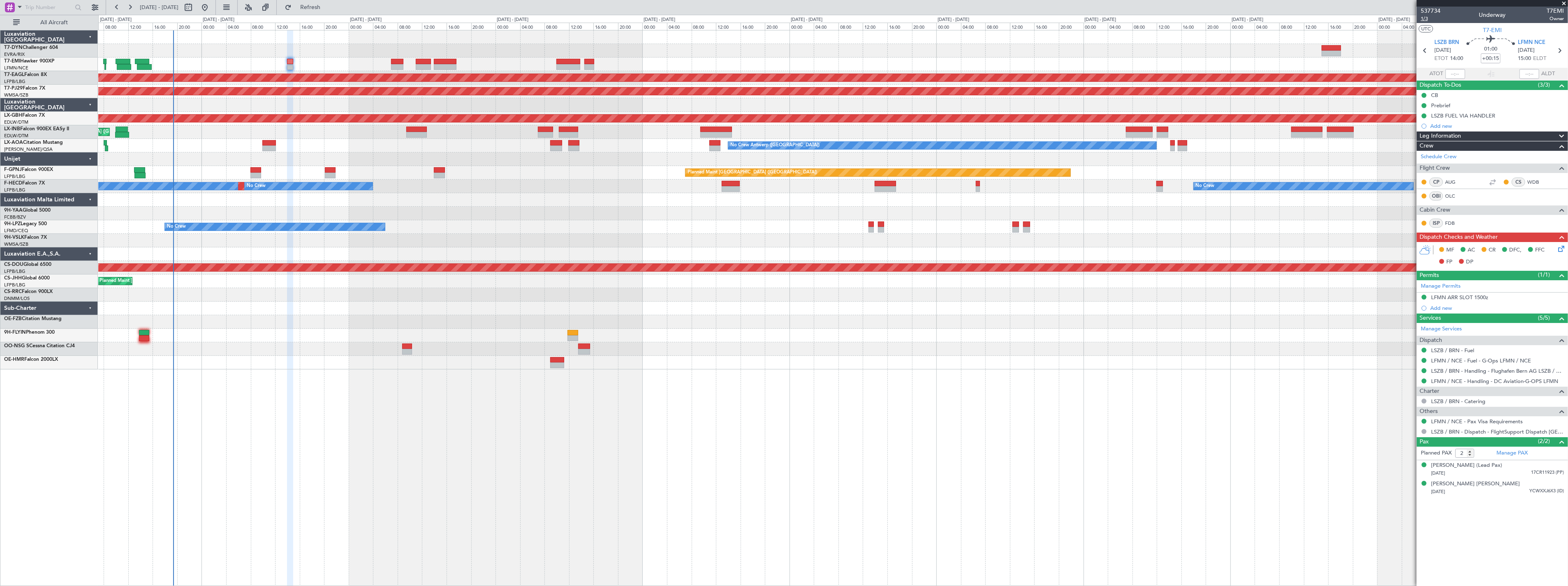
click at [1425, 18] on span "1/3" at bounding box center [1430, 19] width 20 height 7
click at [1533, 371] on link "LSZB / BRN - Handling - Flughafen Bern AG LSZB / BRN" at bounding box center [1497, 371] width 133 height 7
click at [1547, 381] on link "LFMN / NCE - Handling - DC Aviation-G-OPS LFMN" at bounding box center [1494, 381] width 127 height 7
click at [1560, 250] on icon at bounding box center [1560, 247] width 7 height 7
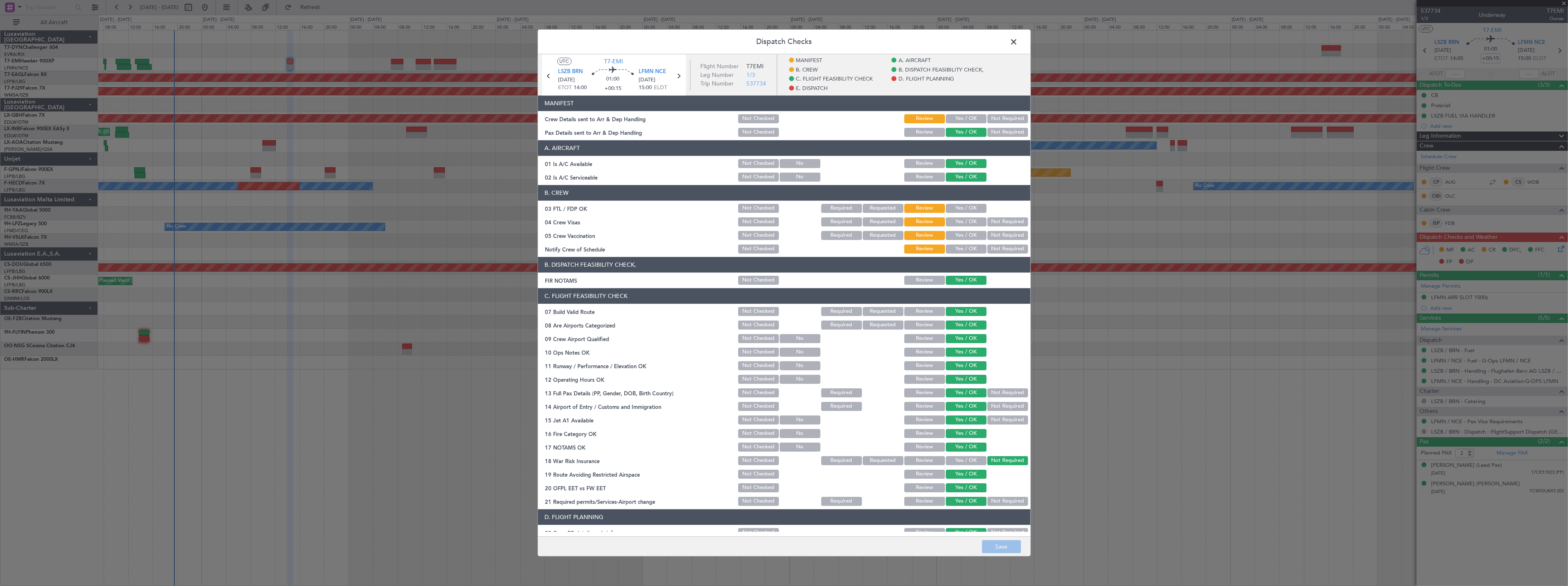
click at [959, 115] on button "Yes / OK" at bounding box center [965, 119] width 41 height 9
click at [1006, 552] on button "Save" at bounding box center [1001, 546] width 39 height 13
click at [1018, 44] on span at bounding box center [1018, 44] width 0 height 16
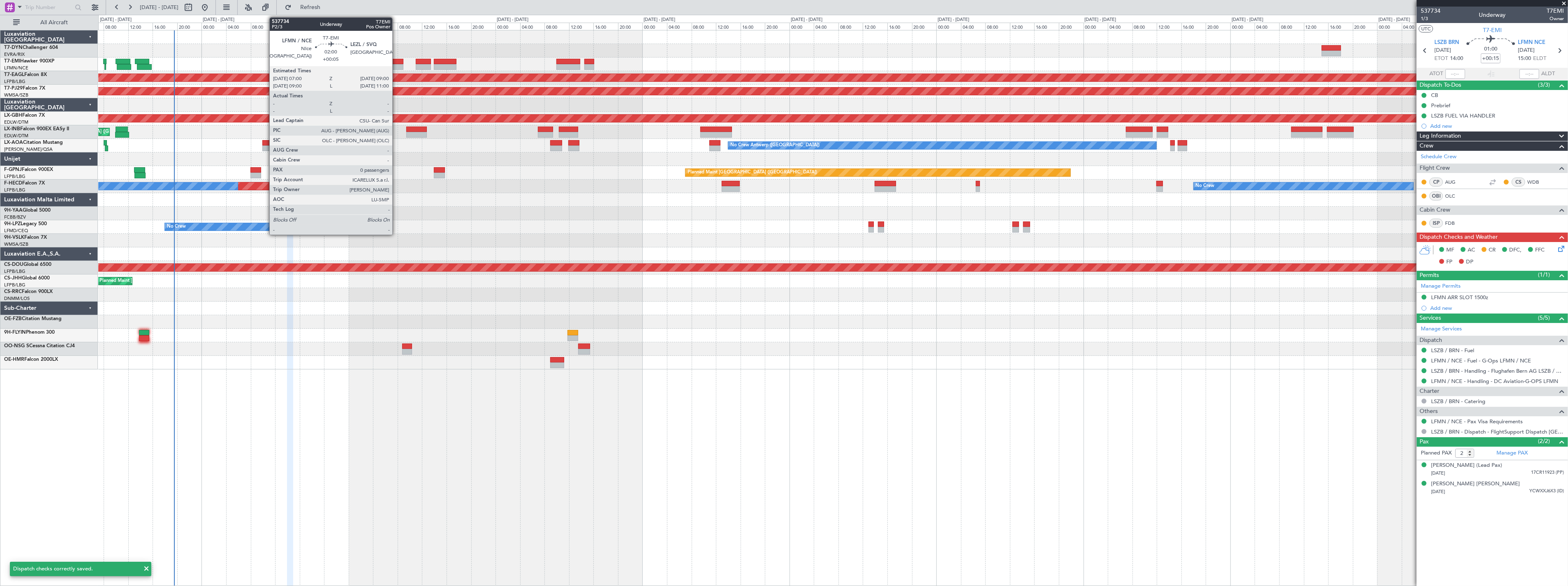
click at [397, 62] on div at bounding box center [397, 61] width 12 height 6
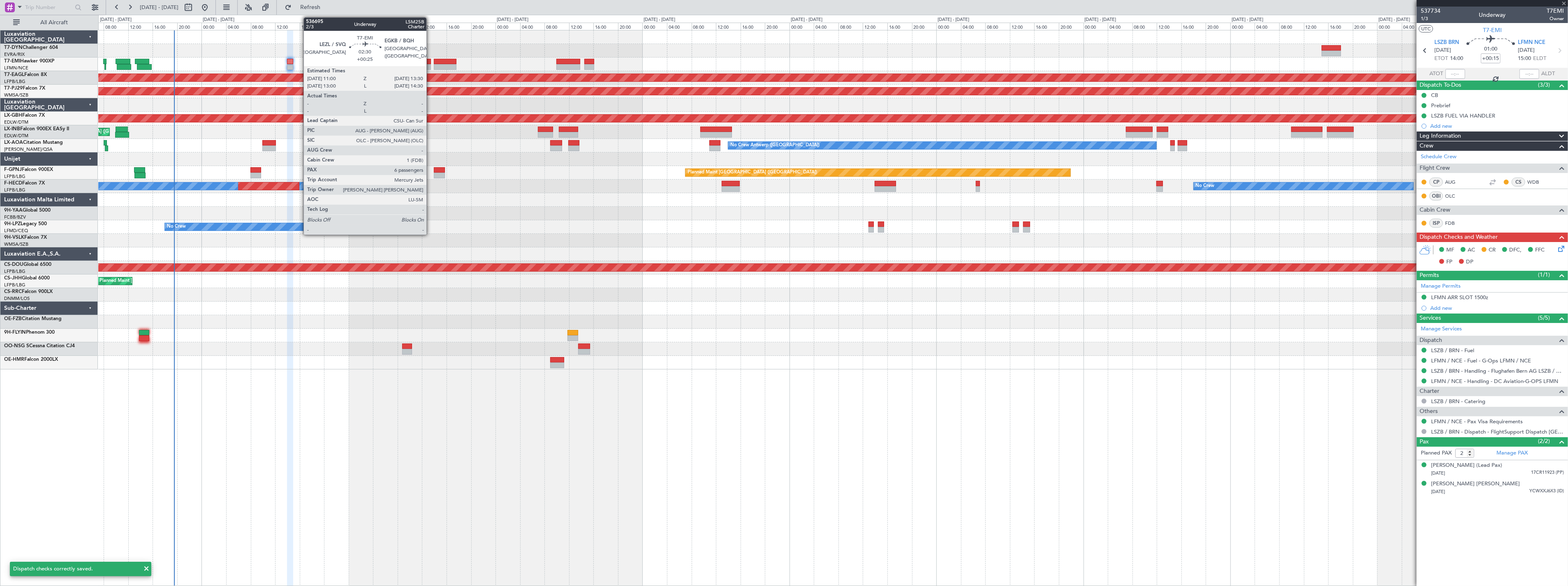
type input "+00:05"
type input "0"
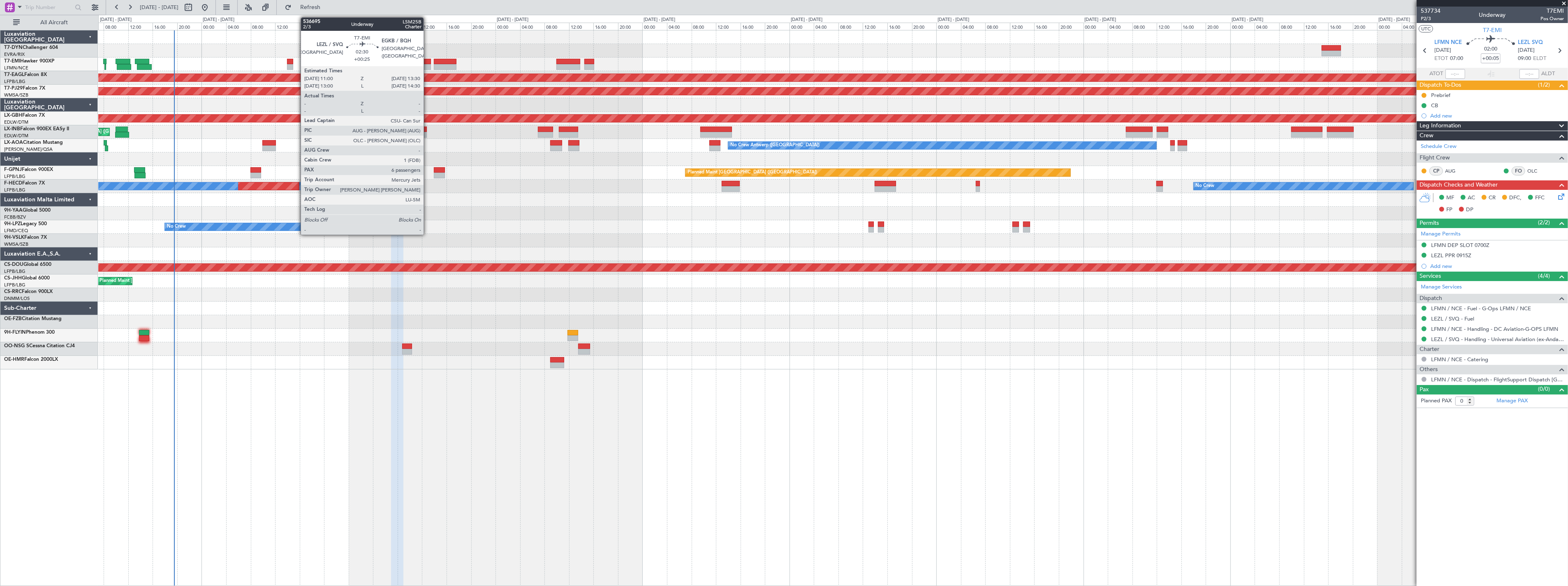
click at [428, 59] on div at bounding box center [423, 61] width 16 height 6
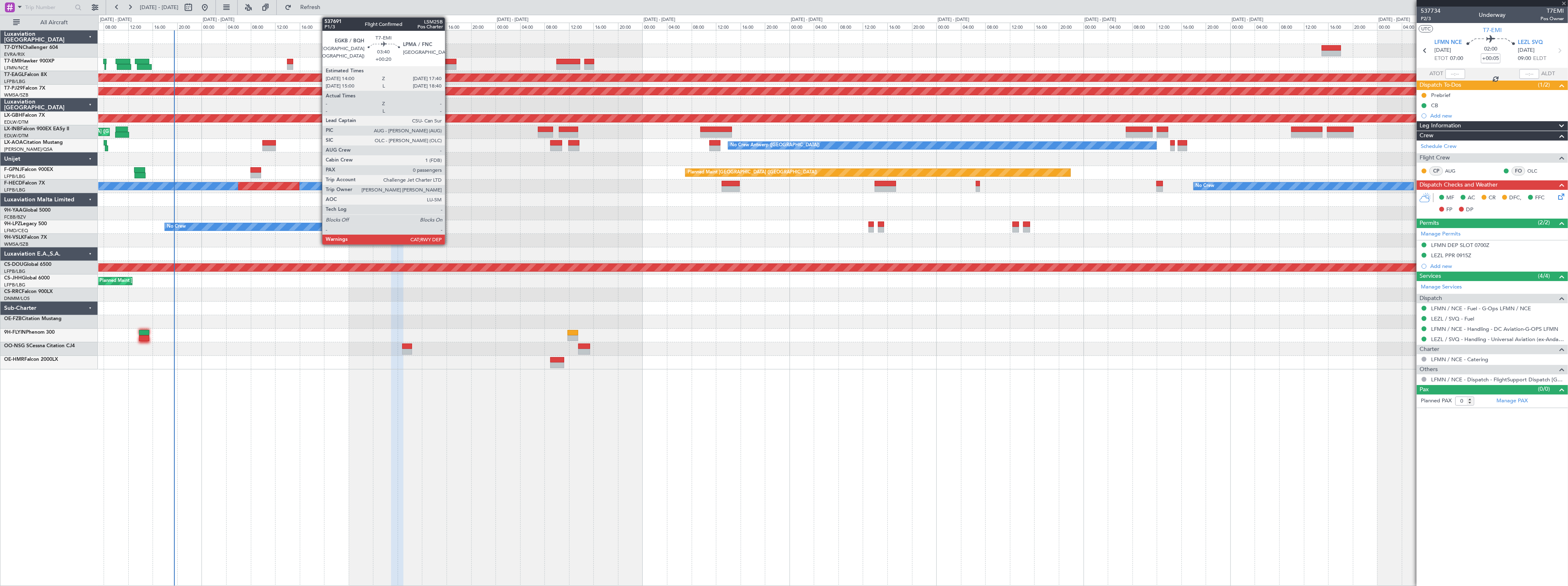
type input "+00:25"
type input "6"
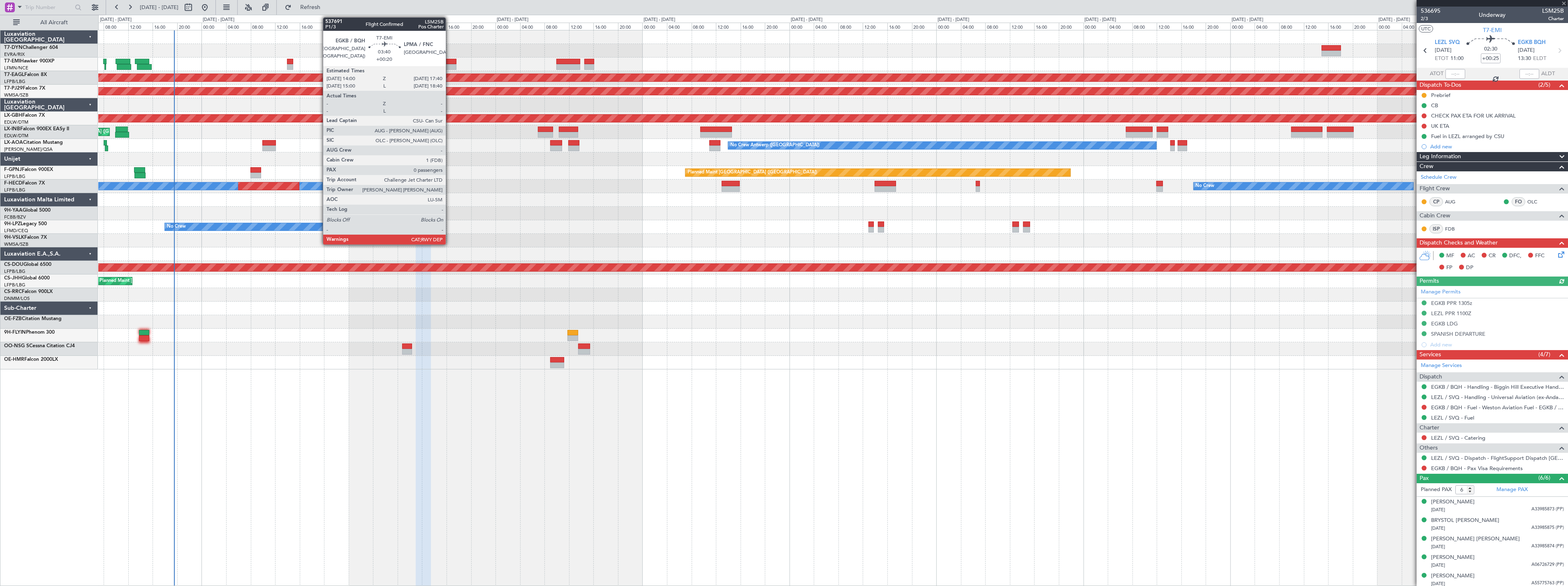
click at [450, 64] on div at bounding box center [445, 66] width 22 height 6
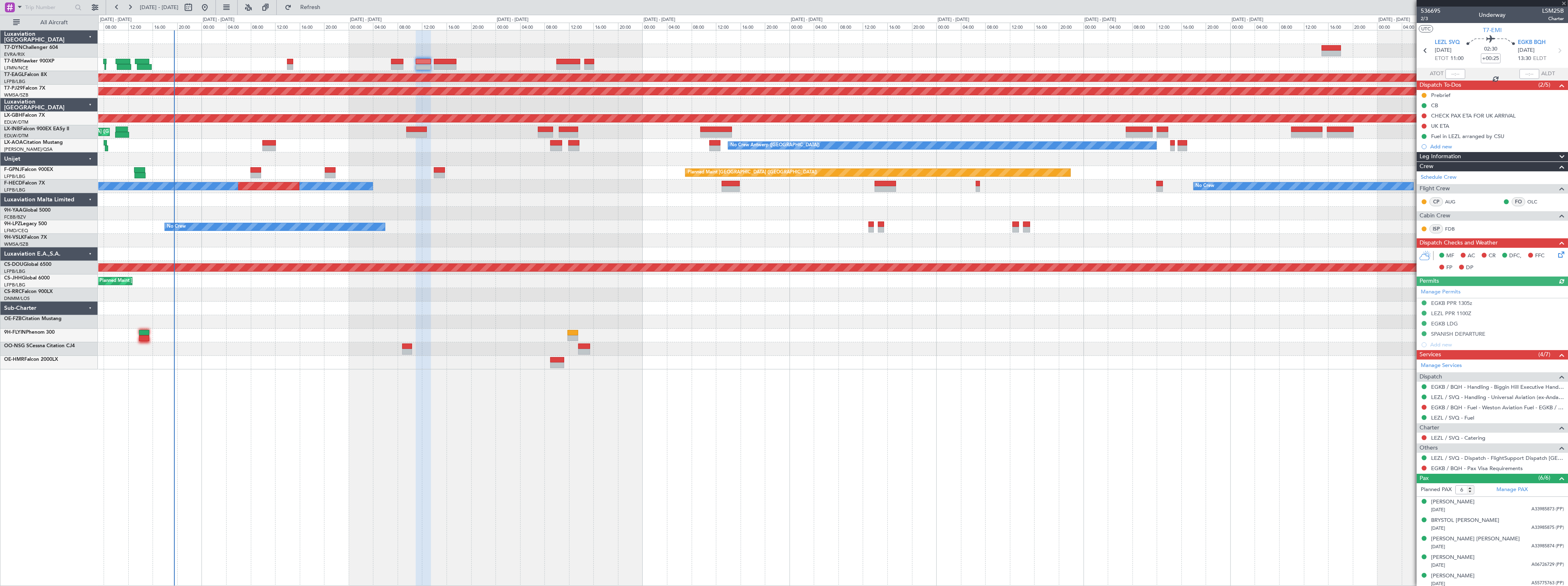
type input "+00:20"
type input "0"
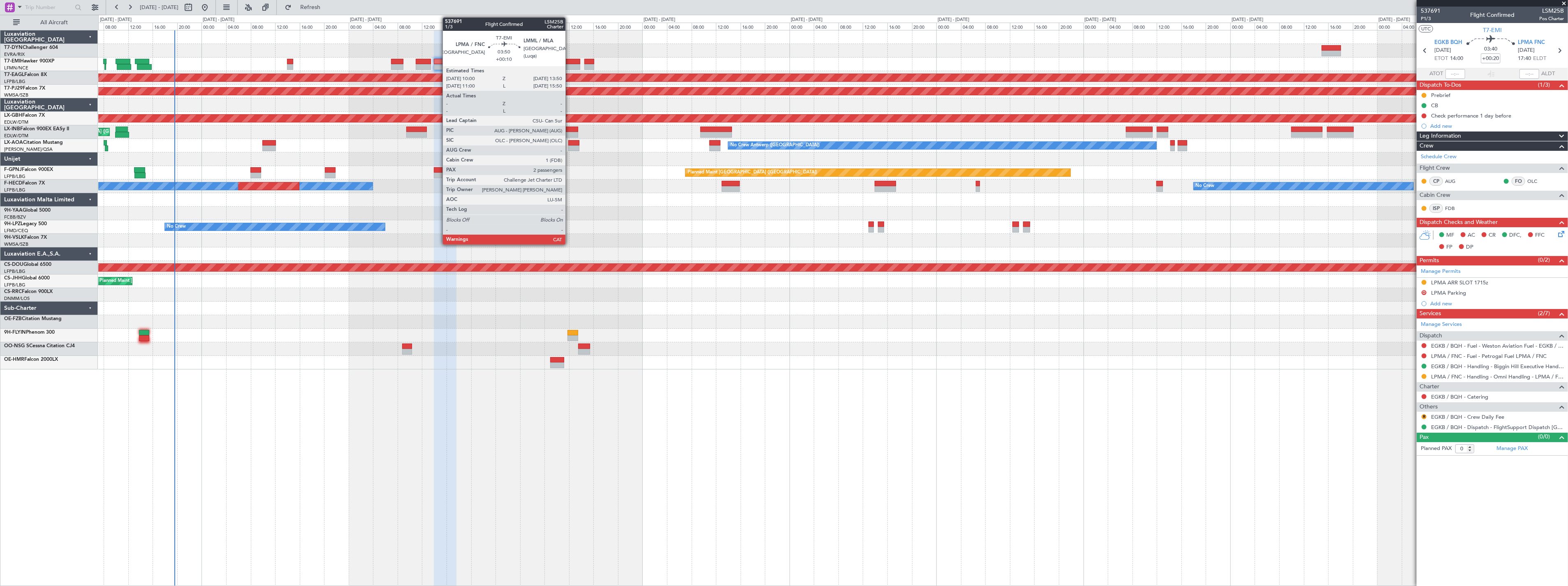
click at [570, 62] on div at bounding box center [568, 61] width 24 height 6
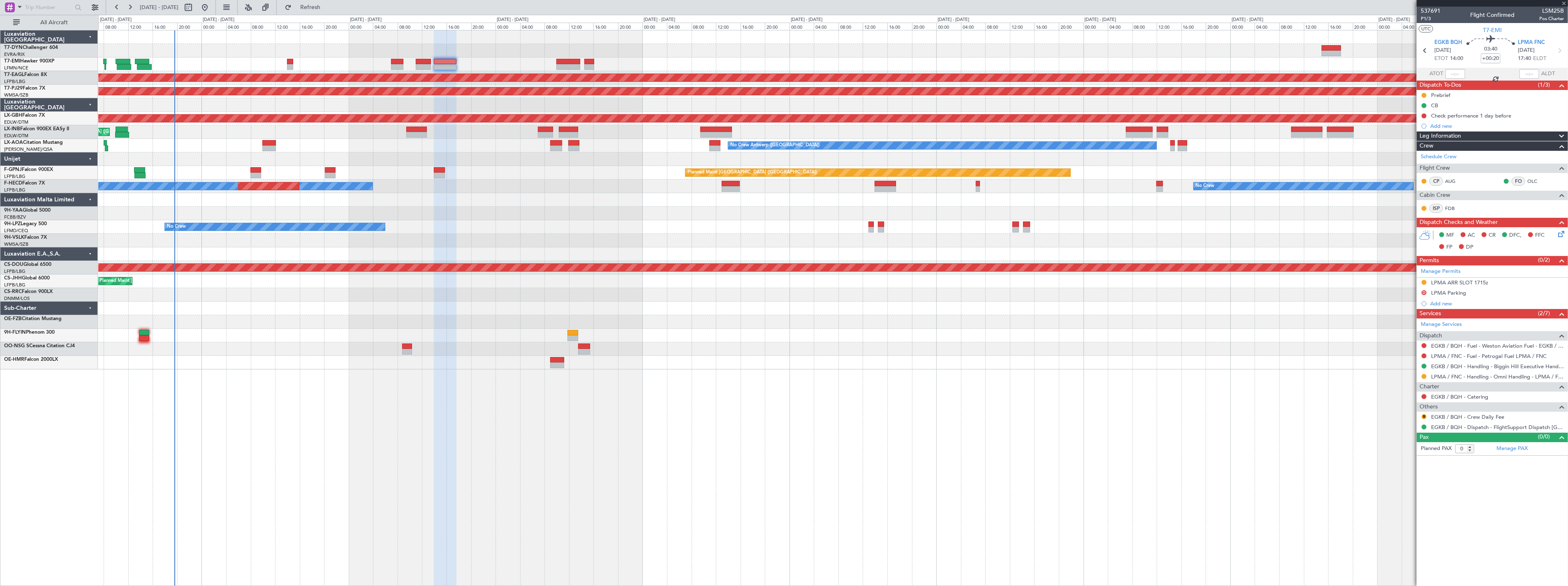
type input "+00:10"
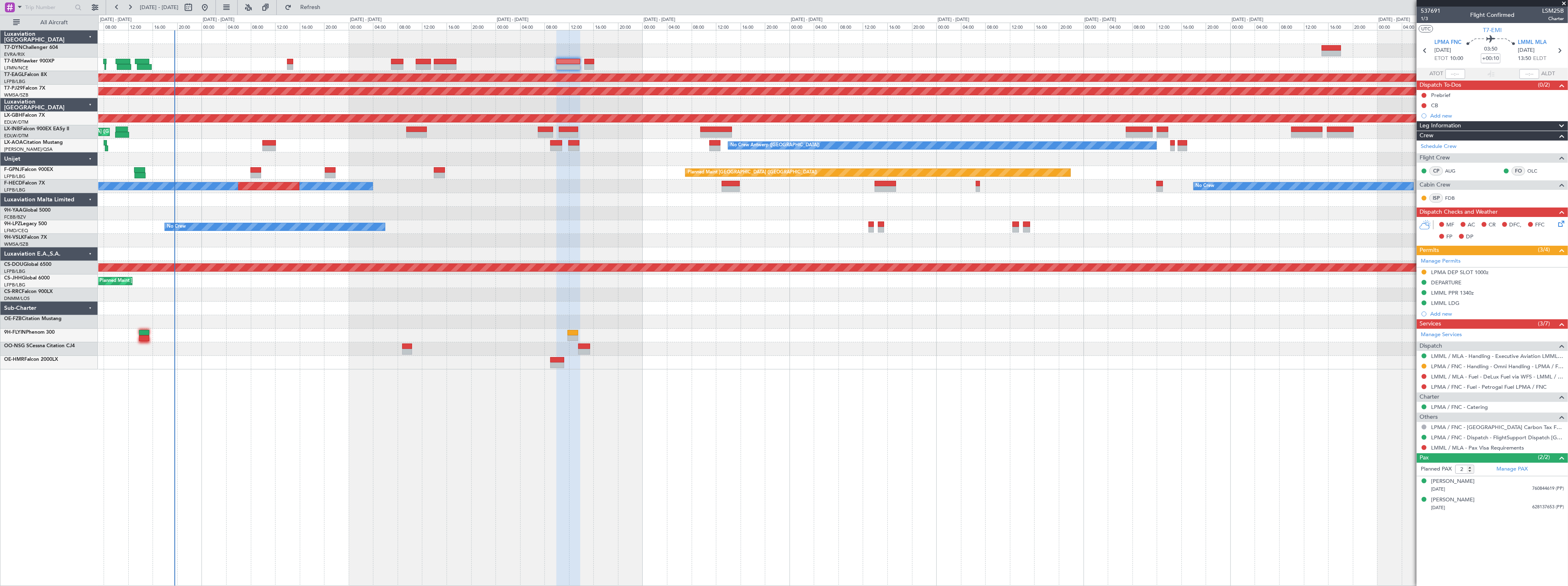
click at [590, 58] on div at bounding box center [833, 65] width 1470 height 14
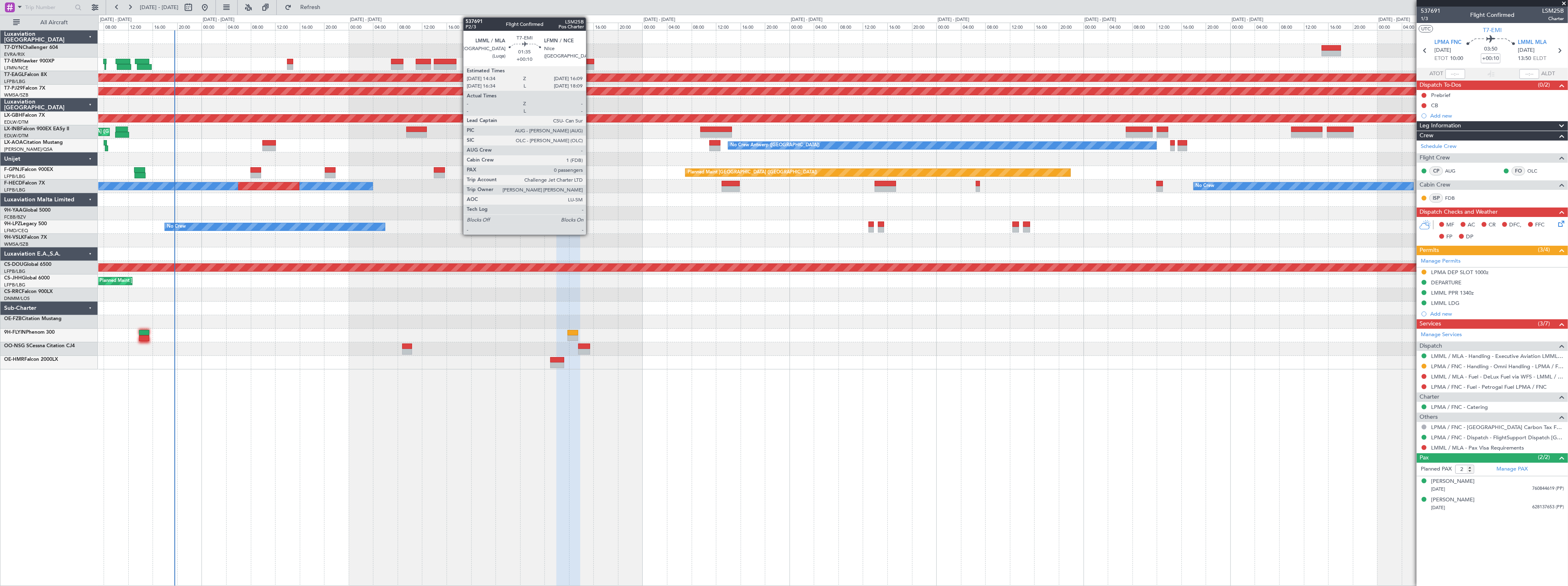
click at [590, 59] on div at bounding box center [589, 61] width 9 height 6
click at [586, 59] on div at bounding box center [589, 61] width 9 height 6
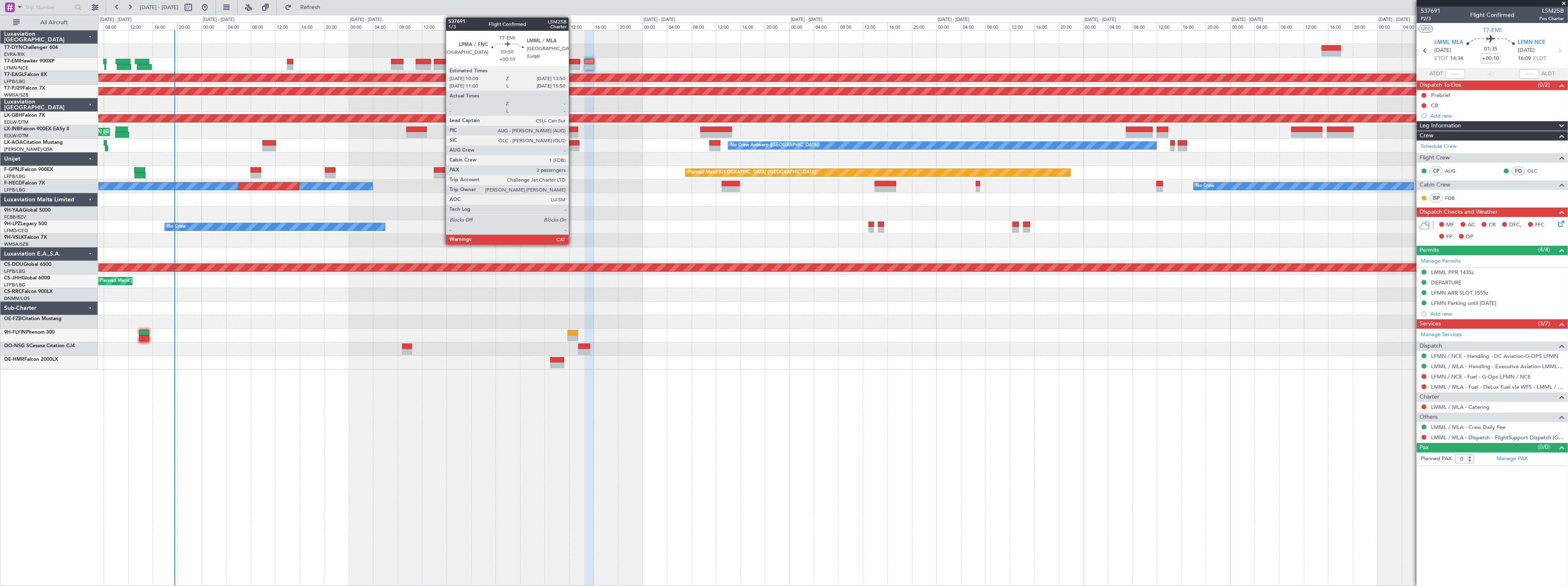
click at [573, 63] on div at bounding box center [568, 61] width 24 height 6
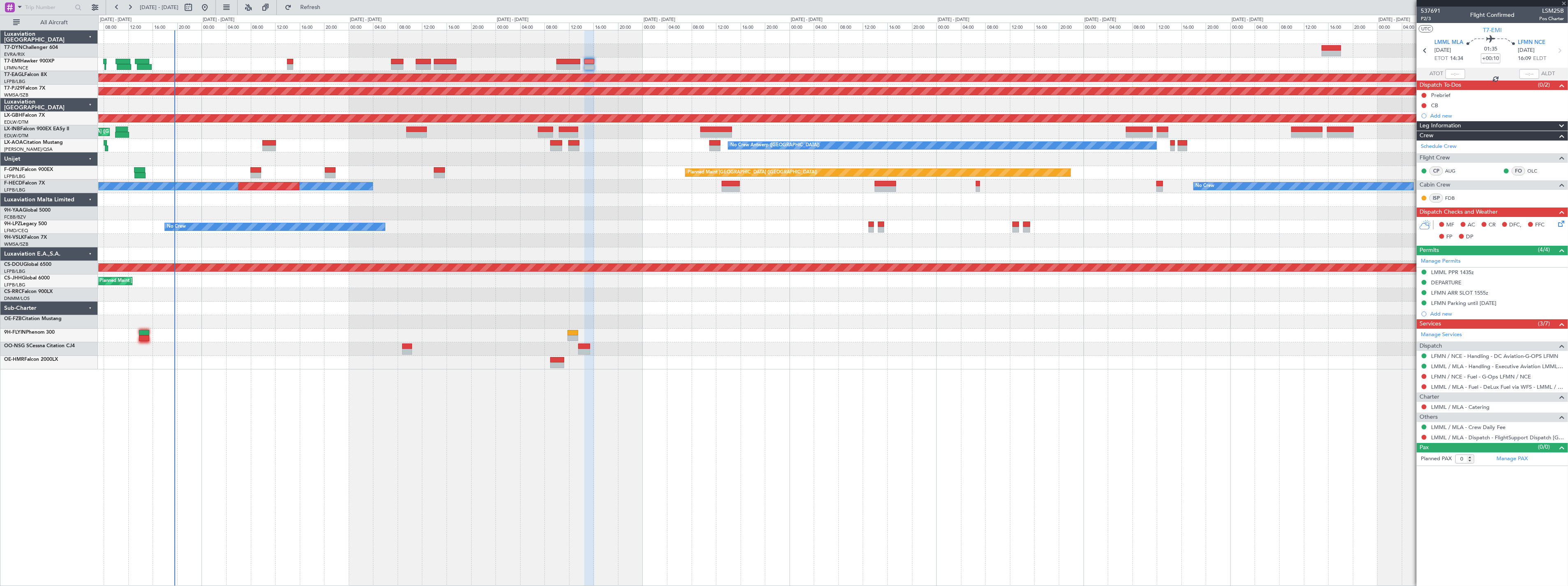
type input "2"
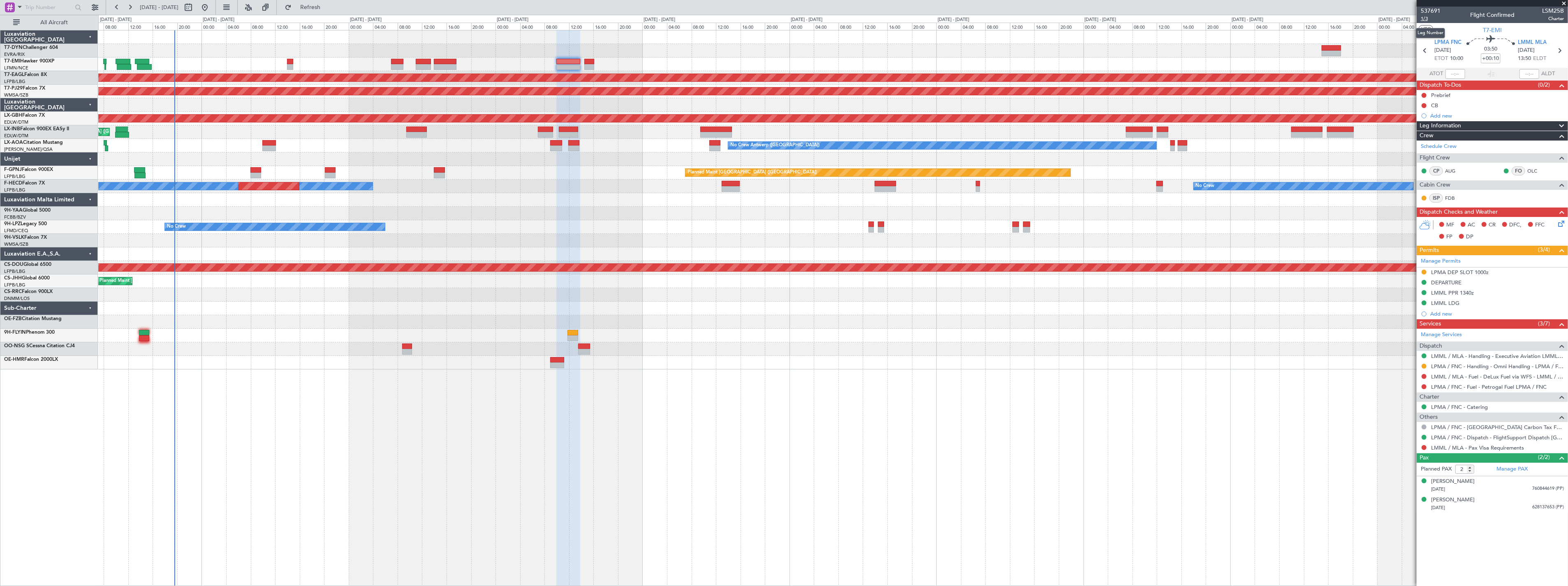
click at [1432, 18] on span "1/3" at bounding box center [1430, 19] width 20 height 7
click at [319, 9] on span "Refresh" at bounding box center [310, 7] width 34 height 6
click at [322, 9] on span "Refresh" at bounding box center [310, 7] width 34 height 6
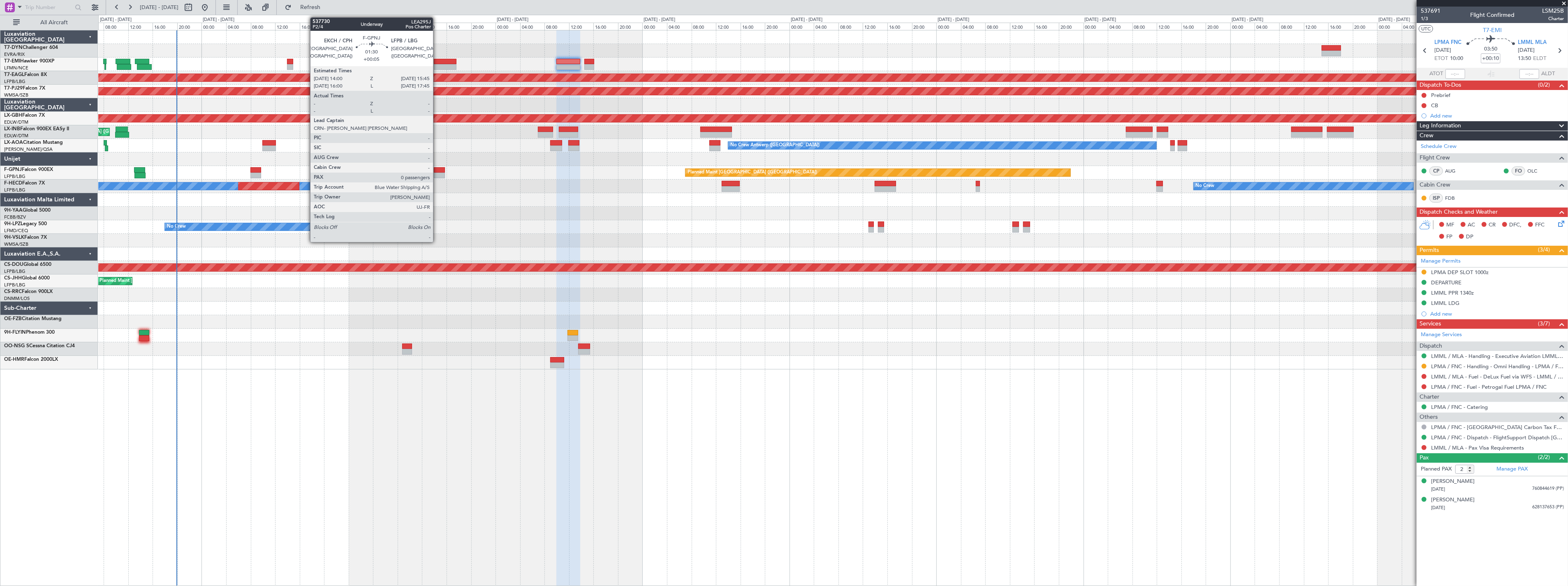
click at [437, 171] on div at bounding box center [439, 170] width 11 height 6
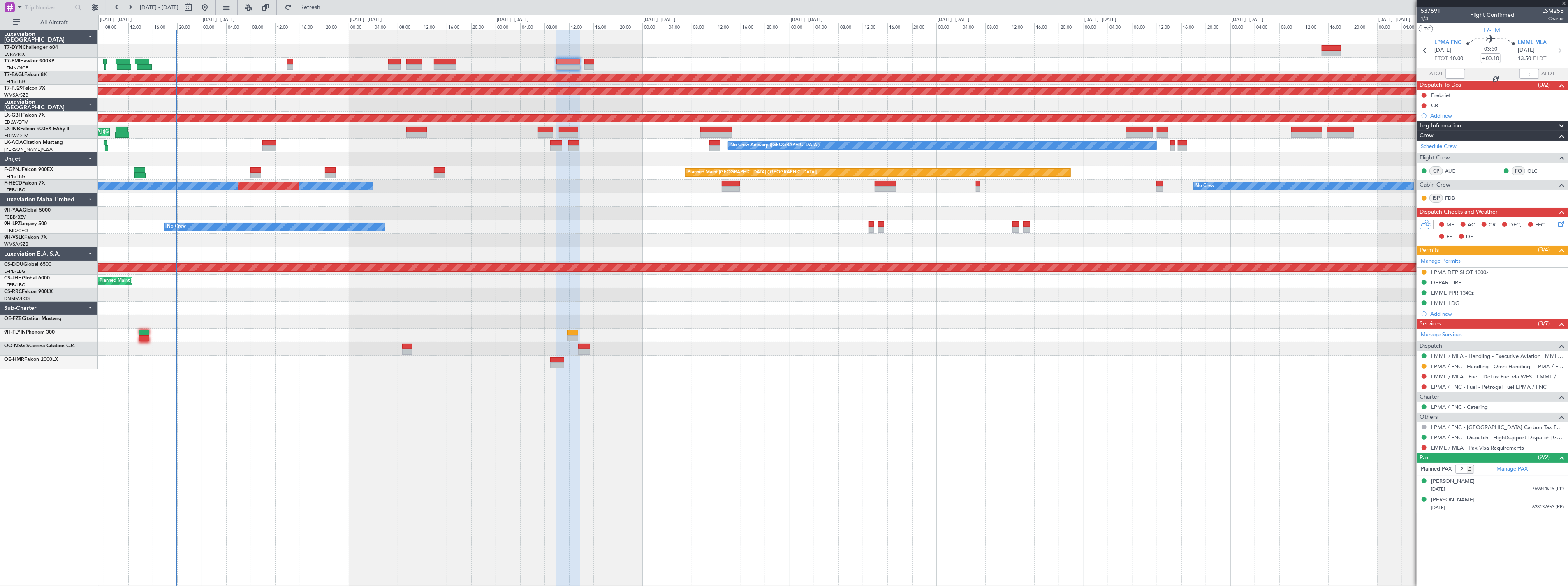
type input "+00:05"
type input "0"
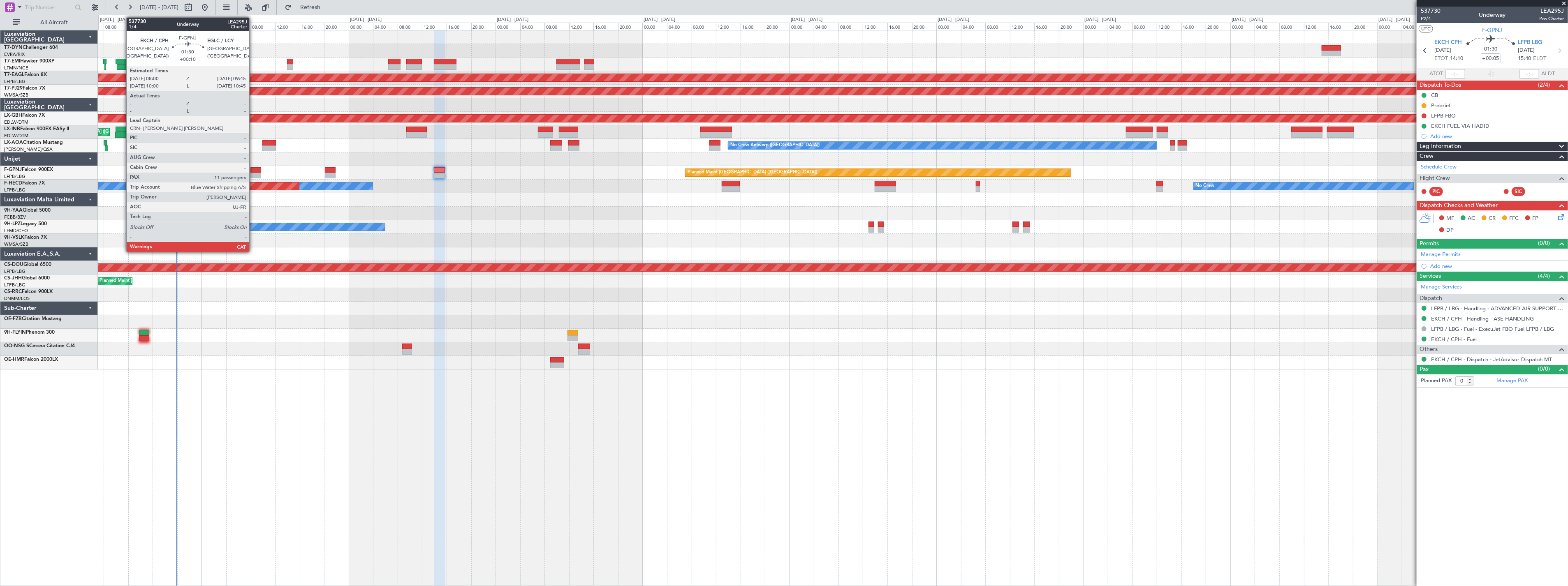
click at [253, 169] on div at bounding box center [256, 170] width 11 height 6
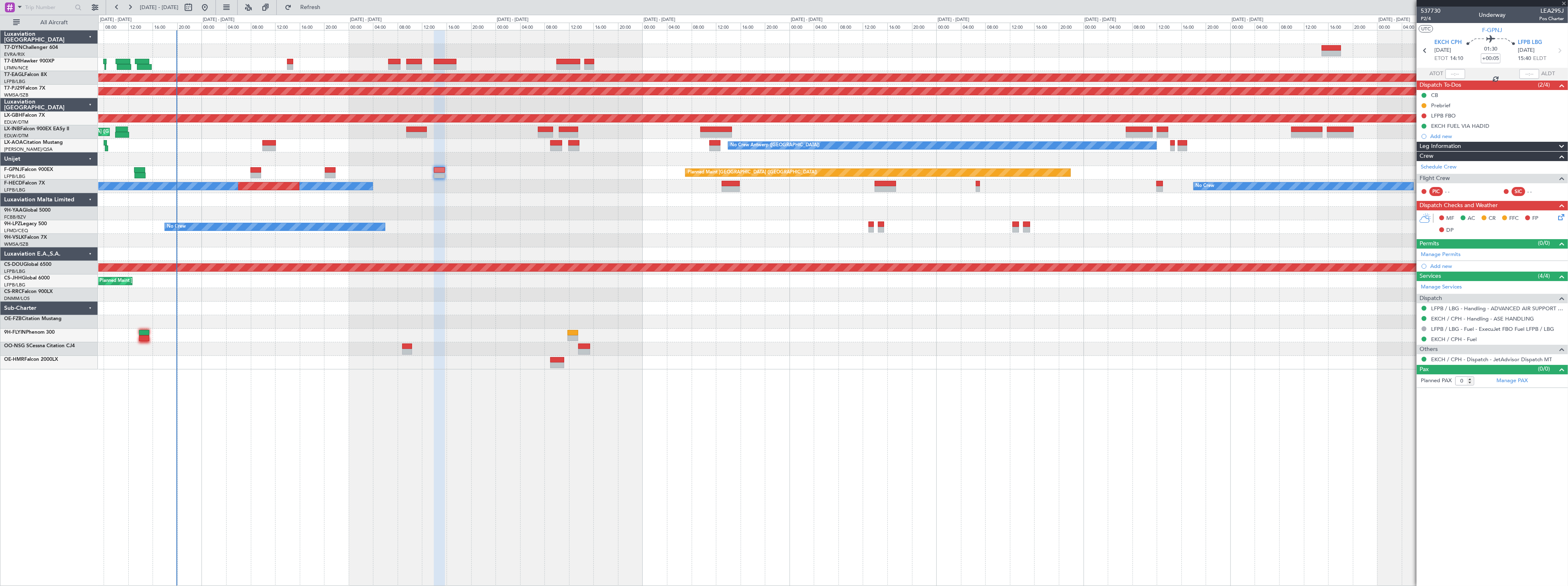
type input "+00:10"
type input "11"
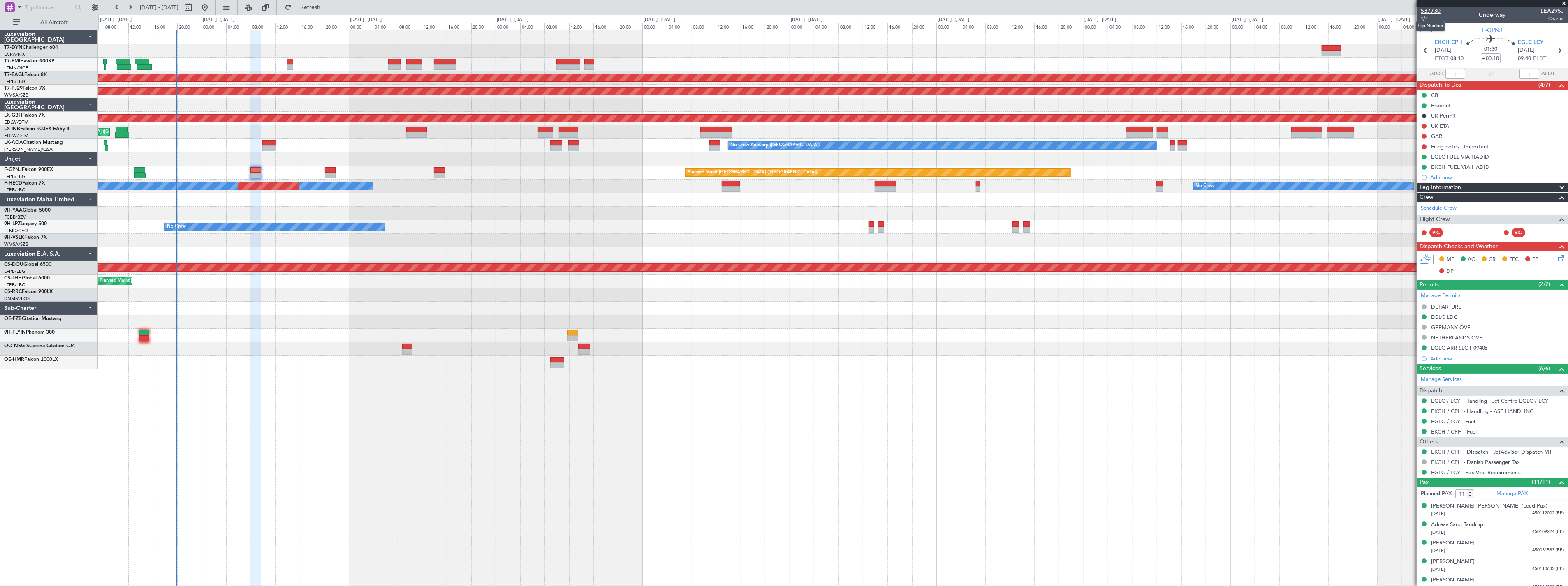
click at [1428, 11] on span "537730" at bounding box center [1430, 11] width 20 height 9
click at [328, 4] on span "Refresh" at bounding box center [310, 7] width 34 height 6
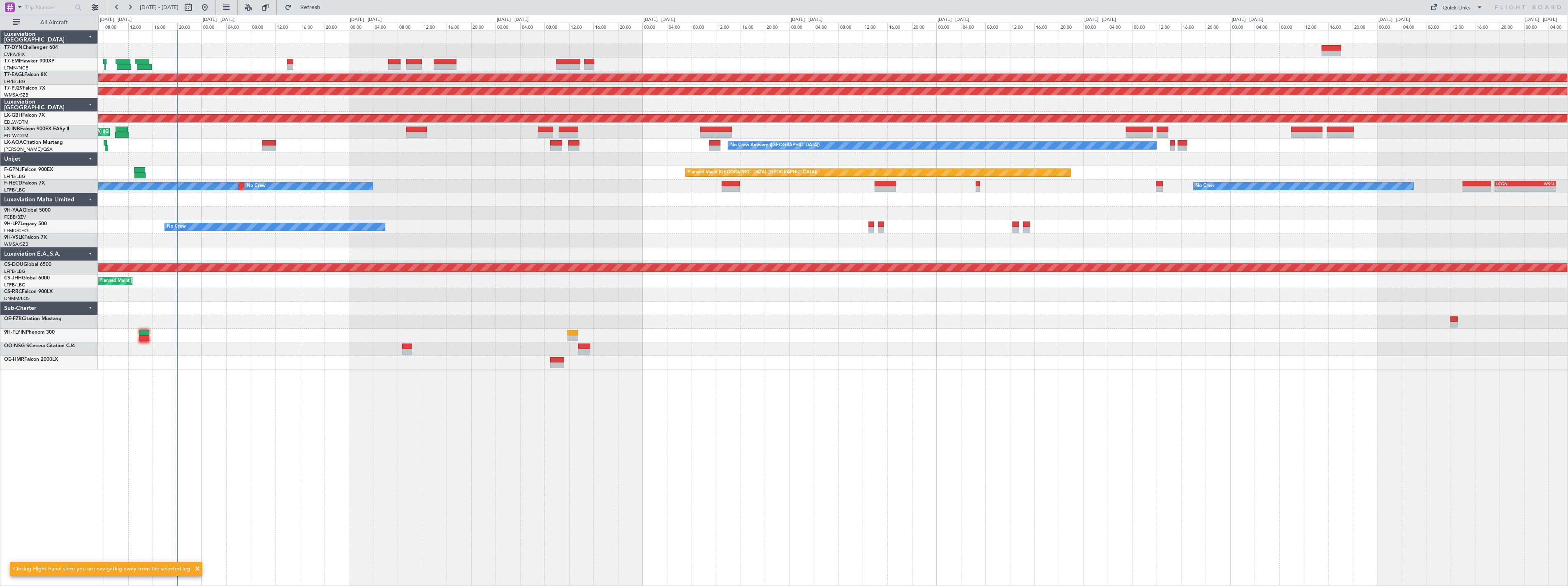
click at [432, 171] on div "Planned Maint [GEOGRAPHIC_DATA] ([GEOGRAPHIC_DATA]) No Crew No Crew" at bounding box center [833, 173] width 1470 height 14
click at [328, 8] on span "Refresh" at bounding box center [310, 7] width 34 height 6
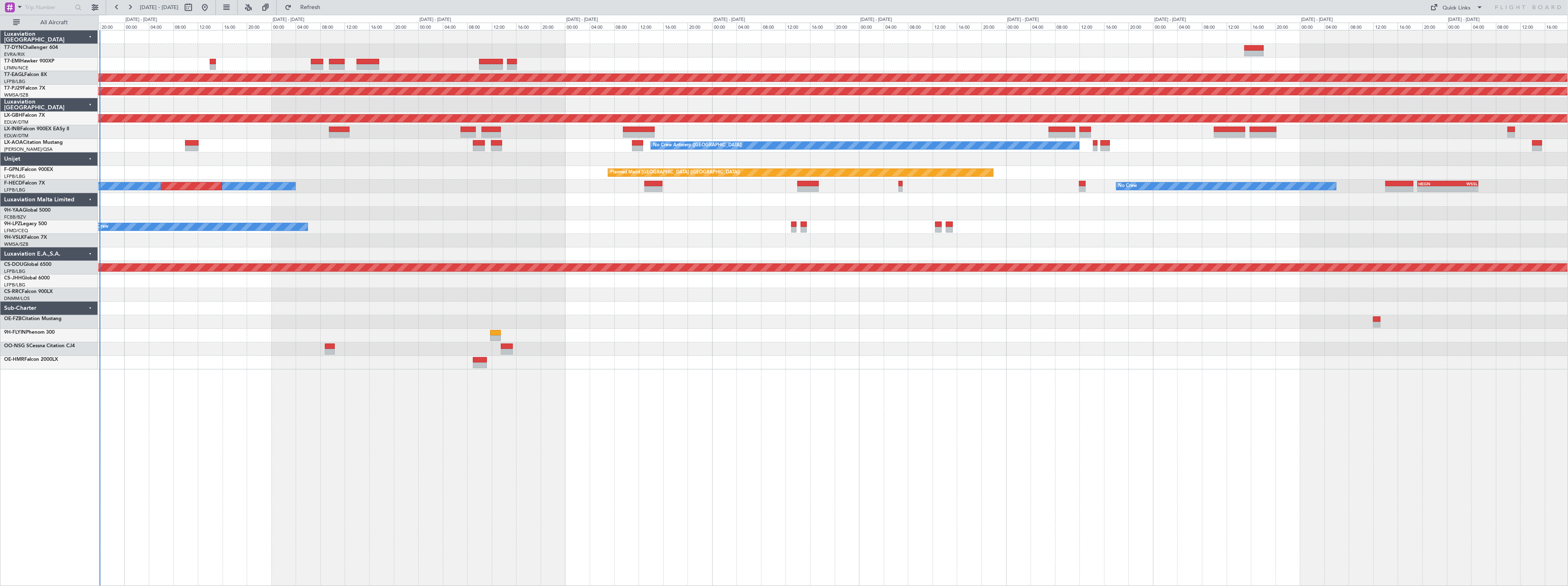
click at [390, 158] on div at bounding box center [833, 159] width 1470 height 14
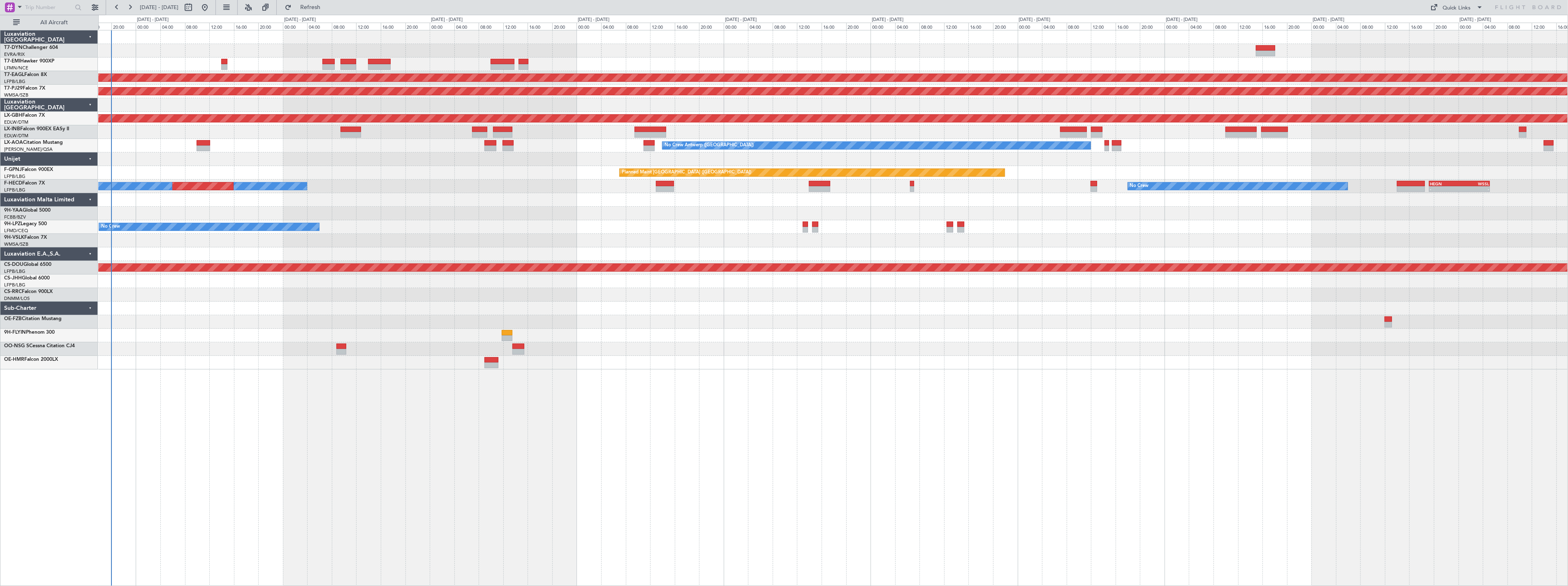
click at [409, 158] on div at bounding box center [833, 159] width 1470 height 14
click at [1480, 5] on span at bounding box center [1479, 7] width 9 height 9
click at [1540, 7] on div at bounding box center [784, 293] width 1568 height 586
click at [1479, 5] on span at bounding box center [1479, 7] width 9 height 9
click at [1465, 30] on button "Trip Builder" at bounding box center [1458, 27] width 62 height 20
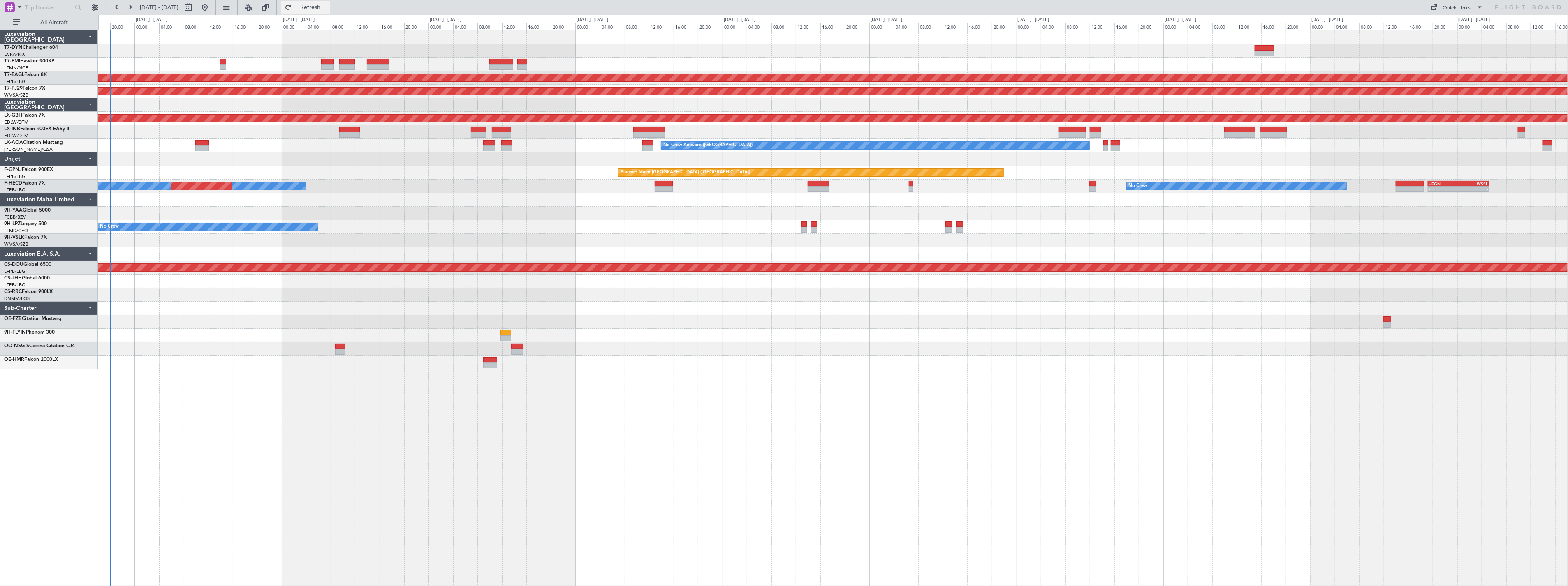
click at [330, 12] on button "Refresh" at bounding box center [305, 7] width 49 height 13
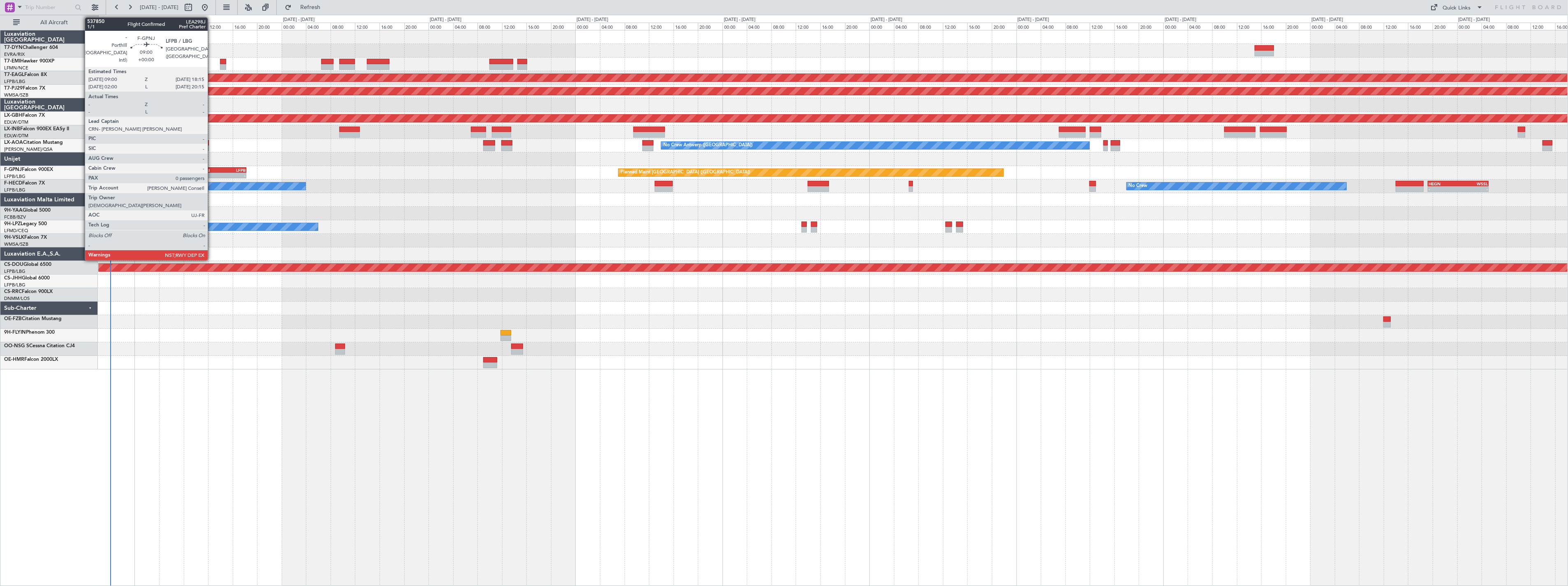
click at [212, 167] on div "undefined 09:00 Z LFPB 18:15 Z" at bounding box center [217, 170] width 57 height 6
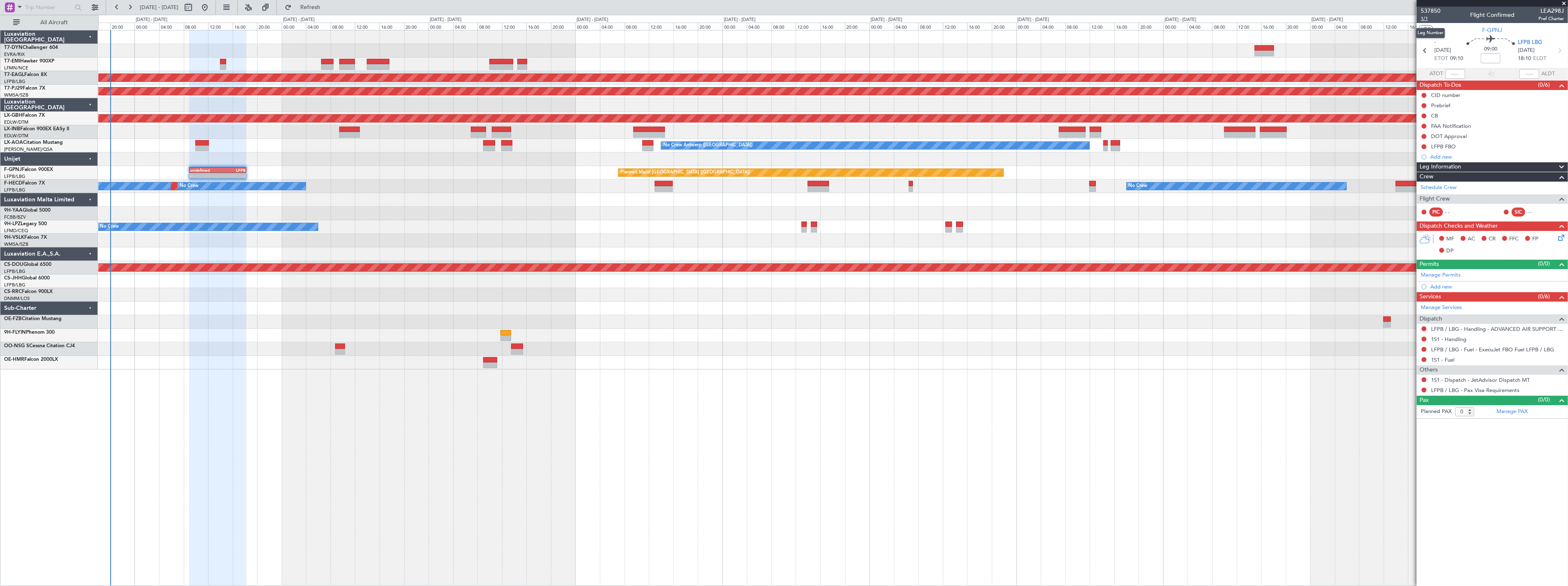
click at [1423, 18] on span "1/1" at bounding box center [1430, 19] width 20 height 7
click at [330, 3] on button "Refresh" at bounding box center [305, 7] width 49 height 13
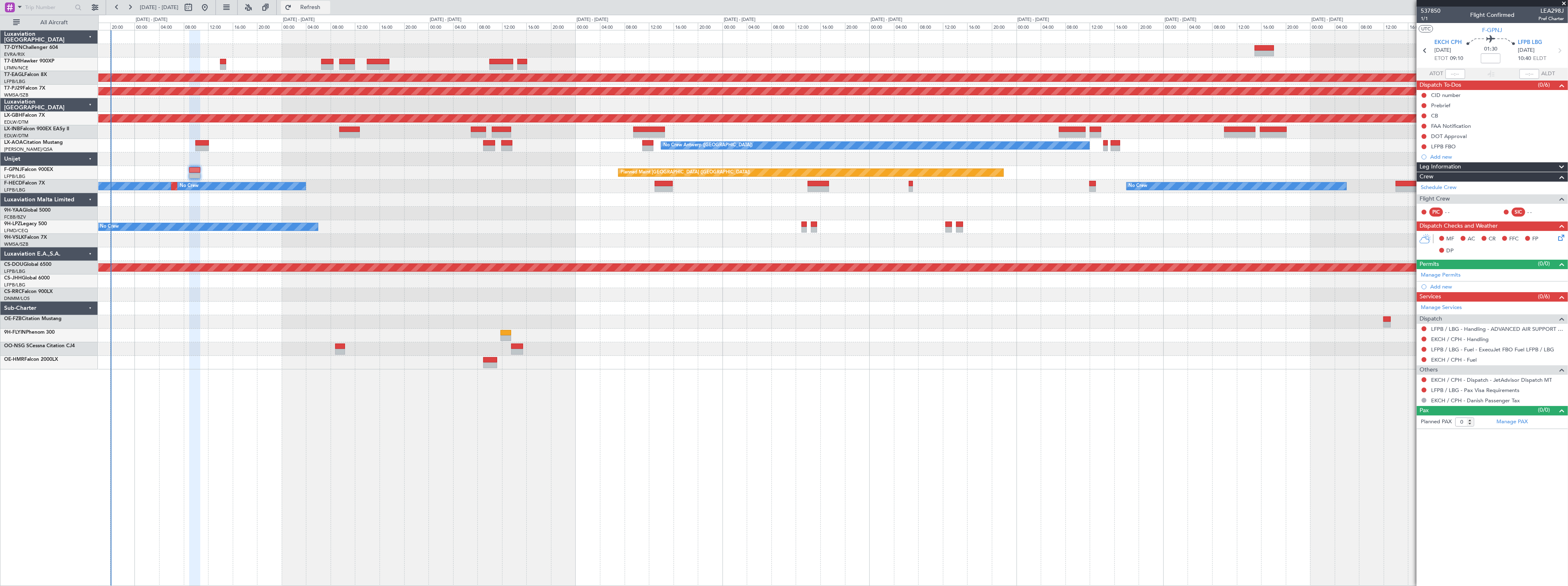
click at [330, 10] on button "Refresh" at bounding box center [305, 7] width 49 height 13
click at [502, 58] on div at bounding box center [833, 65] width 1470 height 14
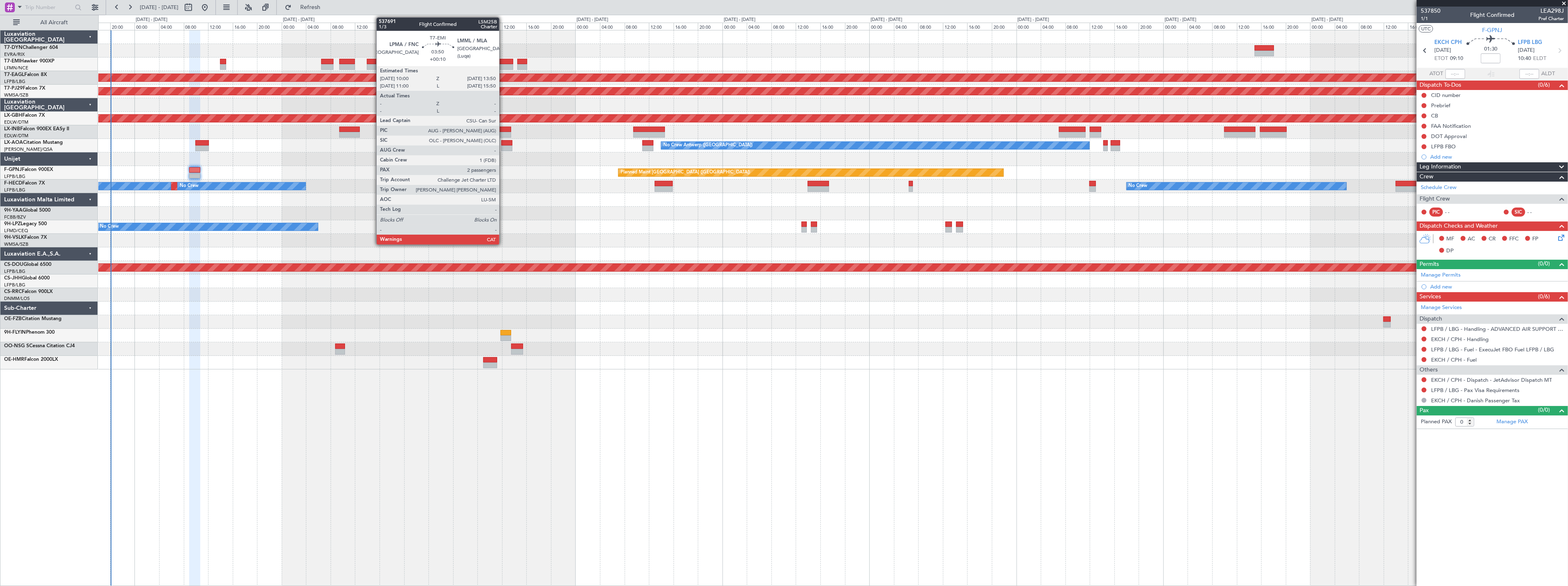
click at [503, 59] on div at bounding box center [502, 61] width 24 height 6
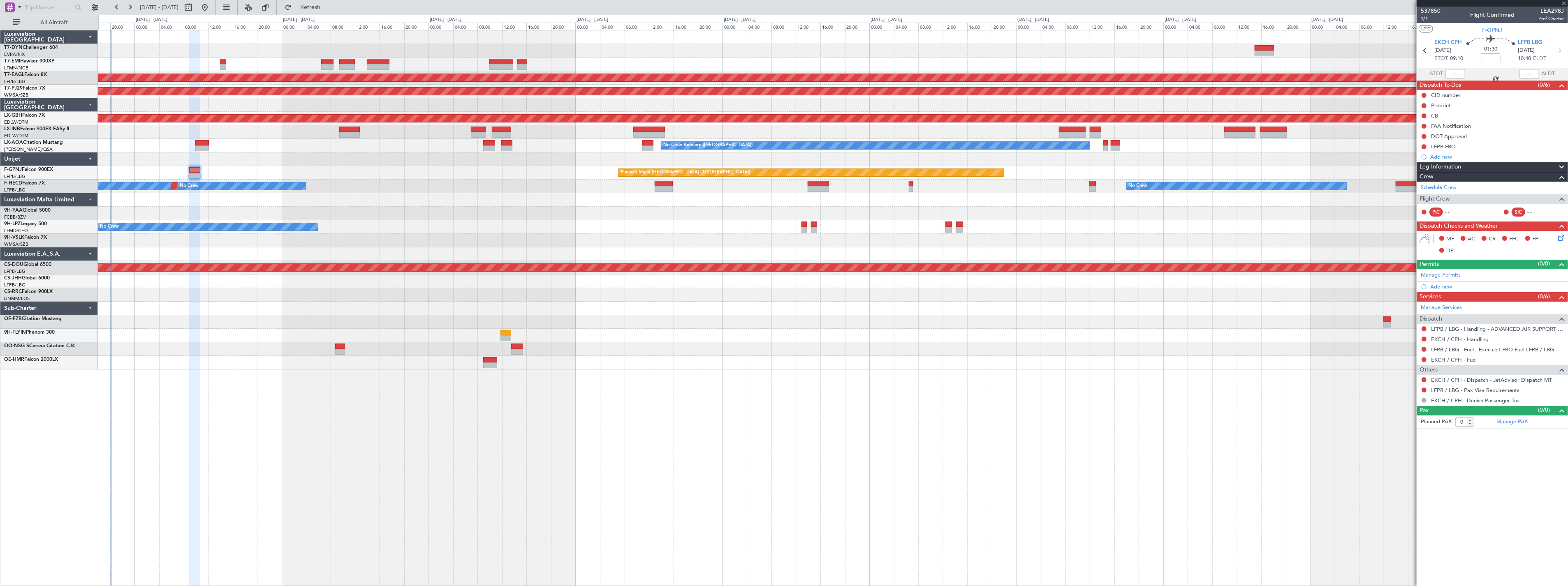
type input "+00:10"
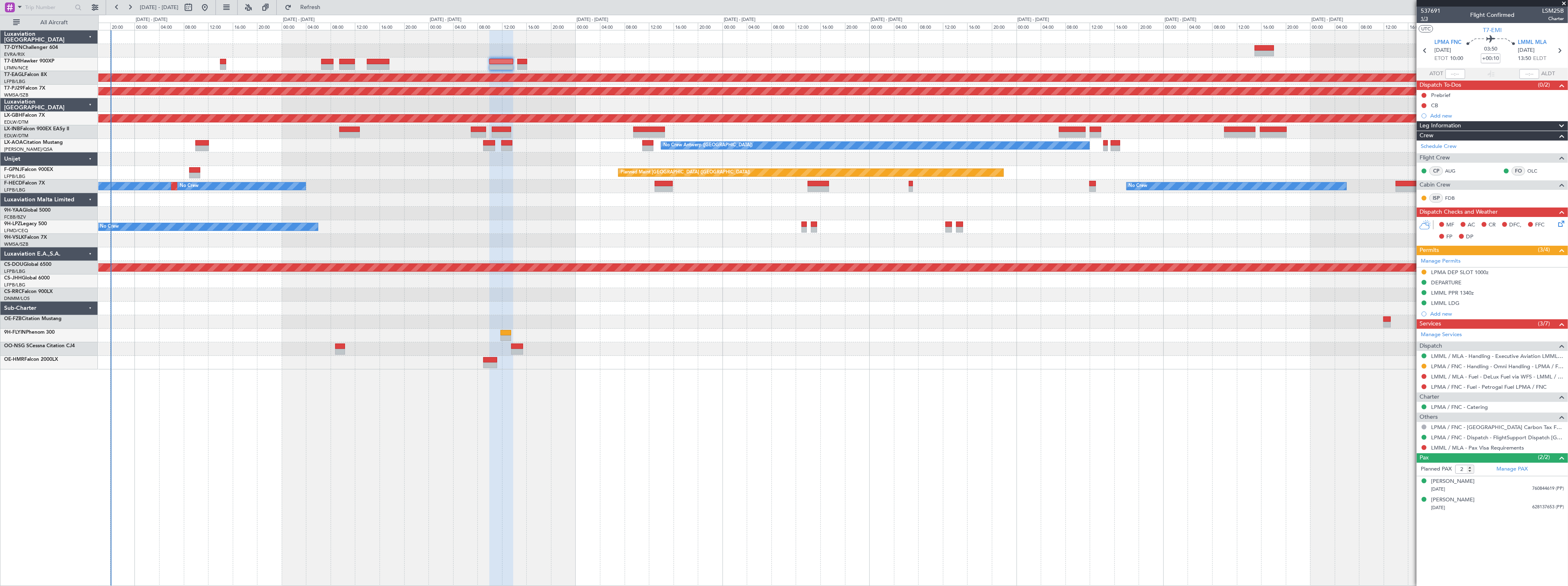
click at [1425, 19] on span "1/3" at bounding box center [1430, 19] width 20 height 7
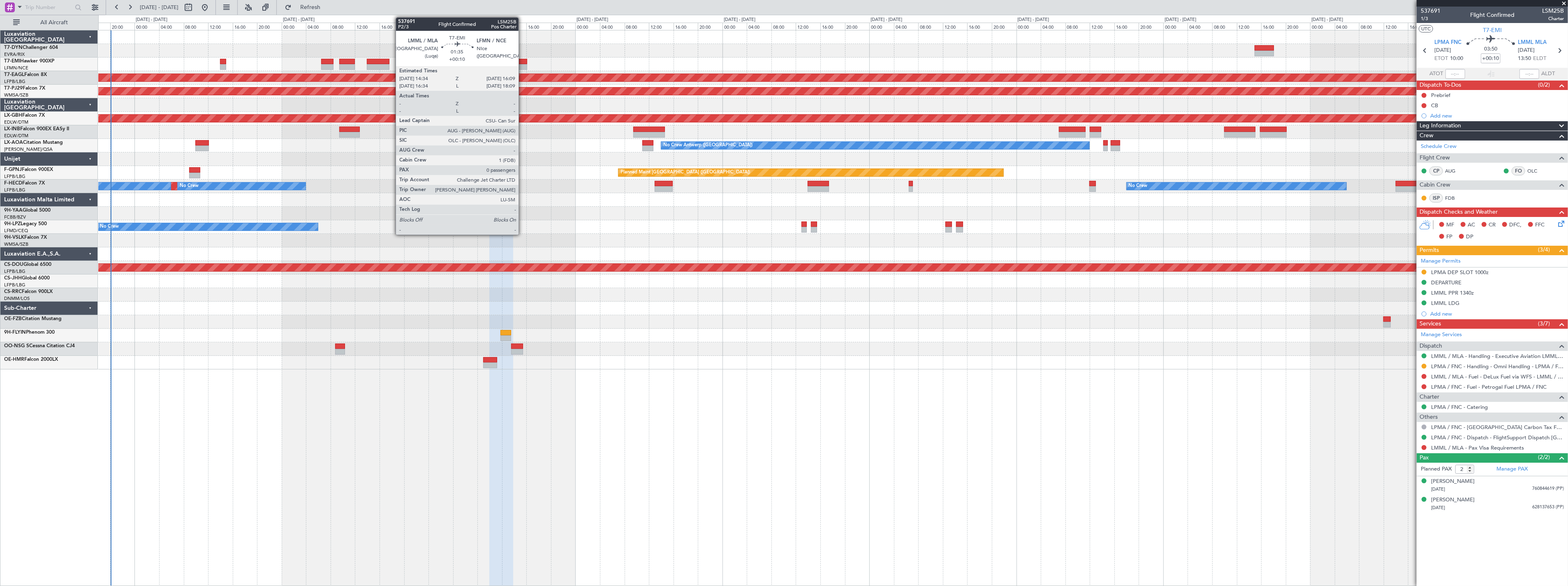
click at [522, 61] on div at bounding box center [522, 61] width 9 height 6
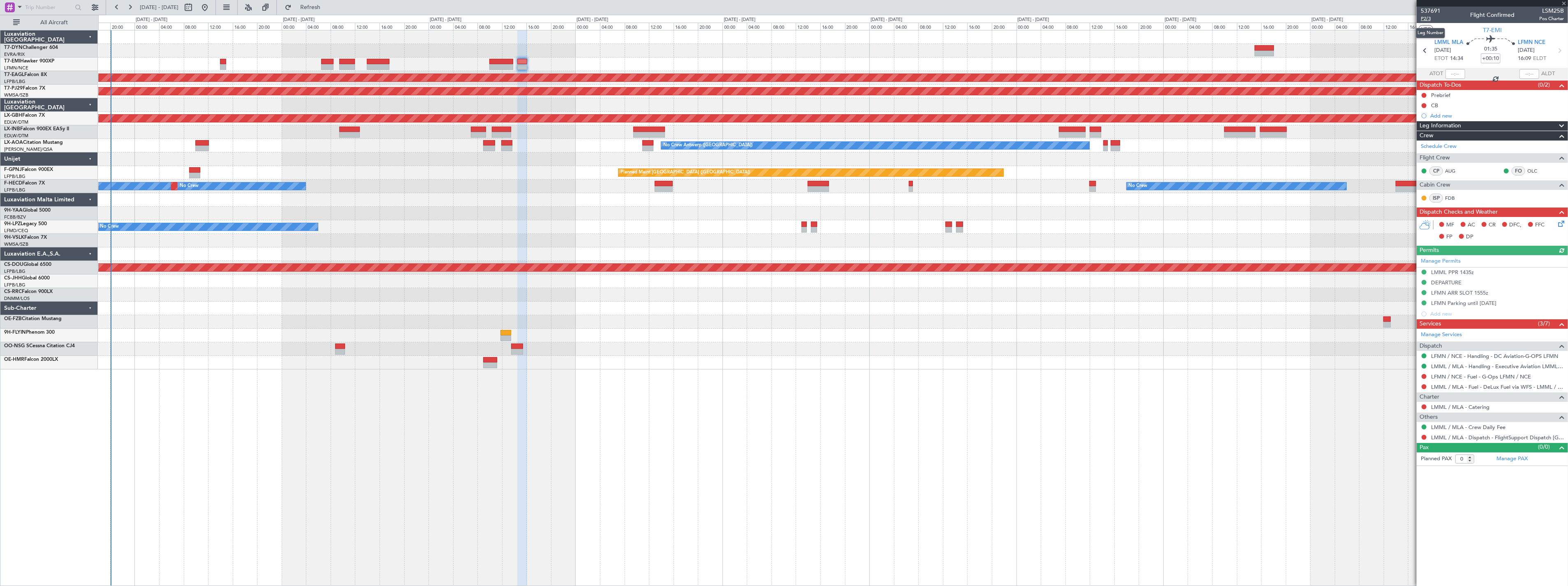
click at [1421, 17] on span "P2/3" at bounding box center [1430, 19] width 20 height 7
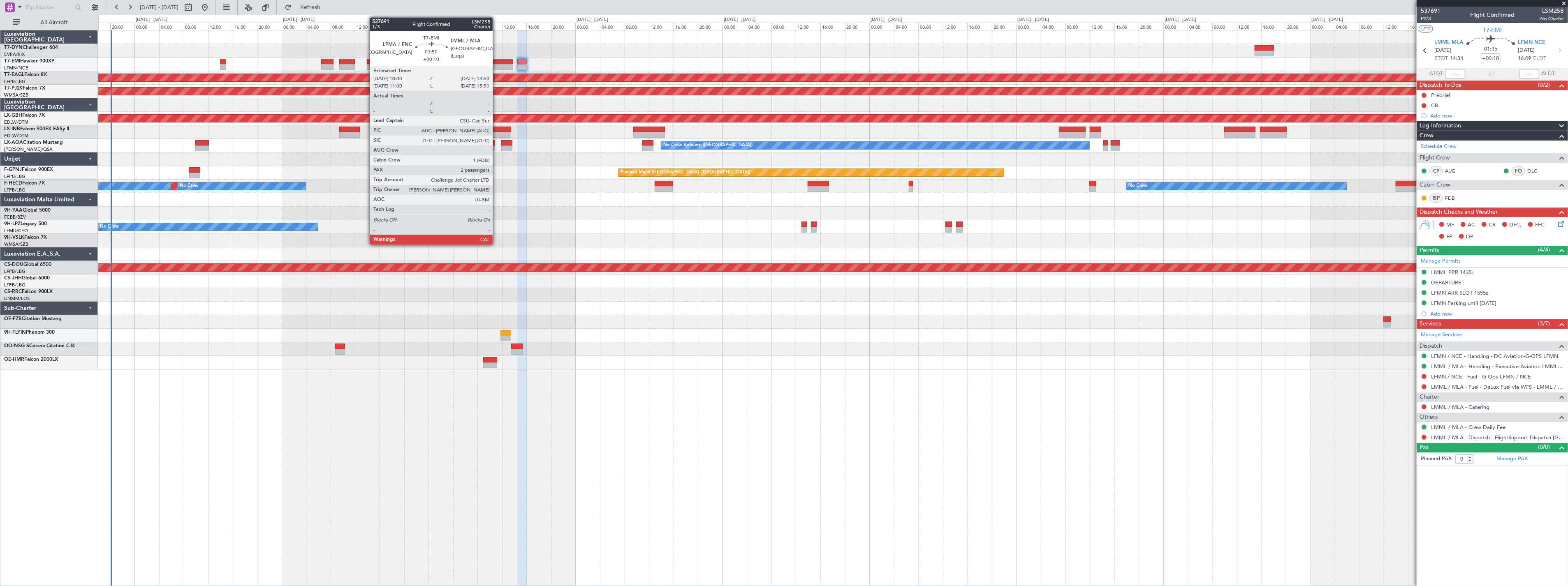
click at [491, 63] on div at bounding box center [502, 61] width 24 height 6
click at [506, 61] on div at bounding box center [502, 61] width 24 height 6
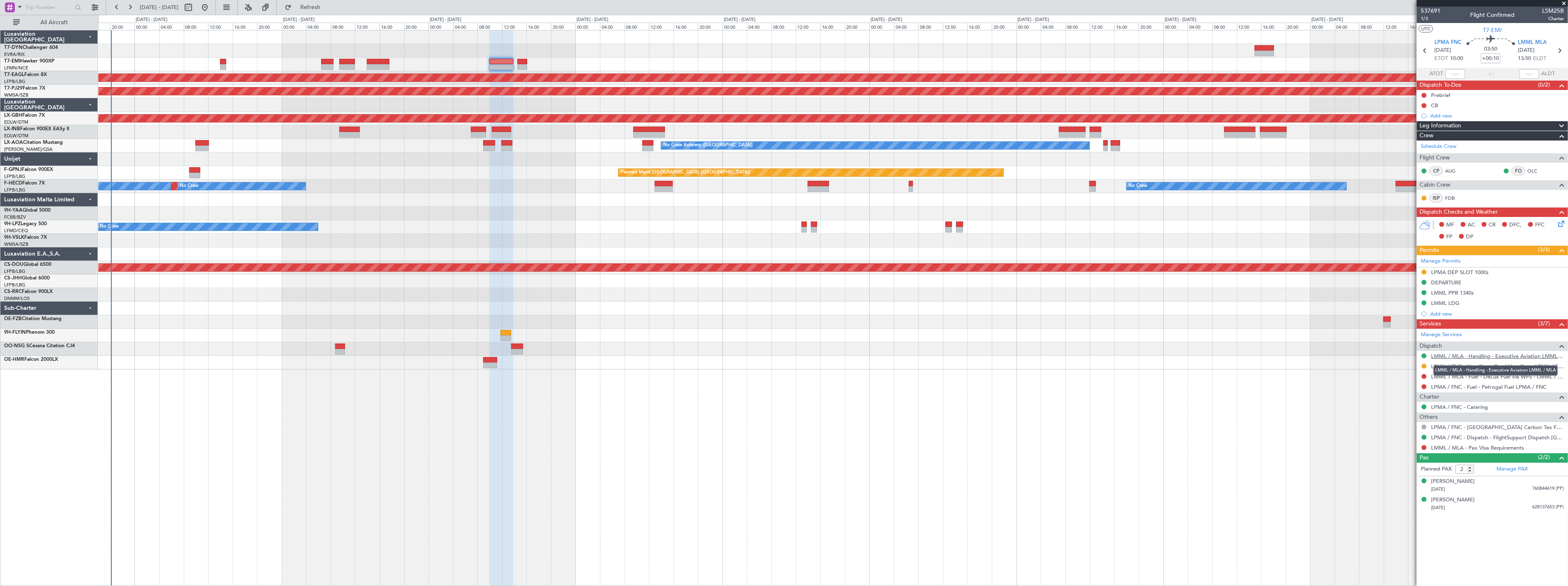
click at [1540, 352] on link "LMML / MLA - Handling - Executive Aviation LMML / MLA" at bounding box center [1497, 356] width 133 height 7
click at [1477, 364] on link "LPMA / FNC - Handling - Omni Handling - LPMA / FNC" at bounding box center [1497, 366] width 133 height 7
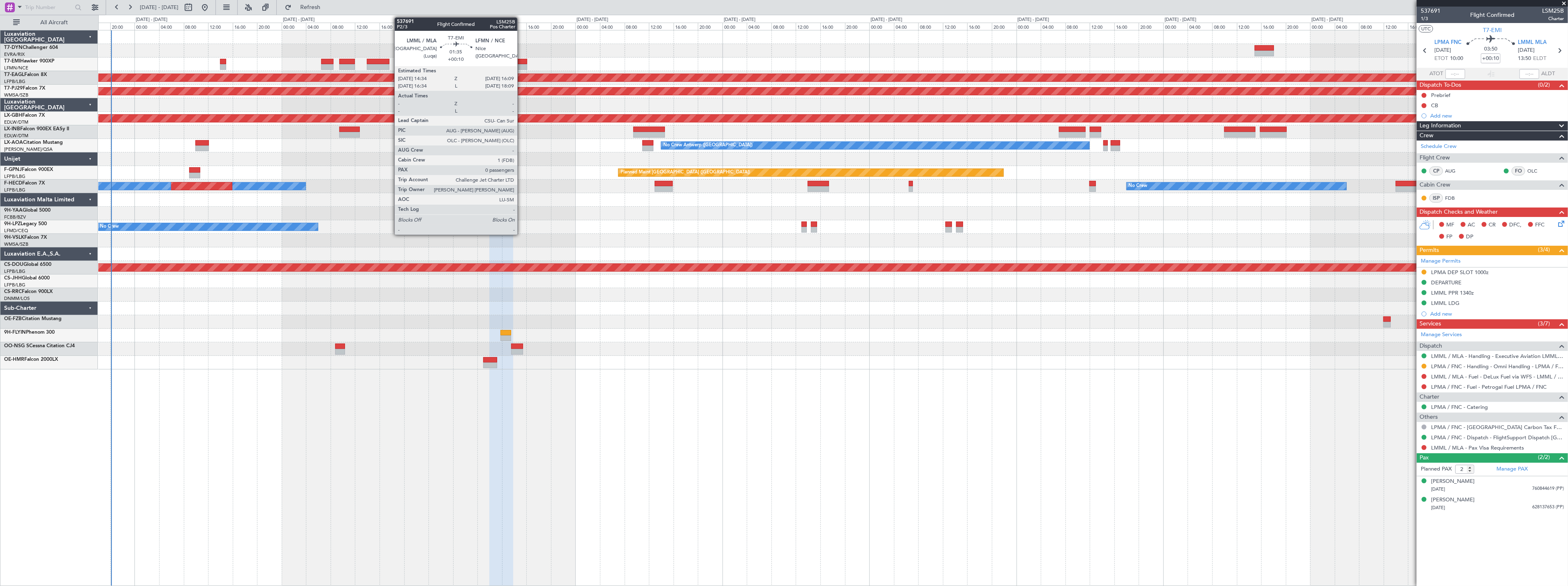
click at [522, 59] on div at bounding box center [522, 61] width 9 height 6
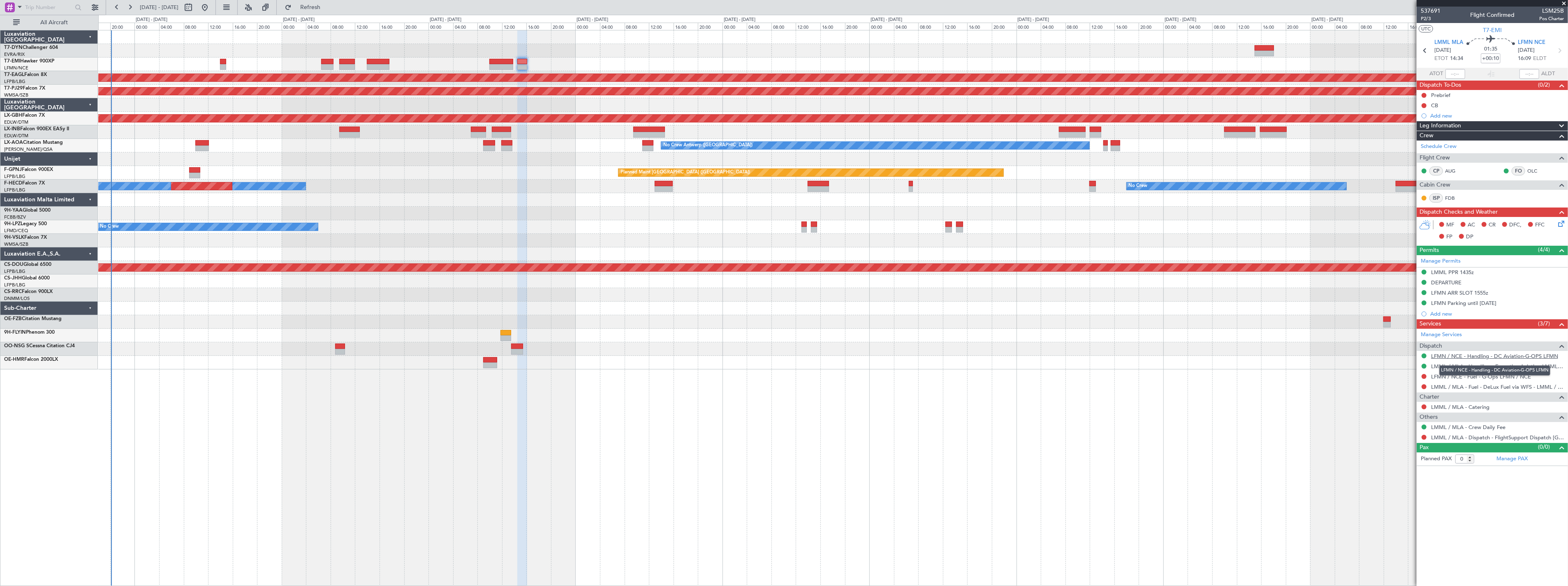
click at [1522, 353] on link "LFMN / NCE - Handling - DC Aviation-G-OPS LFMN" at bounding box center [1494, 356] width 127 height 7
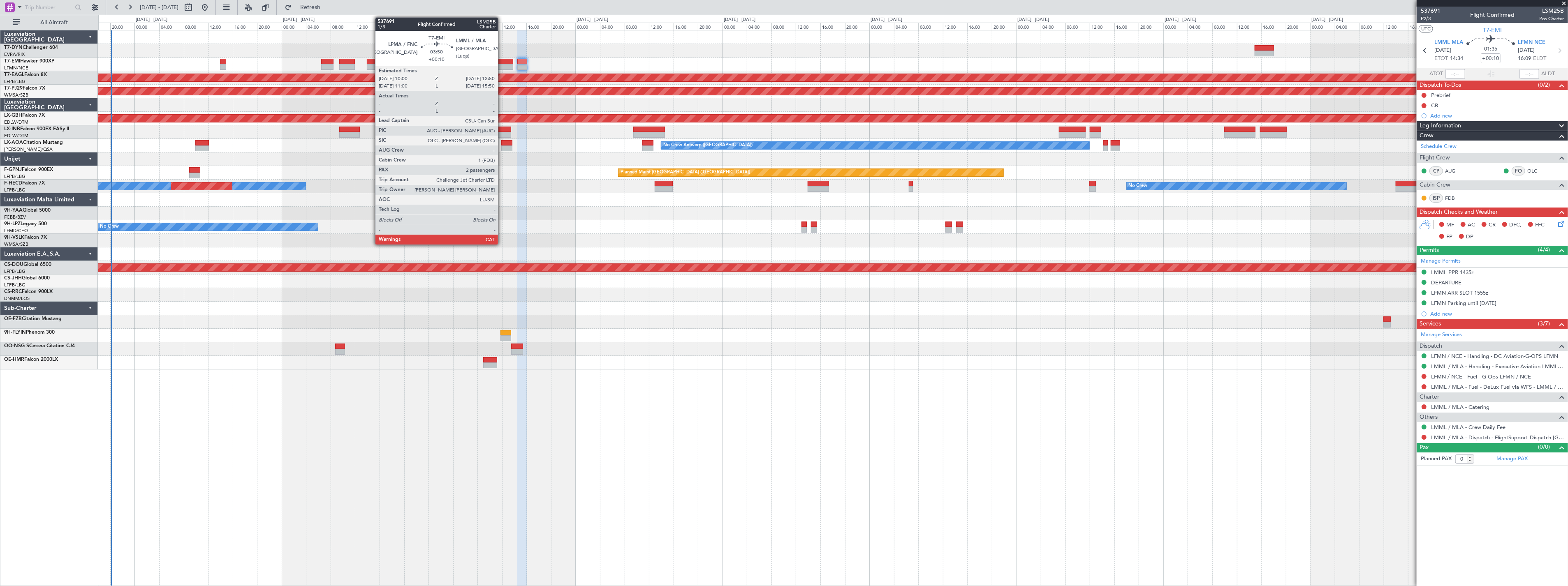
click at [502, 65] on div at bounding box center [502, 66] width 24 height 6
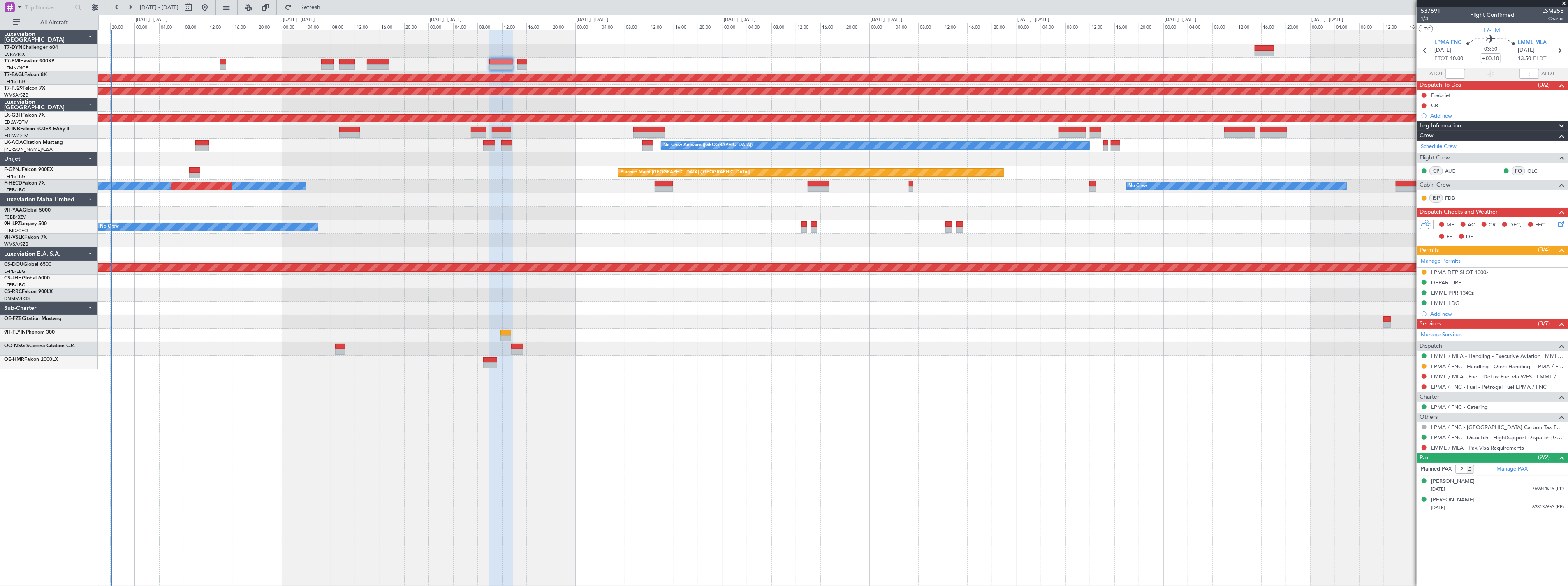
click at [1563, 223] on icon at bounding box center [1560, 222] width 7 height 7
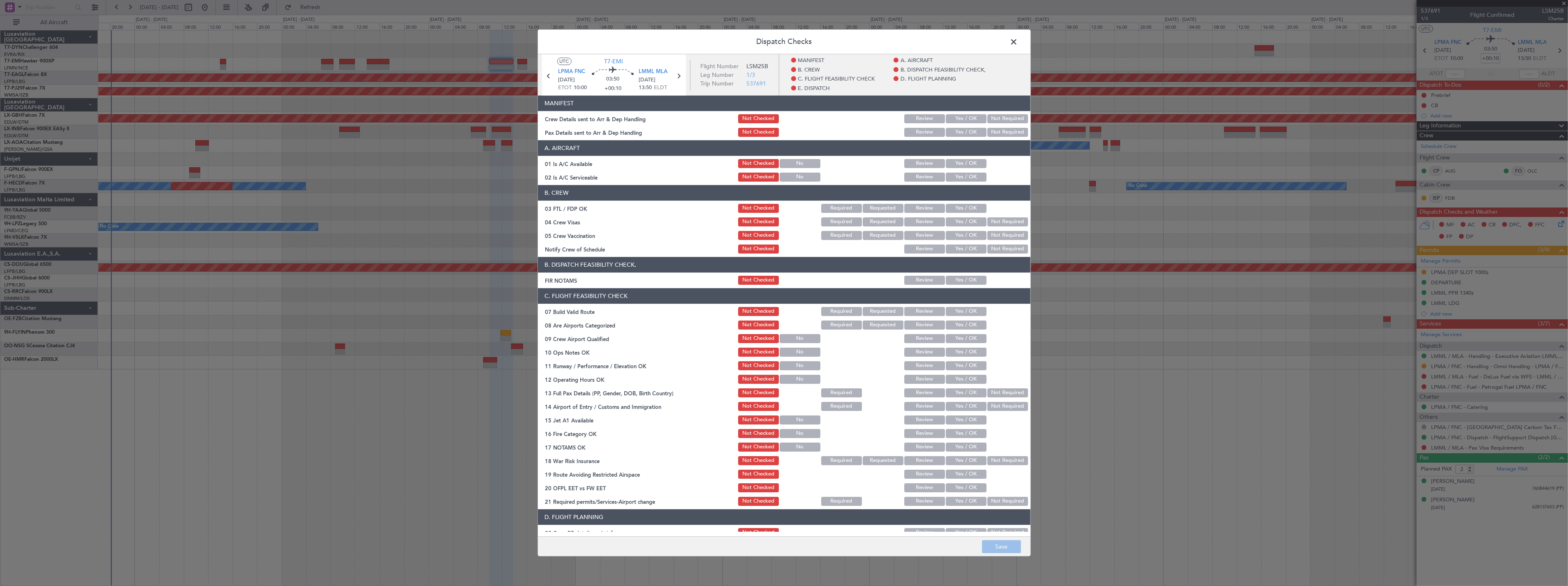
click at [955, 118] on button "Yes / OK" at bounding box center [965, 119] width 41 height 9
click at [957, 130] on button "Yes / OK" at bounding box center [965, 132] width 41 height 9
click at [1002, 548] on button "Save" at bounding box center [1001, 546] width 39 height 13
click at [1018, 43] on span at bounding box center [1018, 44] width 0 height 16
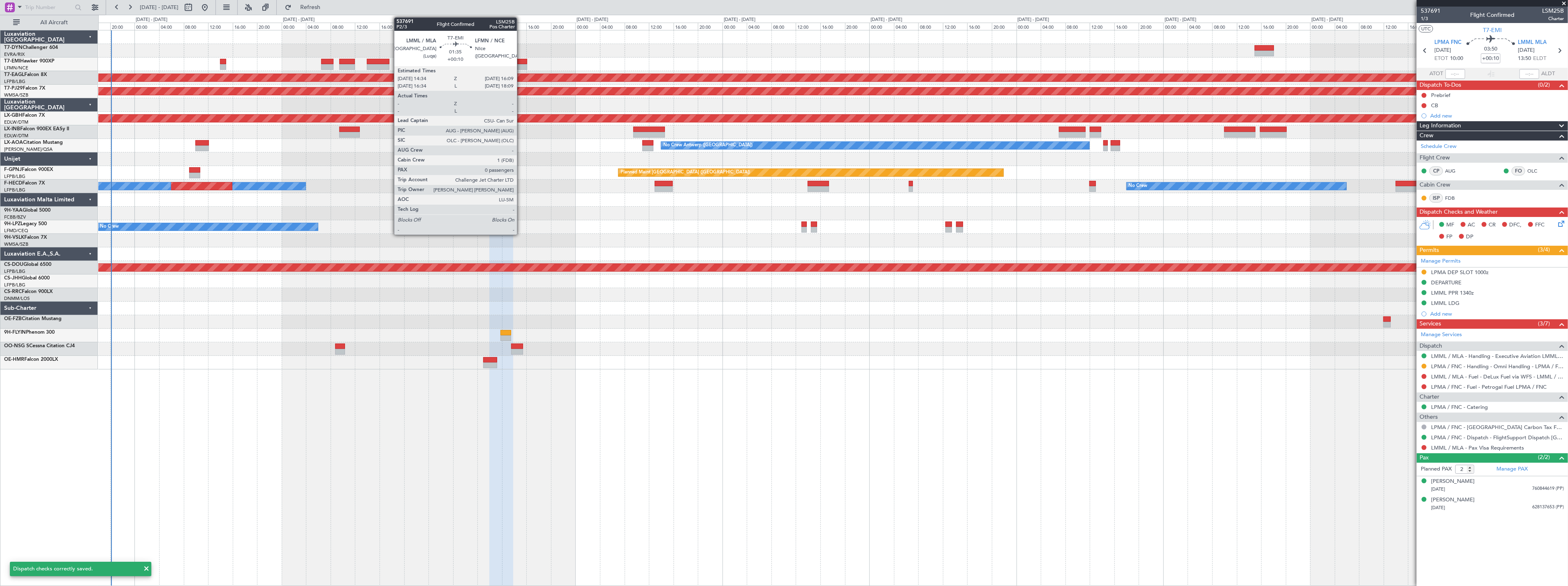
click at [521, 60] on div at bounding box center [522, 61] width 9 height 6
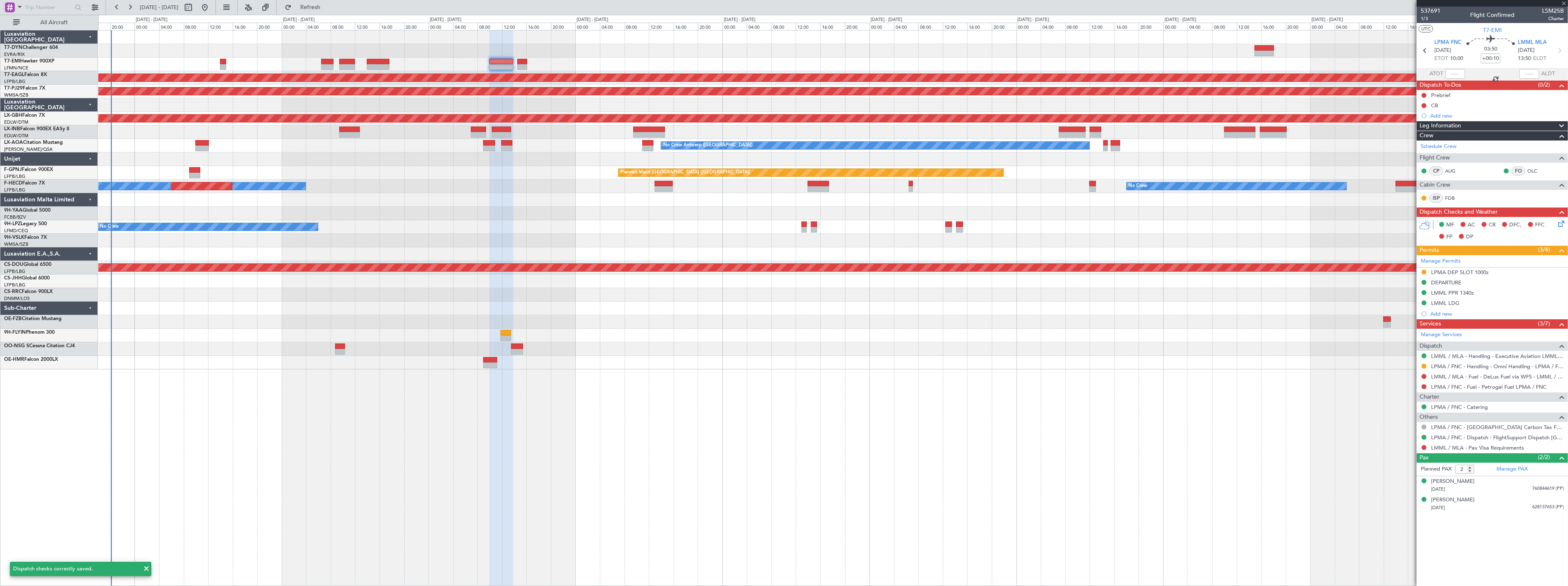
type input "0"
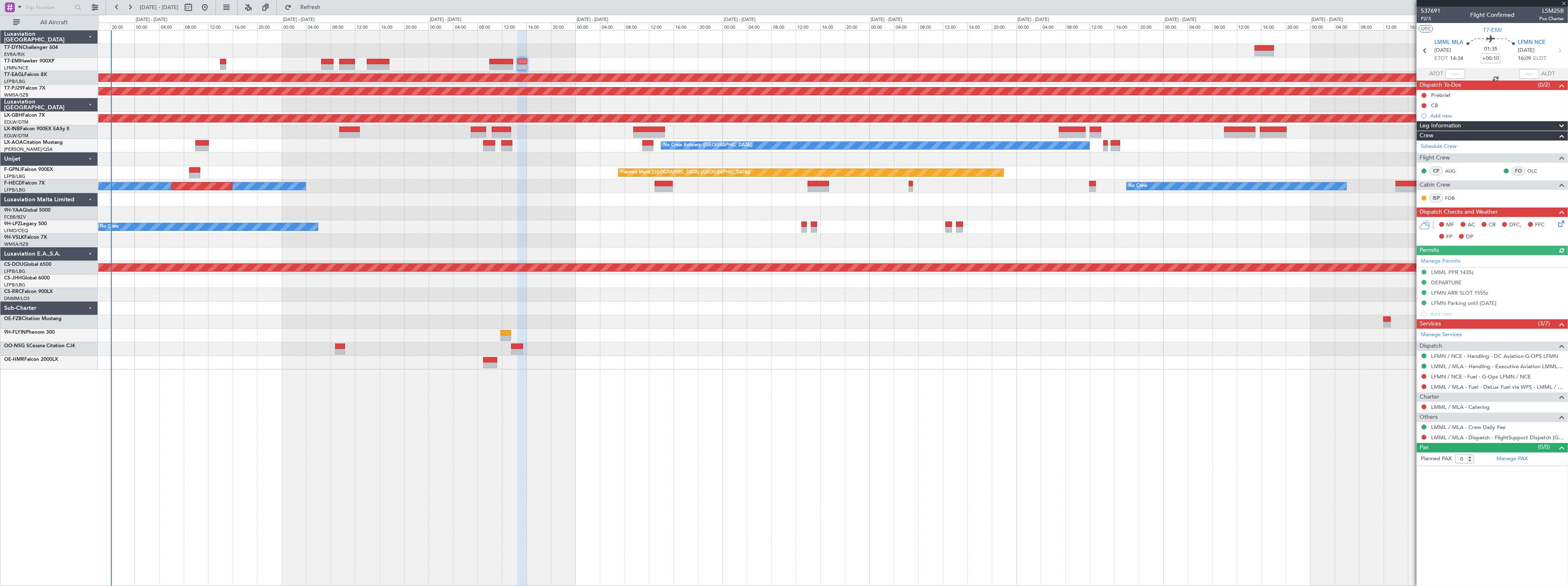
click at [1562, 226] on icon at bounding box center [1560, 222] width 7 height 7
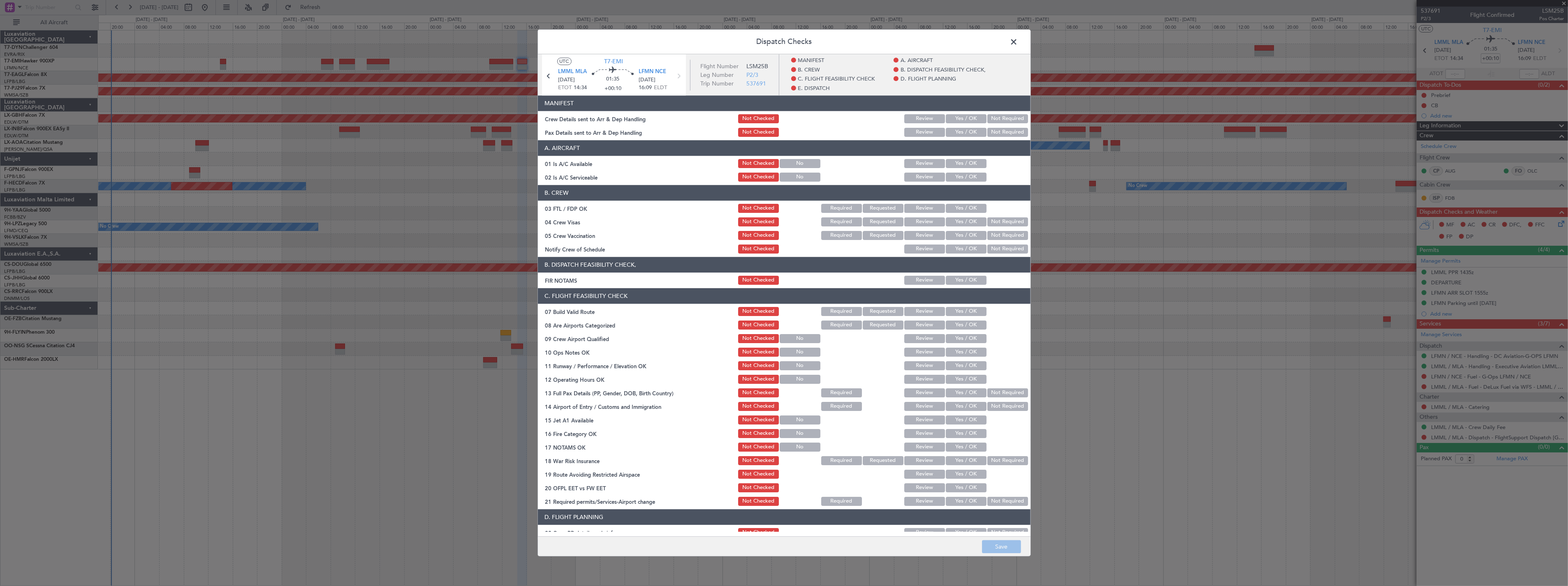
click at [950, 121] on button "Yes / OK" at bounding box center [965, 119] width 41 height 9
click at [959, 130] on button "Yes / OK" at bounding box center [965, 132] width 41 height 9
click at [1009, 545] on button "Save" at bounding box center [1001, 546] width 39 height 13
click at [1018, 41] on span at bounding box center [1018, 44] width 0 height 16
click at [1016, 41] on div at bounding box center [833, 37] width 1470 height 14
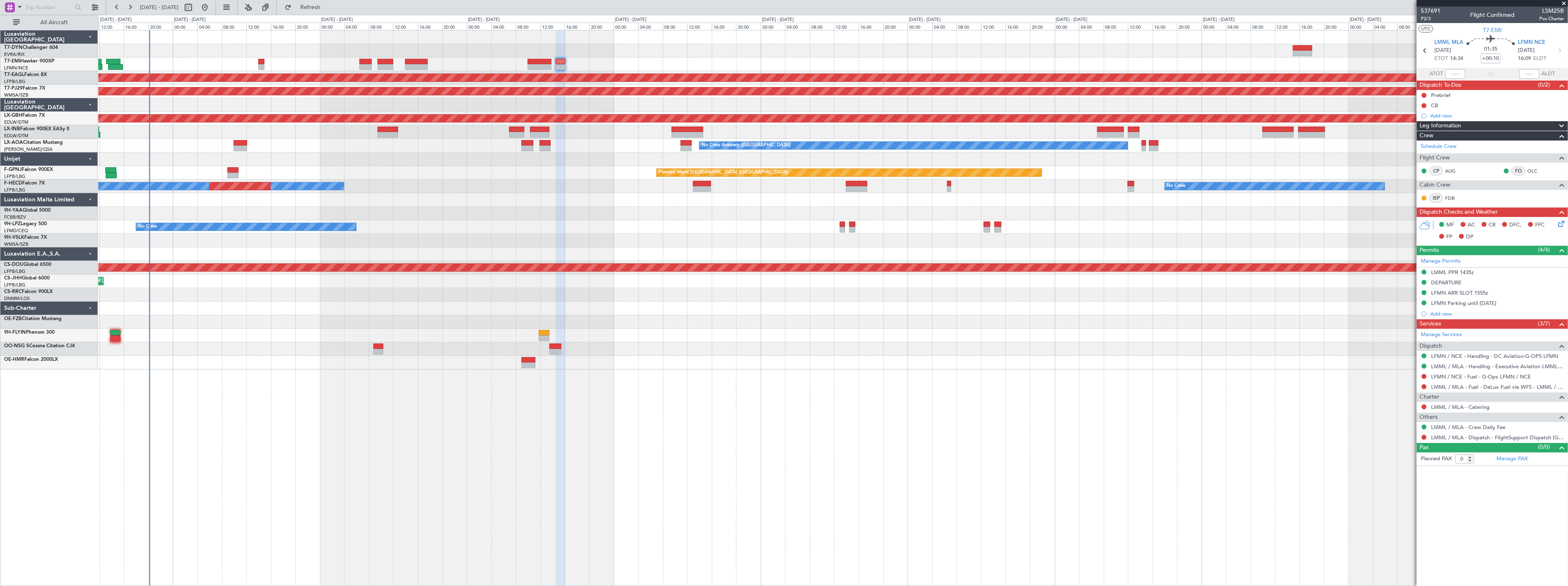
click at [413, 197] on div at bounding box center [833, 200] width 1470 height 14
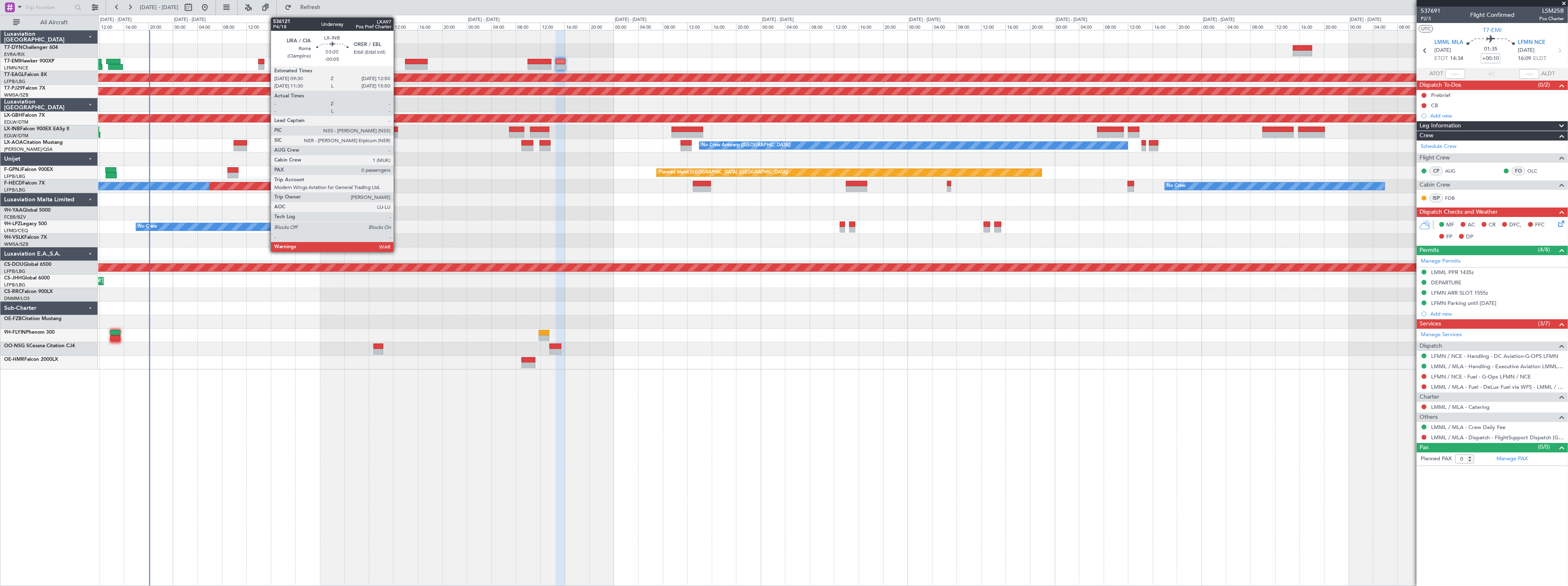
click at [397, 131] on div at bounding box center [388, 129] width 21 height 6
click at [389, 128] on div at bounding box center [388, 129] width 21 height 6
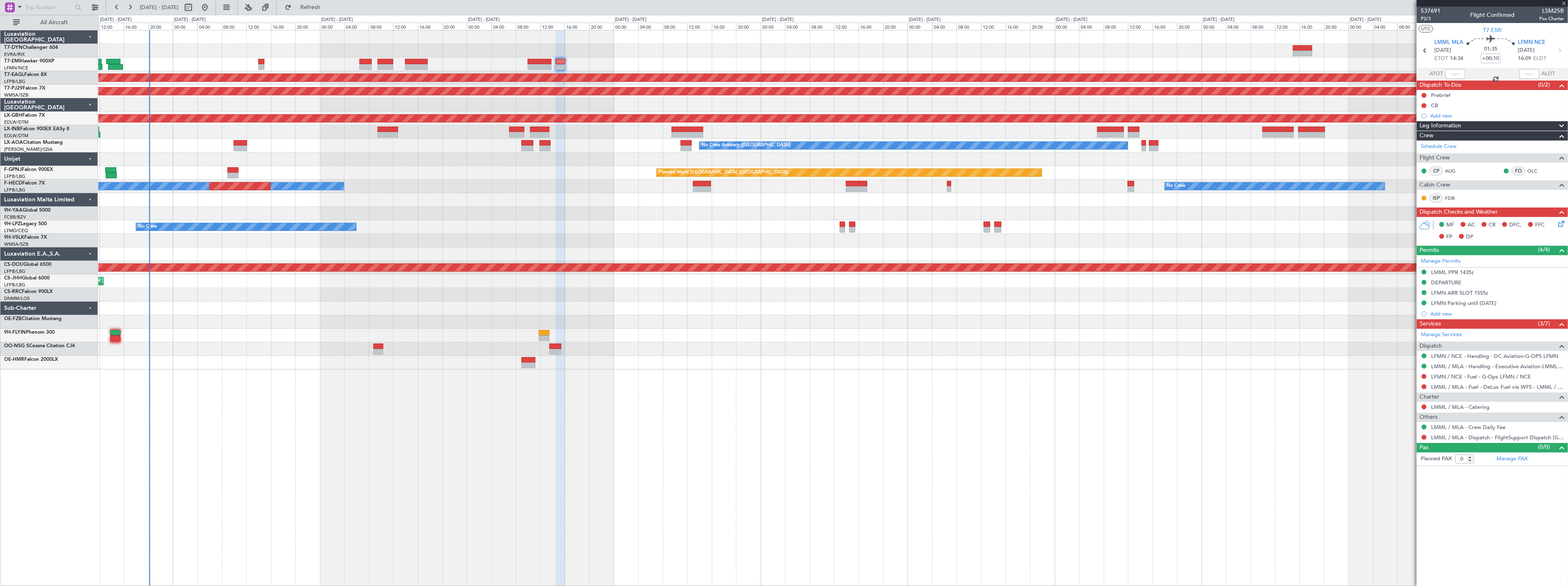
type input "-00:05"
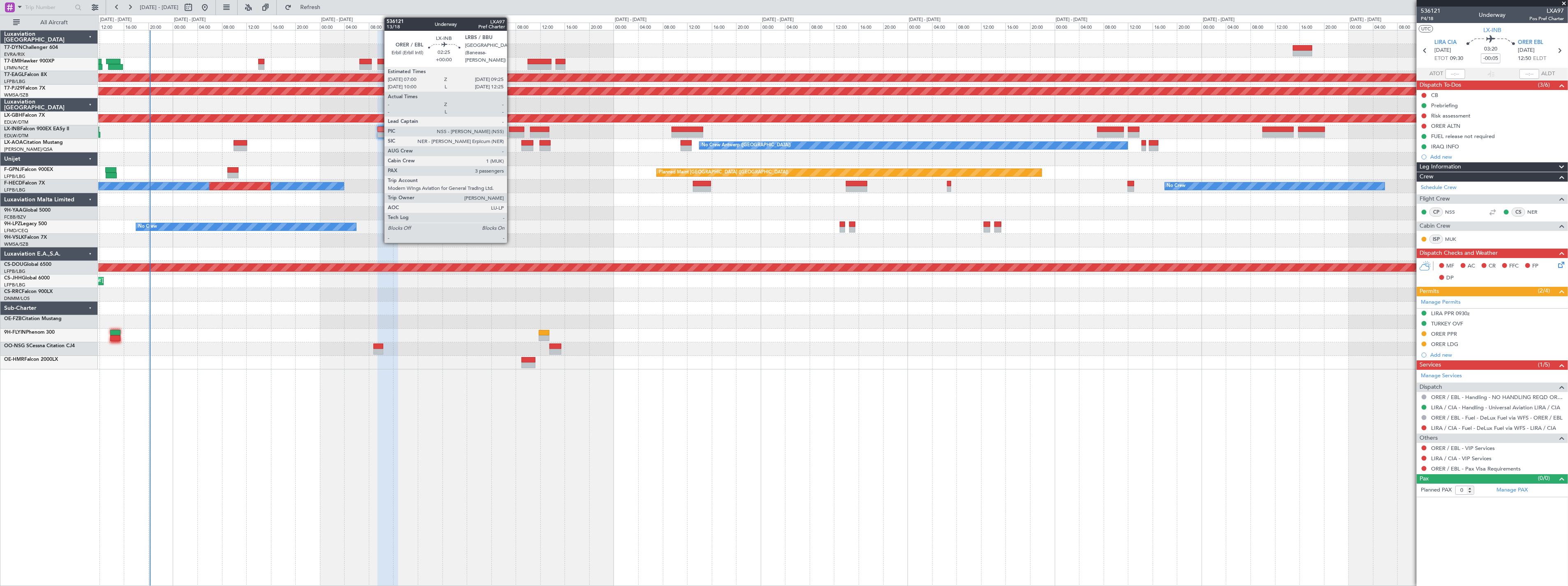
click at [511, 128] on div at bounding box center [516, 129] width 15 height 6
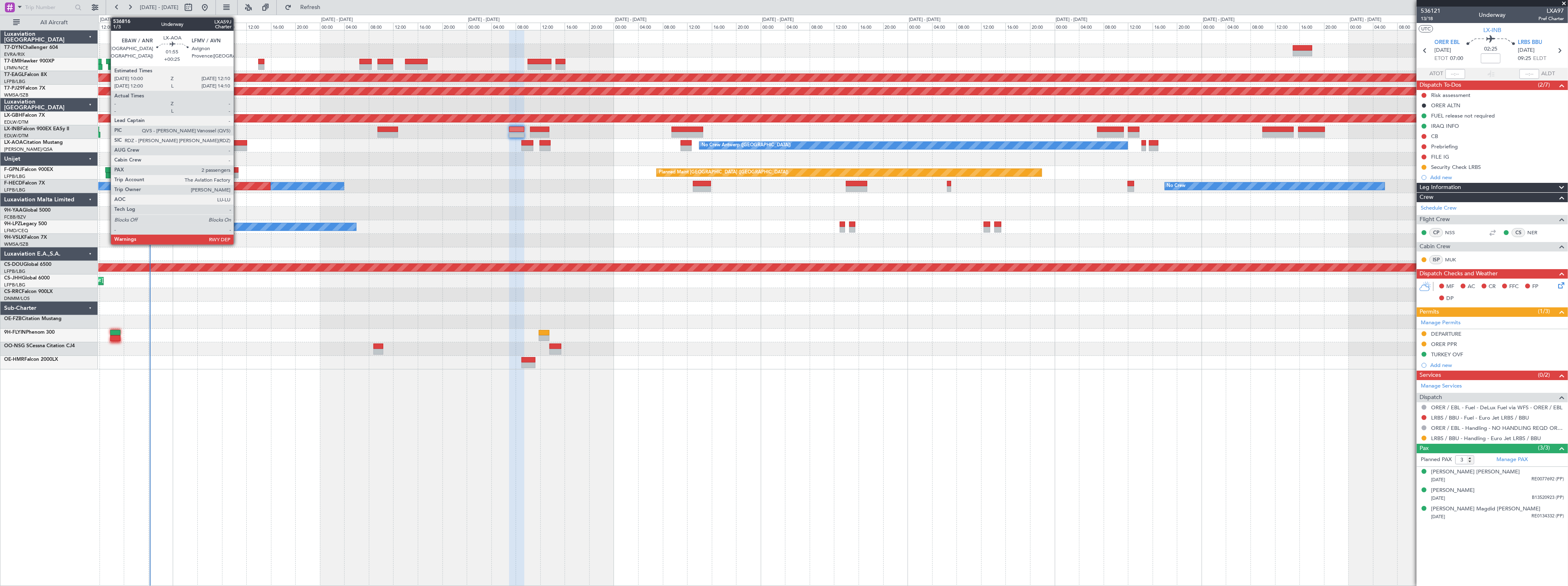
click at [238, 146] on div at bounding box center [241, 148] width 14 height 6
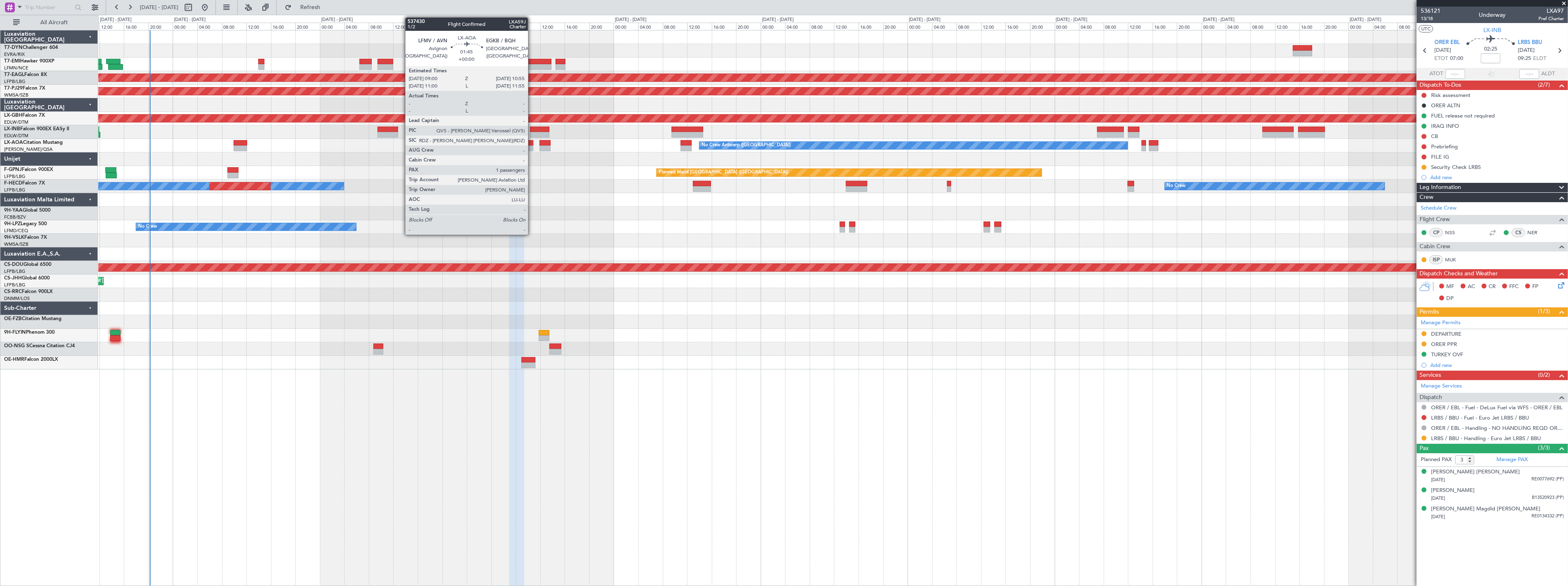
click at [532, 142] on div at bounding box center [528, 143] width 12 height 6
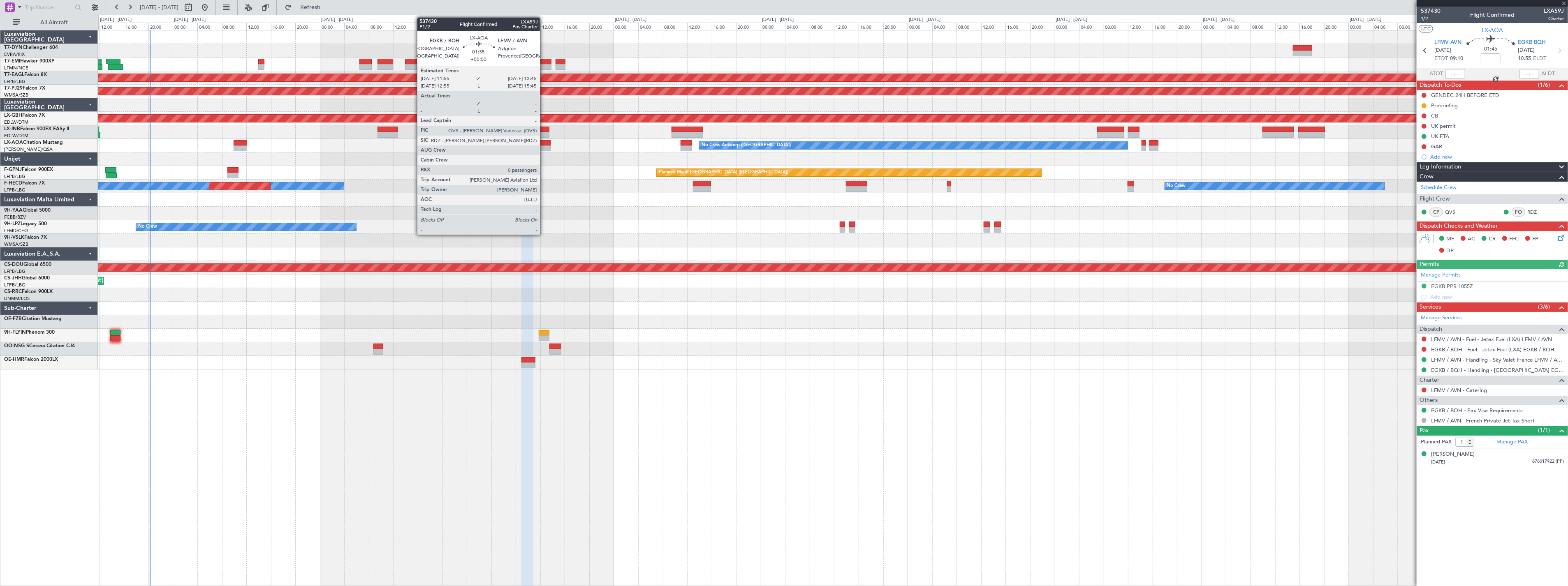
click at [544, 143] on div at bounding box center [545, 143] width 11 height 6
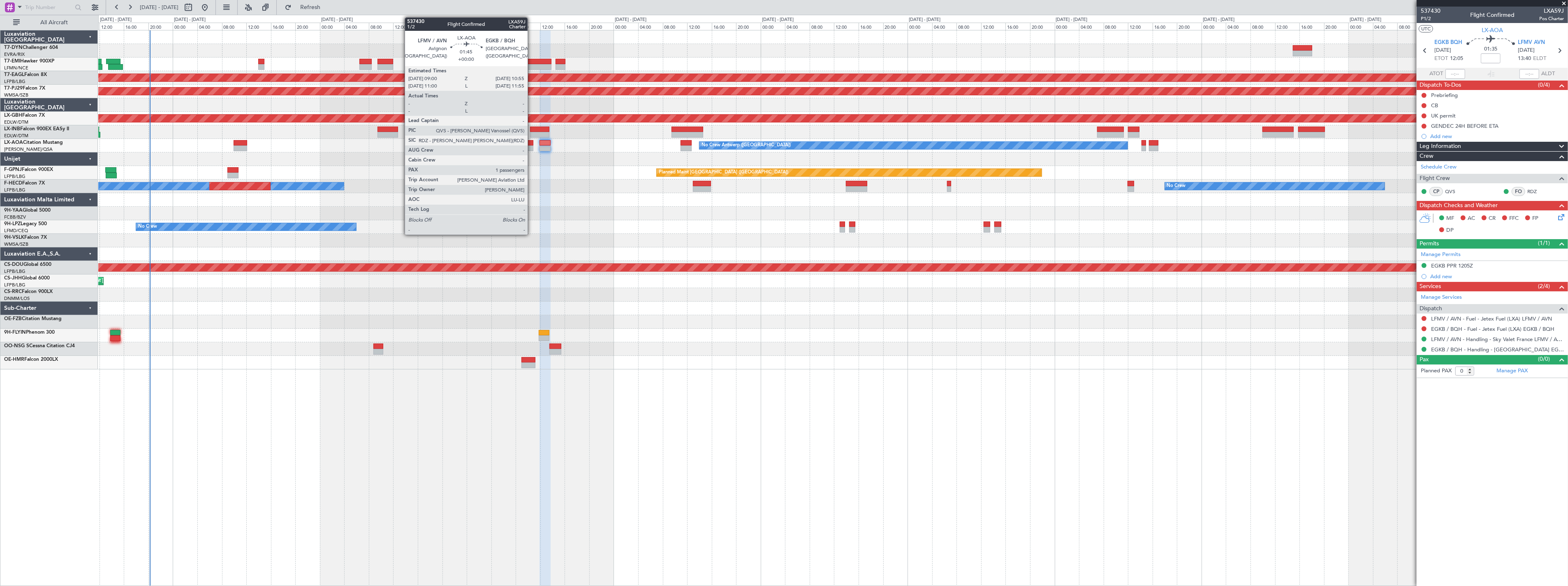
click at [532, 141] on div at bounding box center [528, 143] width 12 height 6
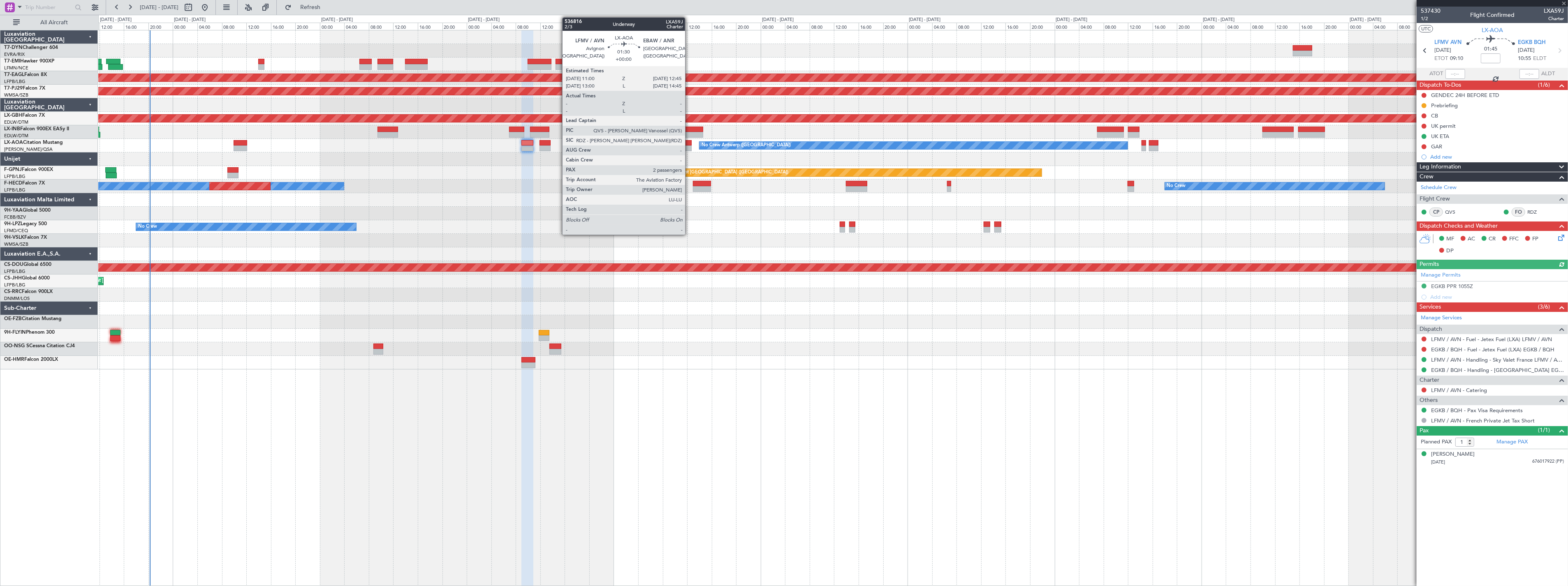
click at [690, 142] on div at bounding box center [686, 143] width 11 height 6
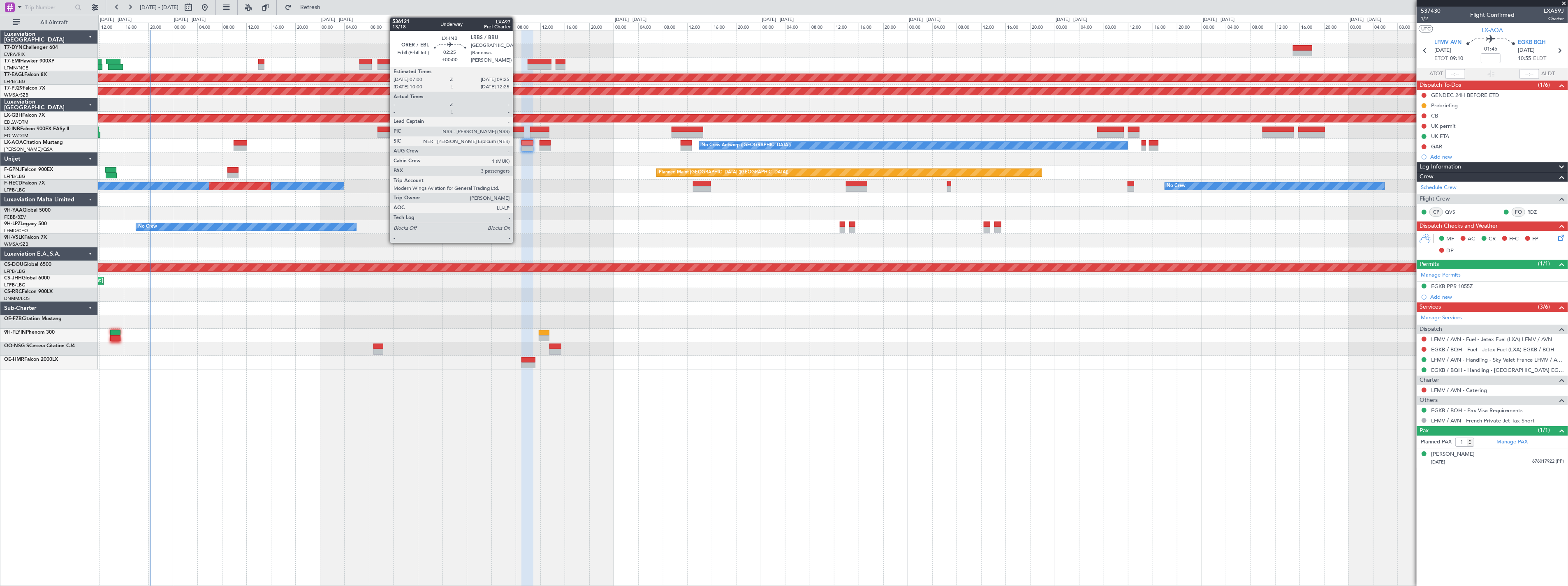
click at [517, 128] on div at bounding box center [516, 129] width 15 height 6
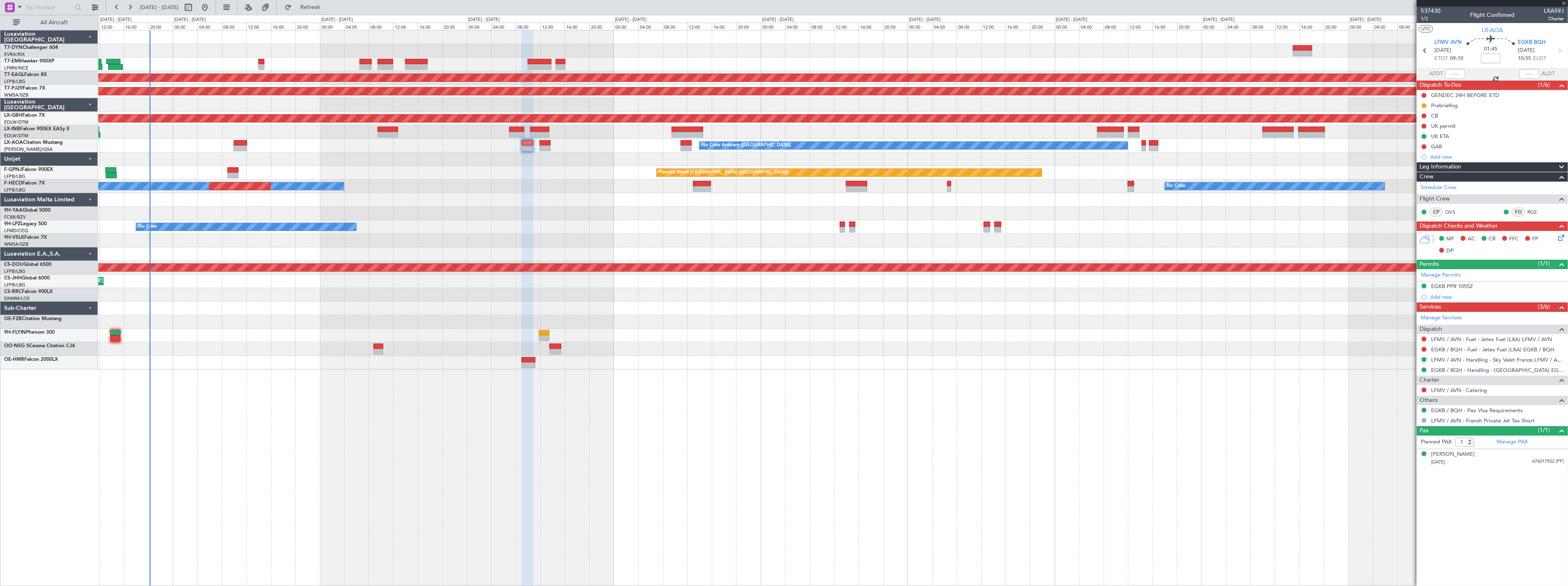
type input "3"
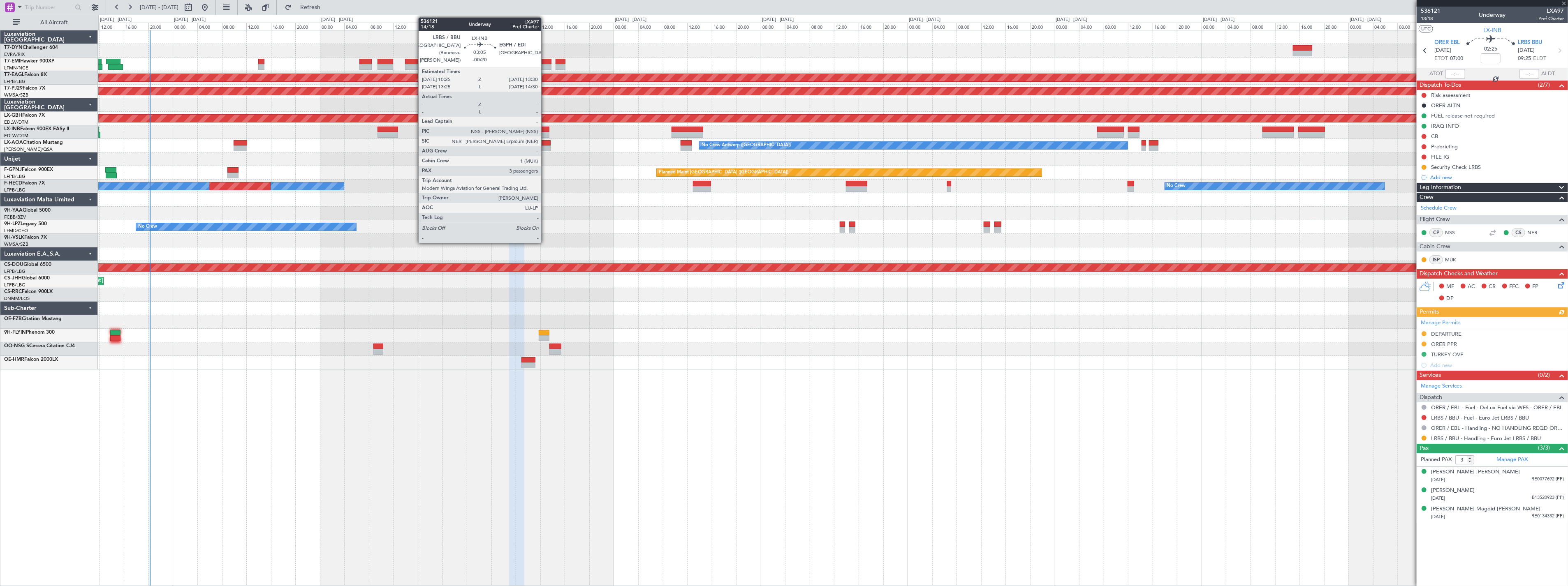
click at [546, 129] on div at bounding box center [540, 129] width 19 height 6
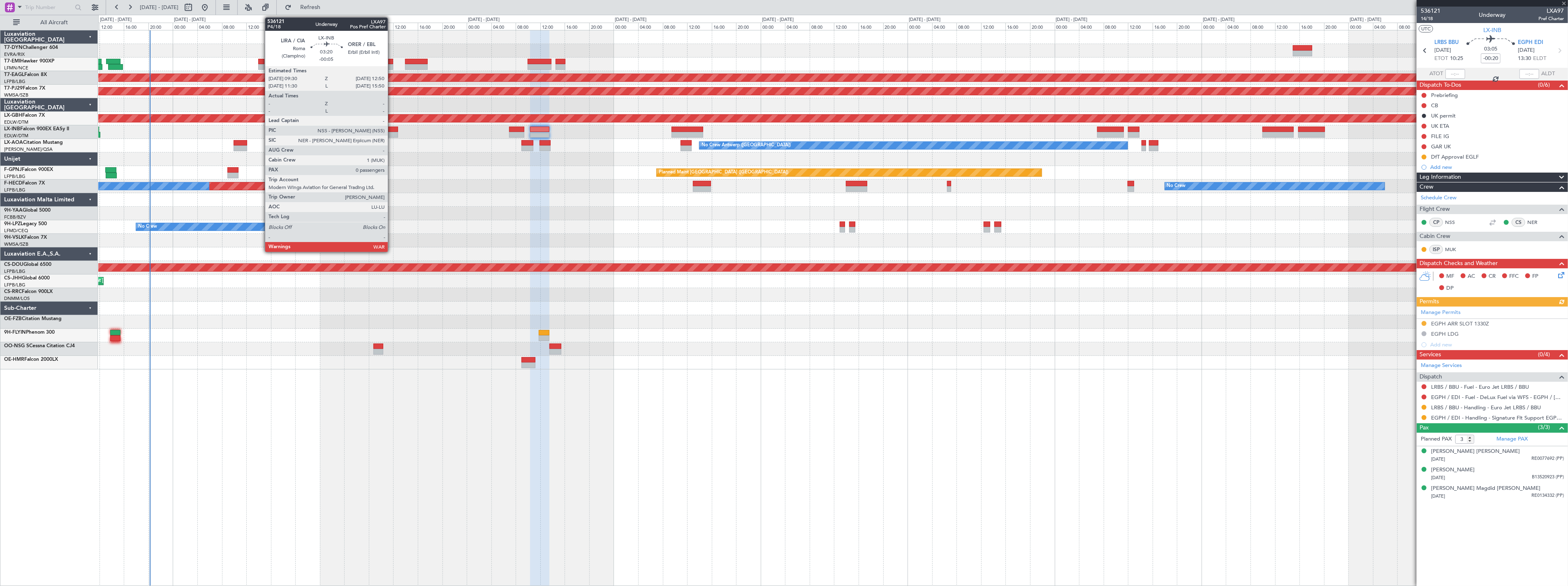
click at [392, 132] on div at bounding box center [388, 134] width 21 height 6
click at [397, 130] on div at bounding box center [388, 129] width 21 height 6
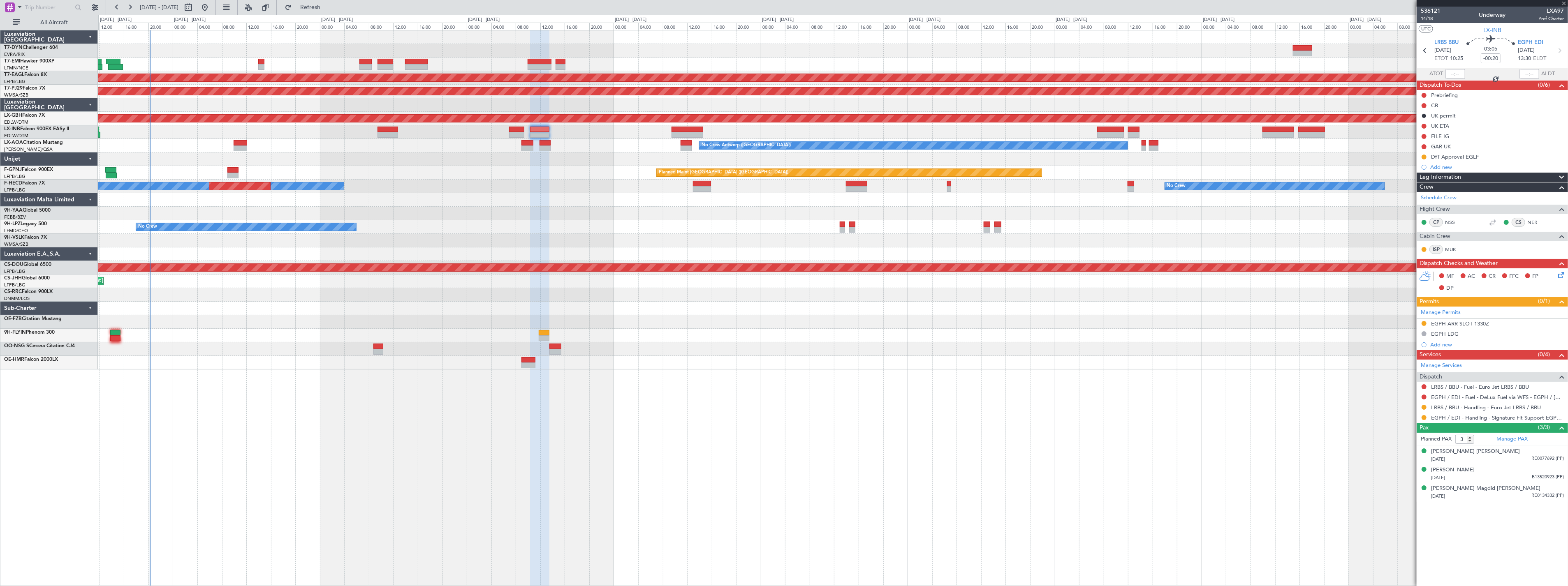
type input "-00:05"
type input "0"
